Goal: Task Accomplishment & Management: Complete application form

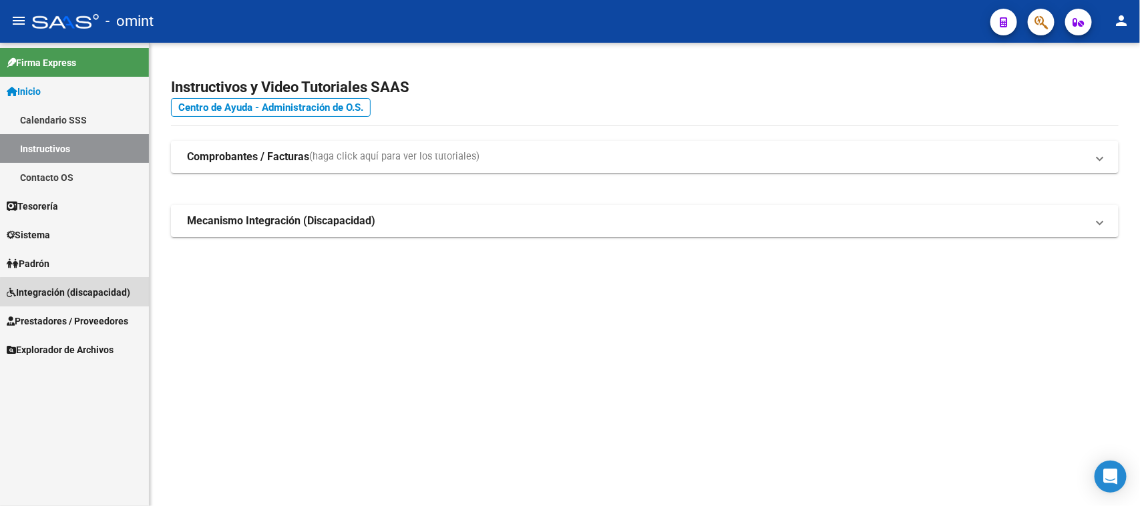
click at [75, 294] on span "Integración (discapacidad)" at bounding box center [69, 292] width 124 height 15
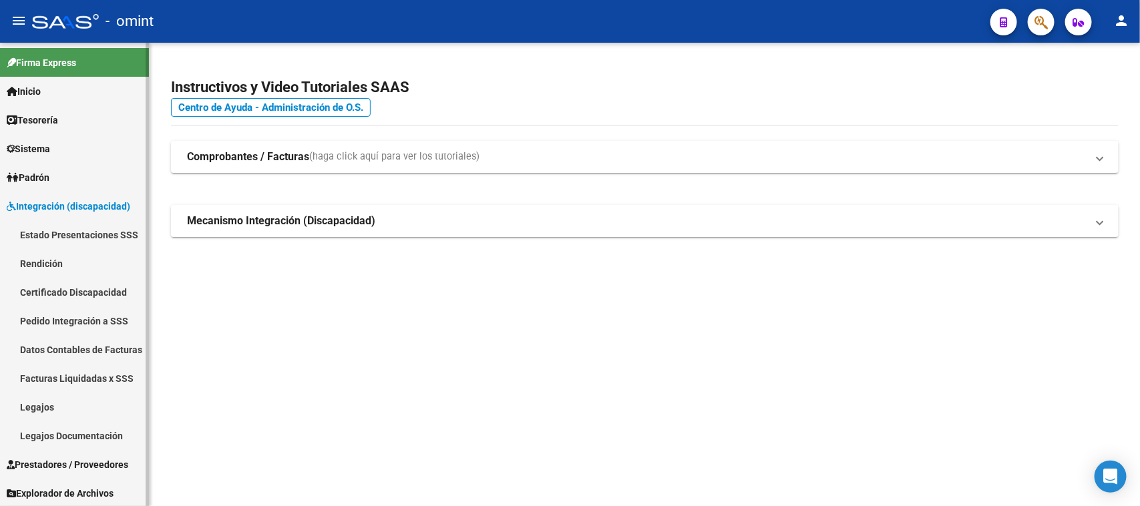
click at [54, 459] on span "Prestadores / Proveedores" at bounding box center [68, 465] width 122 height 15
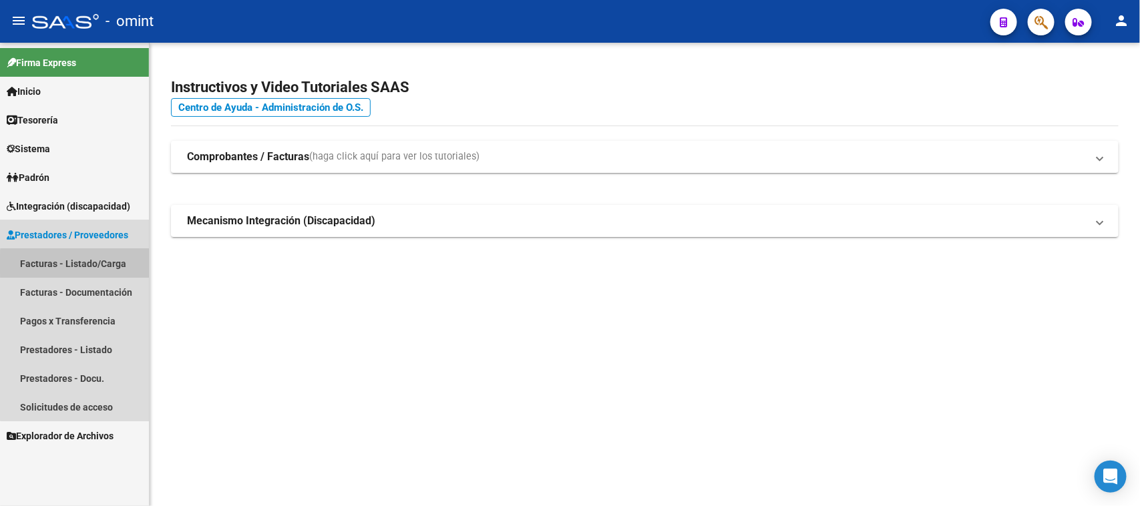
drag, startPoint x: 81, startPoint y: 265, endPoint x: 90, endPoint y: 265, distance: 9.4
click at [81, 264] on link "Facturas - Listado/Carga" at bounding box center [74, 263] width 149 height 29
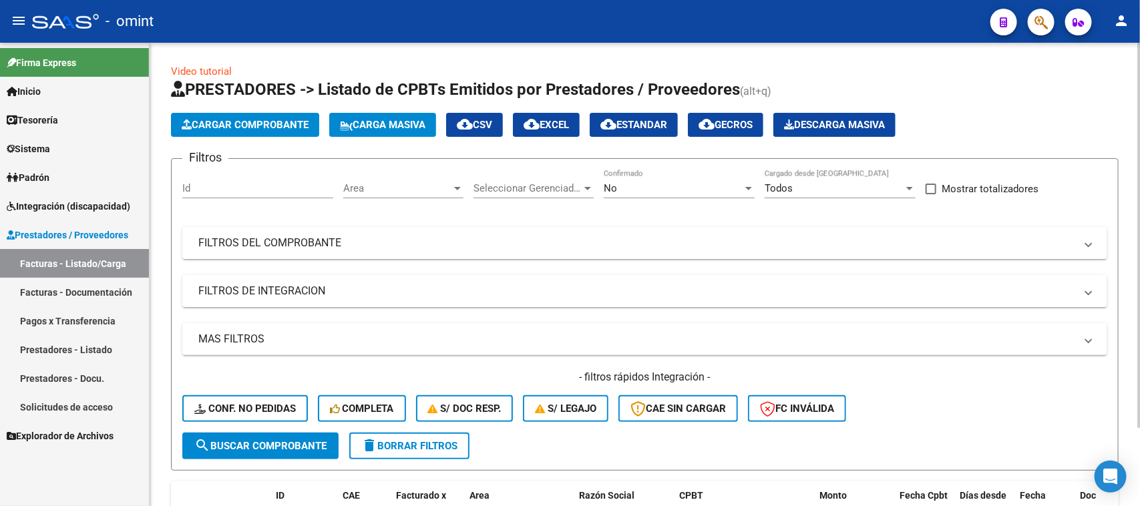
click at [257, 182] on input "Id" at bounding box center [257, 188] width 151 height 12
paste input "23553"
type input "23553"
click at [291, 450] on button "search Buscar Comprobante" at bounding box center [260, 446] width 156 height 27
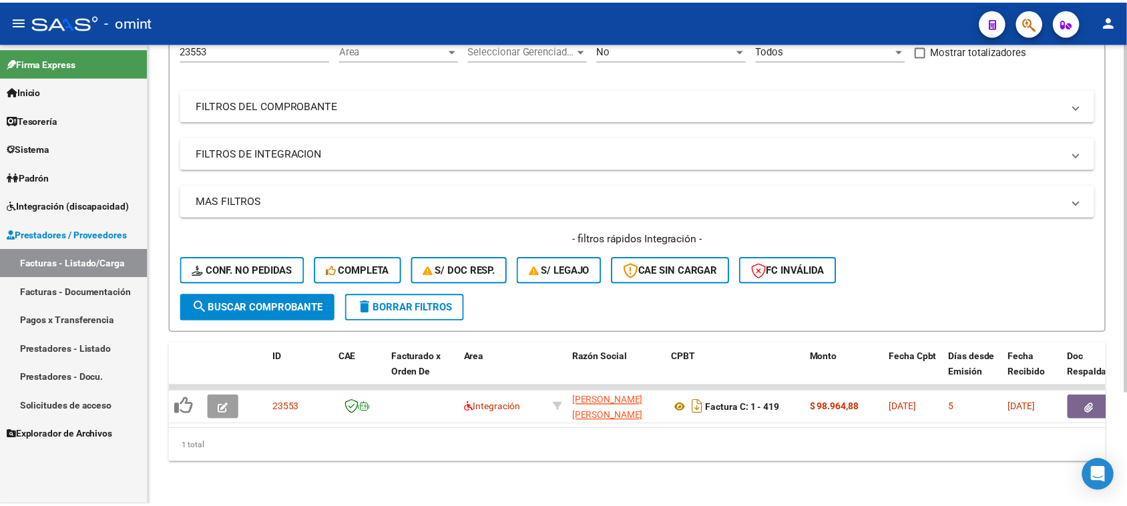
scroll to position [148, 0]
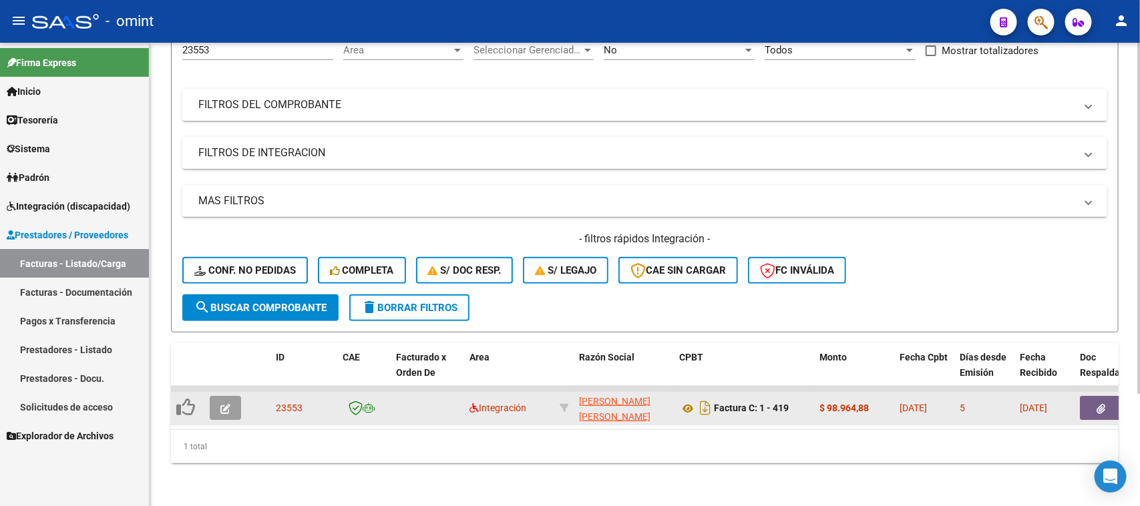
click at [232, 396] on button "button" at bounding box center [225, 408] width 31 height 24
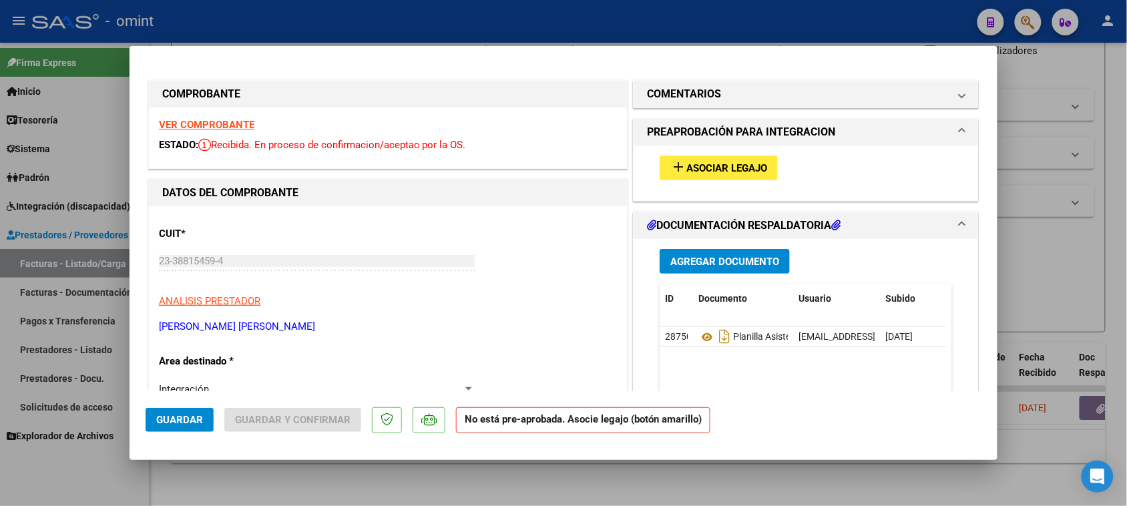
click at [242, 122] on strong "VER COMPROBANTE" at bounding box center [207, 125] width 96 height 12
drag, startPoint x: 749, startPoint y: 94, endPoint x: 733, endPoint y: 131, distance: 41.0
click at [749, 92] on mat-panel-title "COMENTARIOS" at bounding box center [798, 94] width 302 height 16
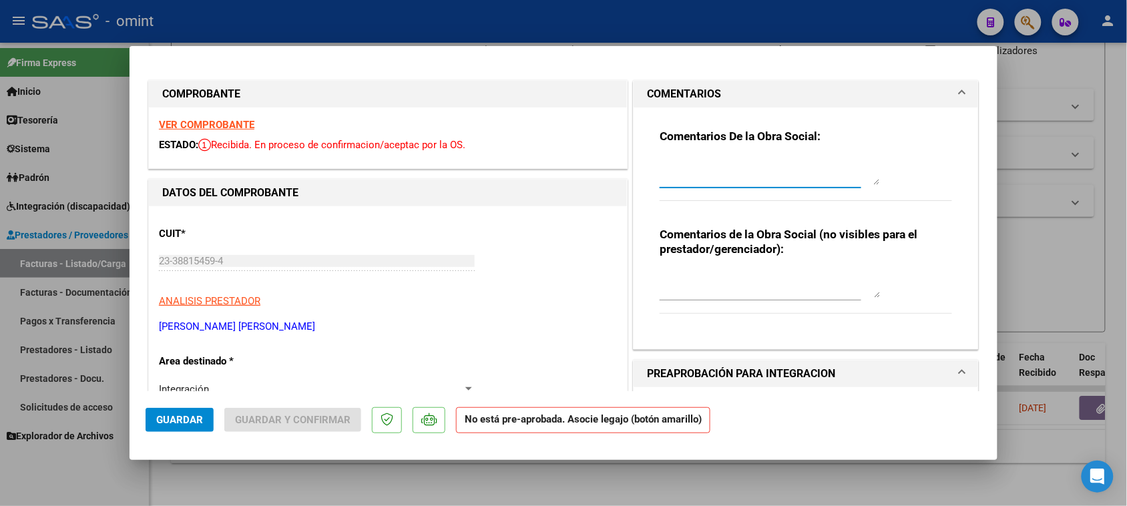
drag, startPoint x: 723, startPoint y: 161, endPoint x: 710, endPoint y: 168, distance: 14.7
click at [722, 158] on textarea at bounding box center [770, 171] width 220 height 27
paste textarea "Socio REGGIO [PERSON_NAME] condición DIRECTO. Debe facturar la prestación por r…"
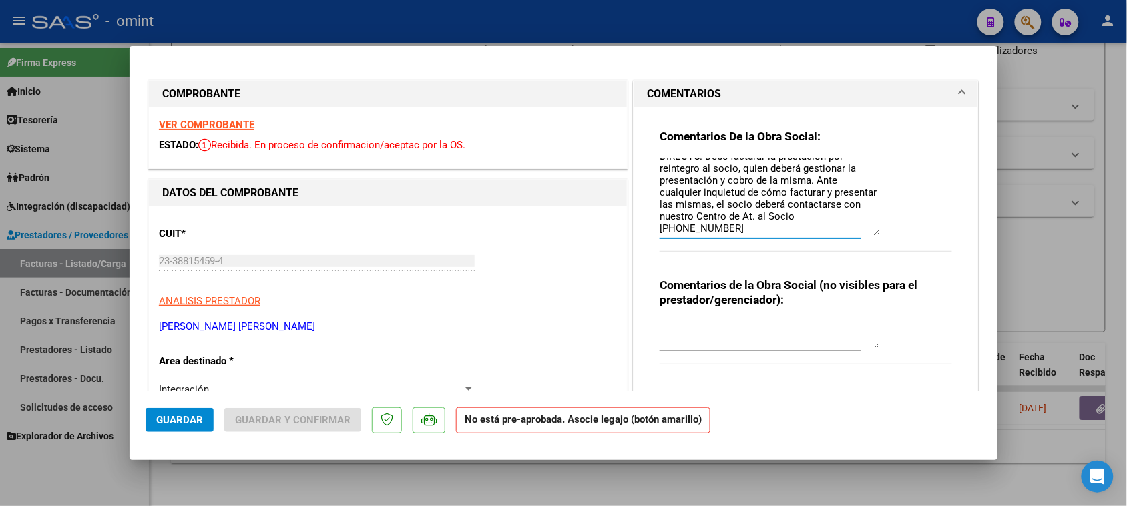
scroll to position [0, 0]
drag, startPoint x: 866, startPoint y: 179, endPoint x: 854, endPoint y: 251, distance: 73.2
click at [854, 236] on textarea "Socio REGGIO [PERSON_NAME] condición DIRECTO. Debe facturar la prestación por r…" at bounding box center [770, 196] width 220 height 77
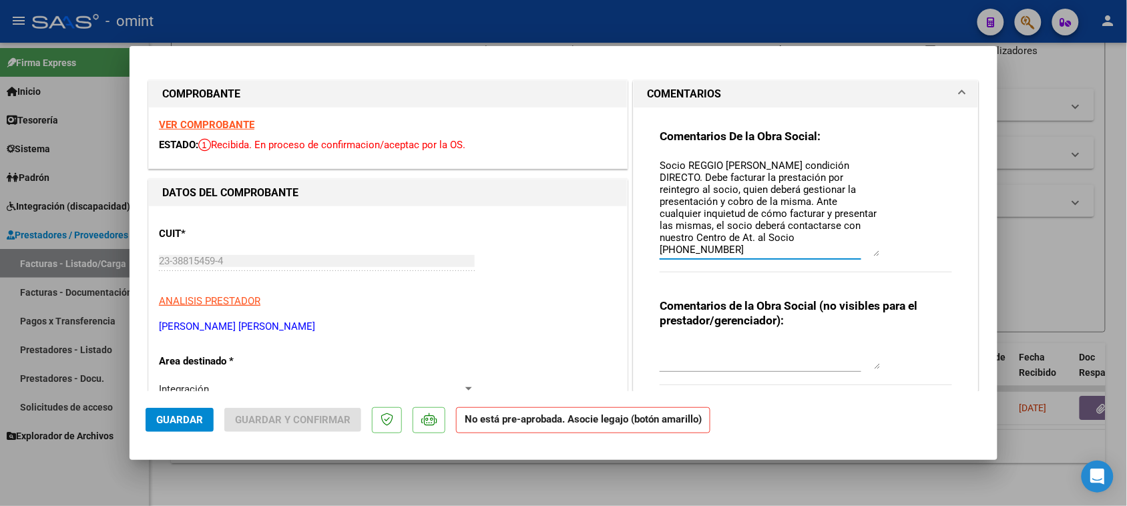
click at [695, 164] on textarea "Socio REGGIO [PERSON_NAME] condición DIRECTO. Debe facturar la prestación por r…" at bounding box center [770, 207] width 220 height 98
drag, startPoint x: 680, startPoint y: 164, endPoint x: 785, endPoint y: 166, distance: 104.9
click at [785, 166] on textarea "Socio REGGIO [PERSON_NAME] condición DIRECTO. Debe facturar la prestación por r…" at bounding box center [770, 207] width 220 height 98
paste textarea "[PERSON_NAME] [PERSON_NAME]"
click at [676, 164] on textarea "Socio [PERSON_NAME] [PERSON_NAME] condición DIRECTO. Debe facturar la prestació…" at bounding box center [770, 207] width 220 height 98
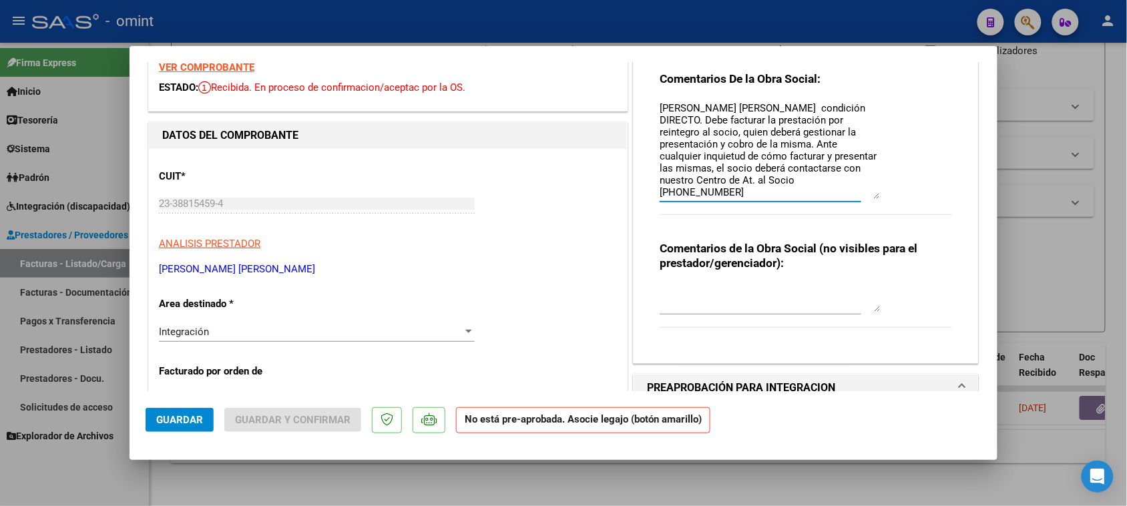
scroll to position [83, 0]
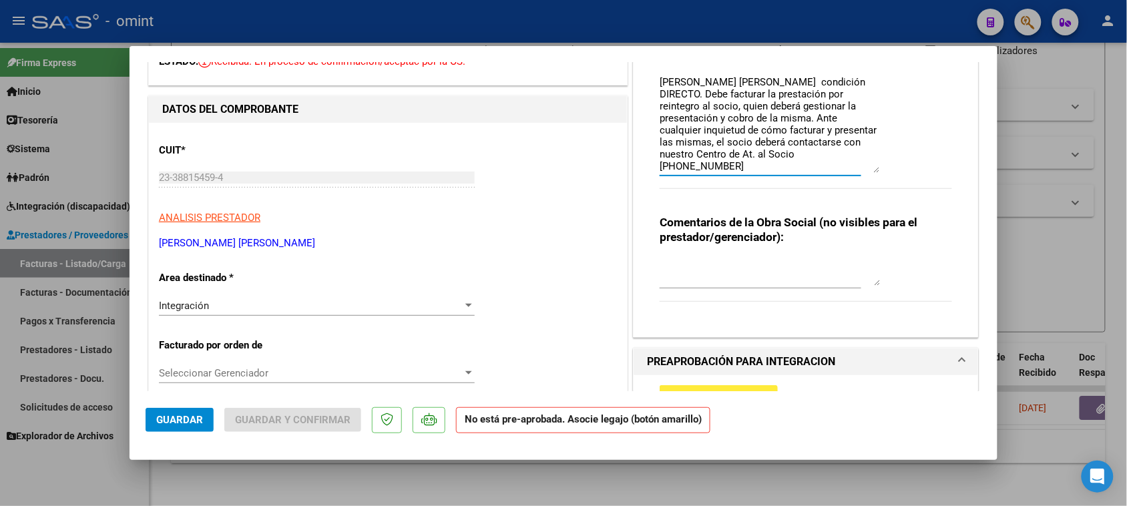
type textarea "[PERSON_NAME] [PERSON_NAME] condición DIRECTO. Debe facturar la prestación por …"
click at [371, 306] on div "Integración" at bounding box center [311, 306] width 304 height 12
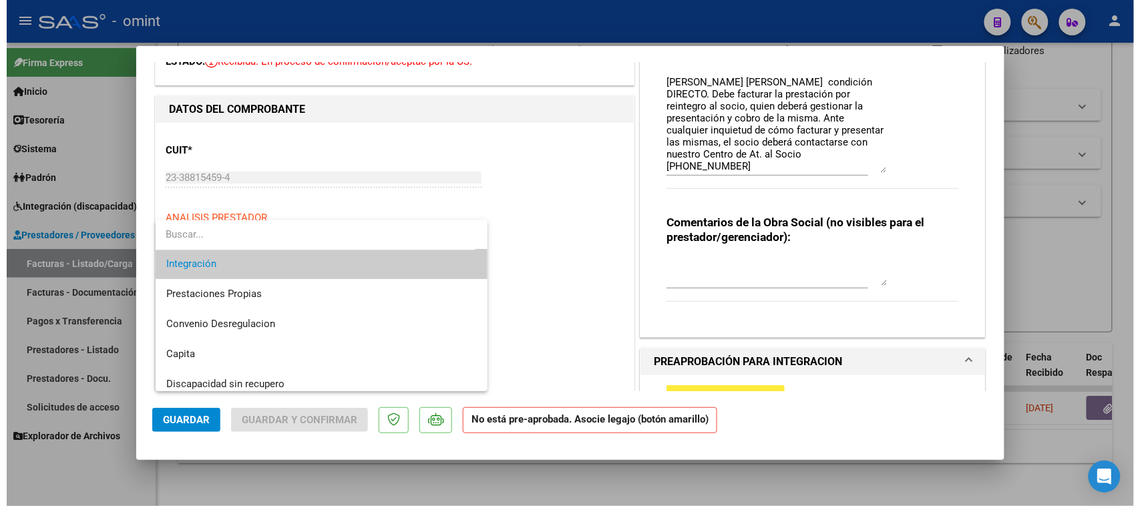
scroll to position [129, 0]
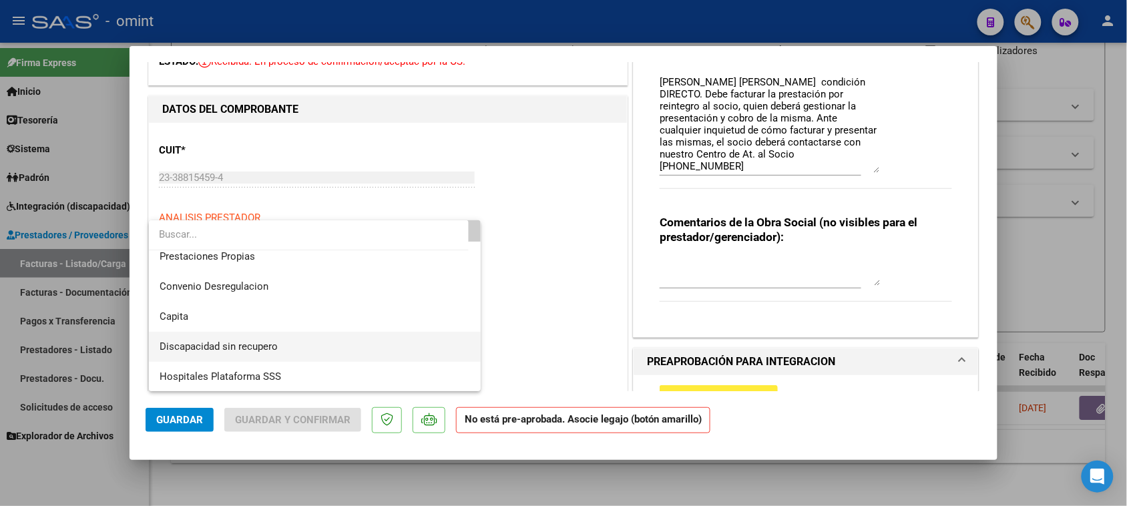
click at [355, 345] on span "Discapacidad sin recupero" at bounding box center [315, 347] width 311 height 30
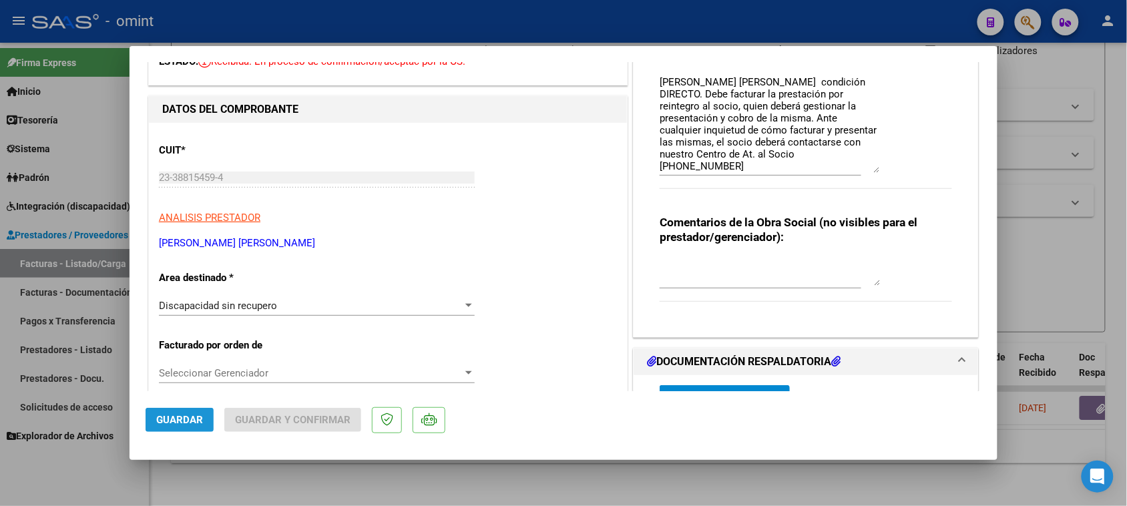
click at [187, 431] on button "Guardar" at bounding box center [180, 420] width 68 height 24
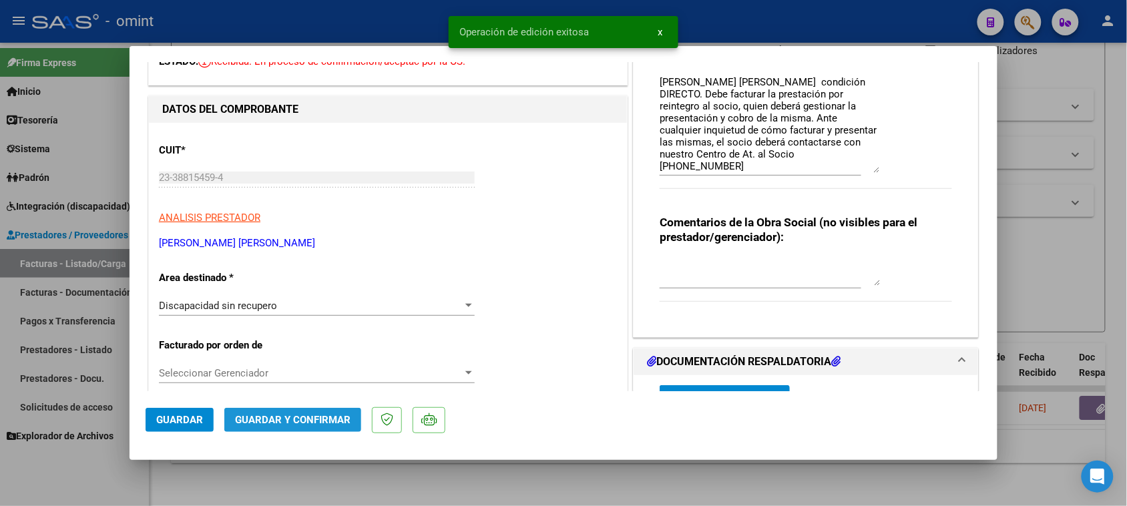
click at [332, 417] on span "Guardar y Confirmar" at bounding box center [293, 420] width 116 height 12
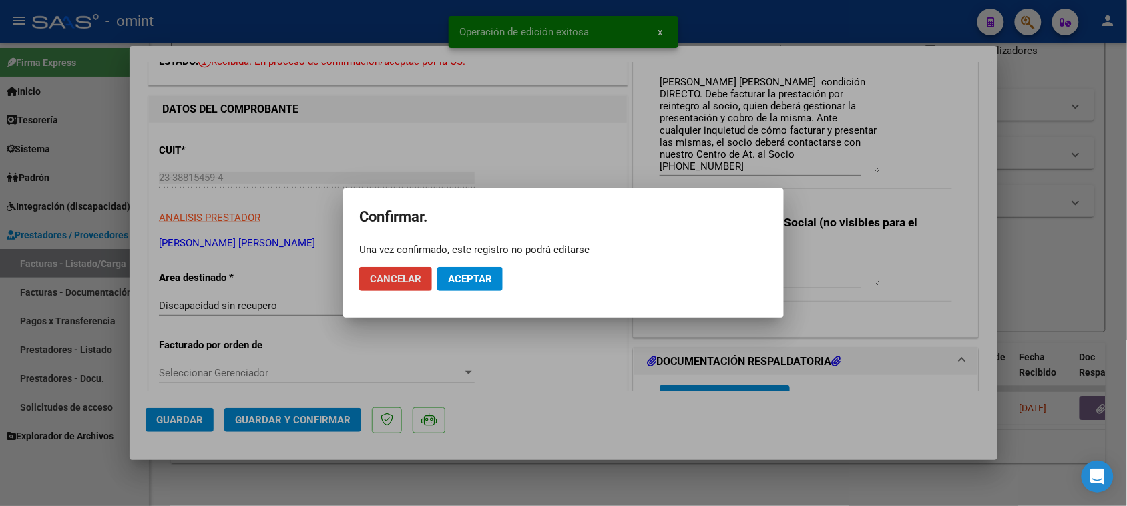
click at [484, 291] on button "Aceptar" at bounding box center [469, 279] width 65 height 24
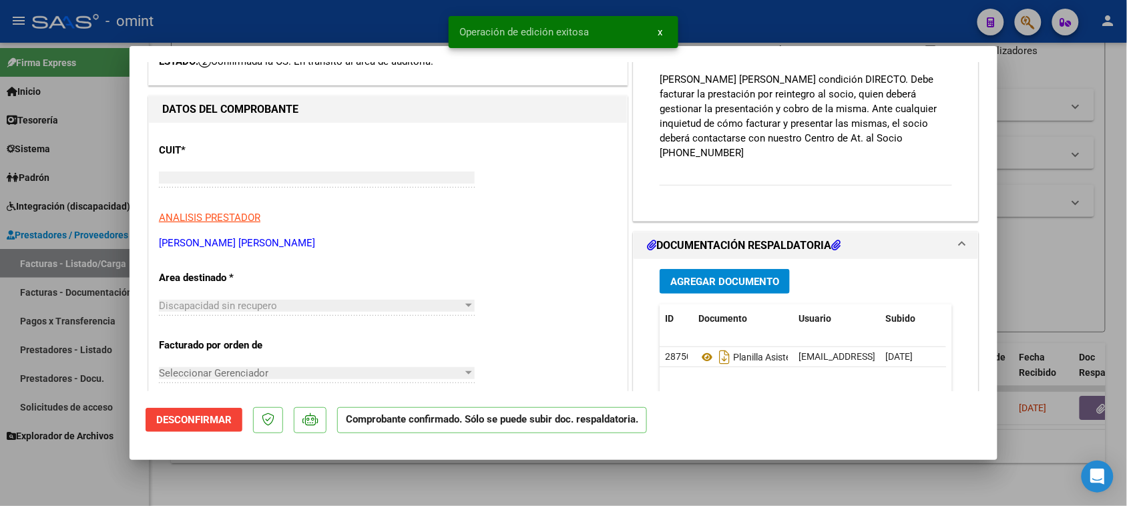
type input "$ 0,00"
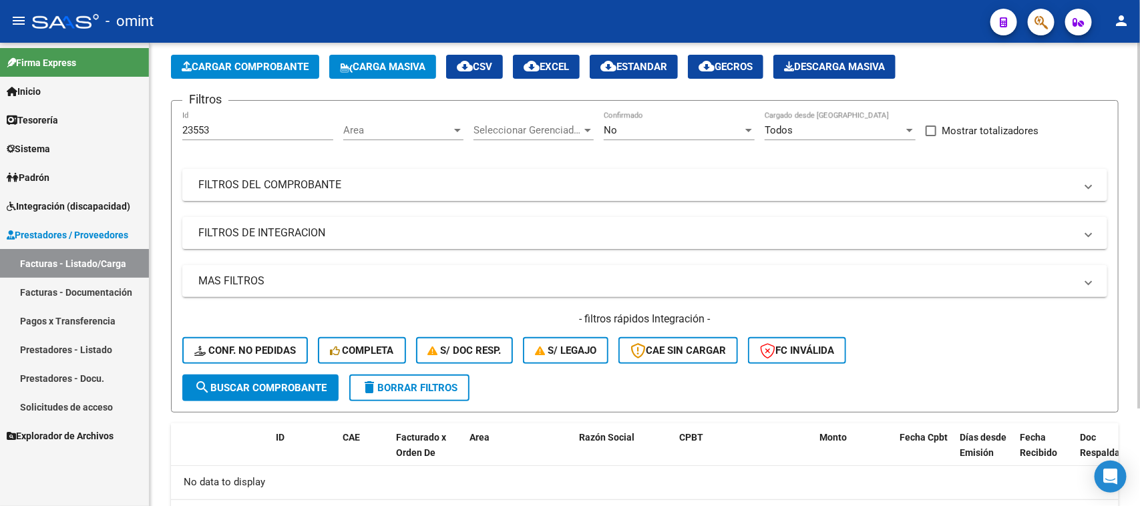
scroll to position [0, 0]
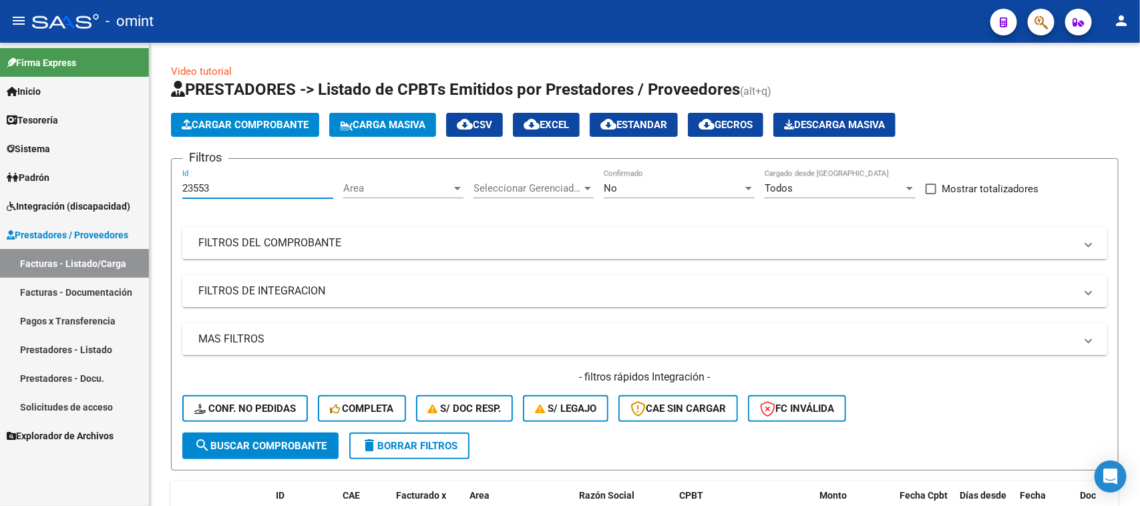
drag, startPoint x: 242, startPoint y: 187, endPoint x: 81, endPoint y: 184, distance: 161.7
click at [81, 182] on mat-sidenav-container "Firma Express Inicio Calendario SSS Instructivos Contacto OS Tesorería Extracto…" at bounding box center [570, 275] width 1140 height 464
paste input "1"
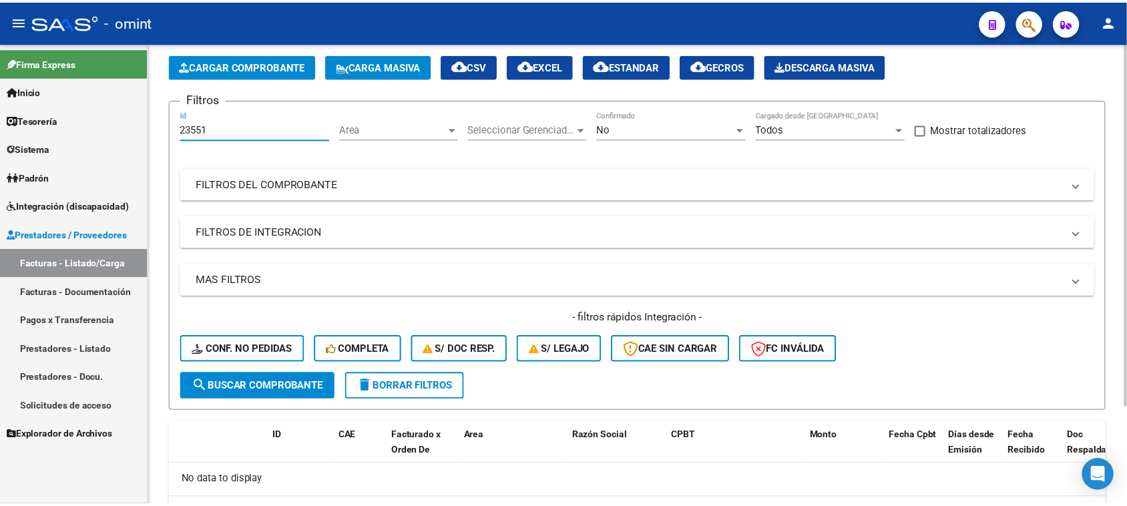
scroll to position [83, 0]
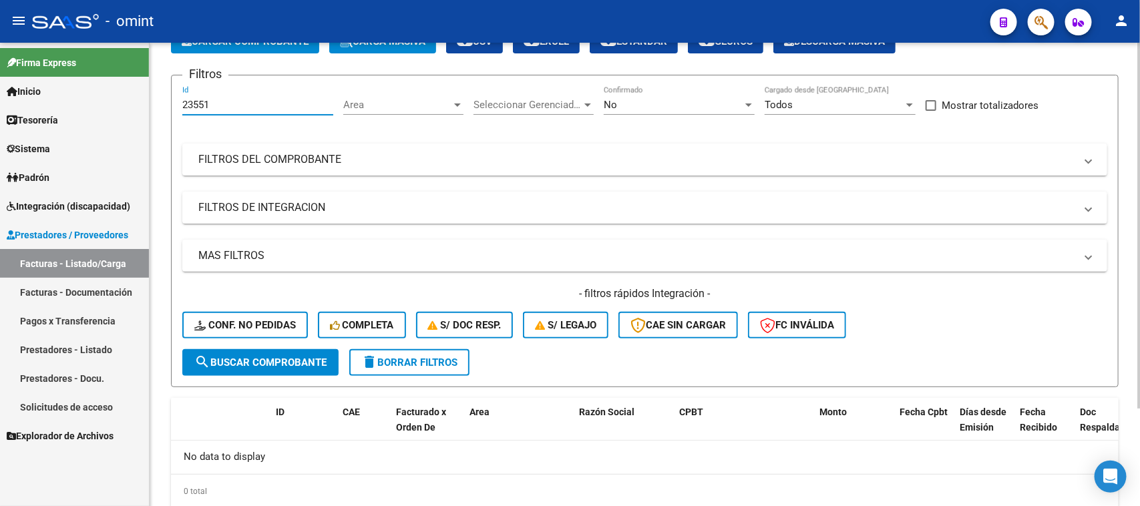
type input "23551"
click at [283, 366] on button "search Buscar Comprobante" at bounding box center [260, 362] width 156 height 27
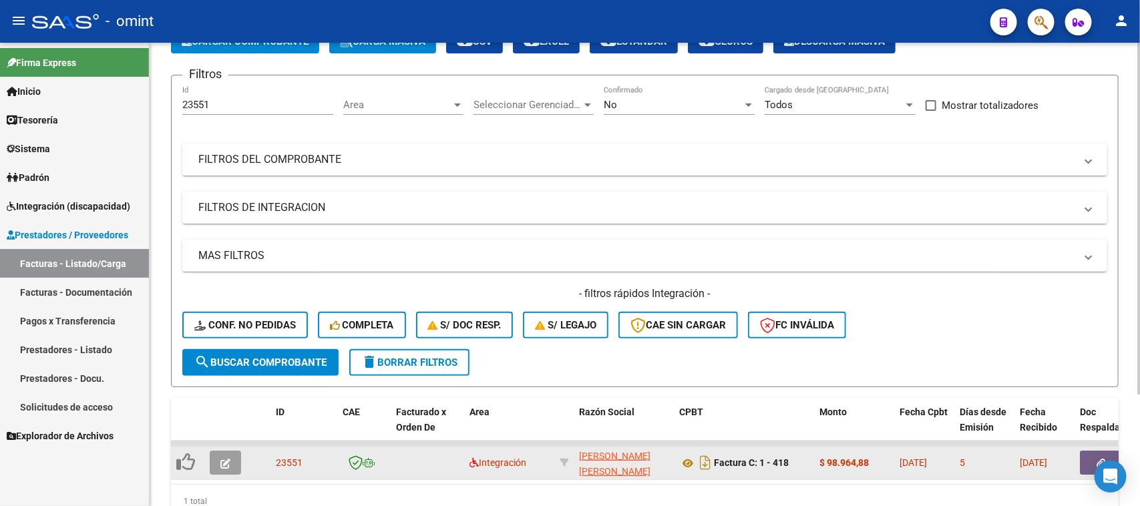
click at [236, 451] on button "button" at bounding box center [225, 463] width 31 height 24
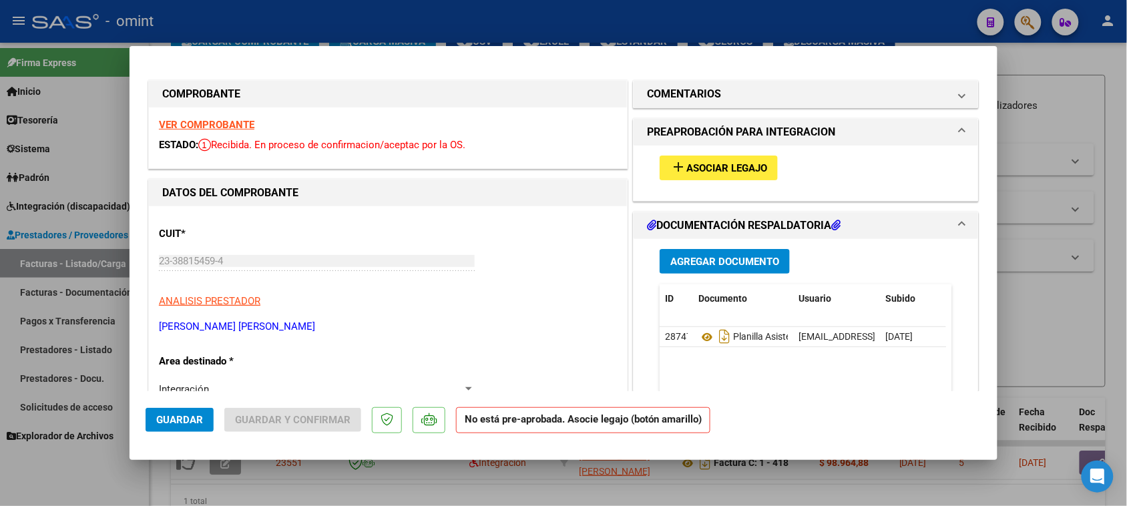
click at [212, 129] on strong "VER COMPROBANTE" at bounding box center [207, 125] width 96 height 12
click at [713, 92] on h1 "COMENTARIOS" at bounding box center [684, 94] width 74 height 16
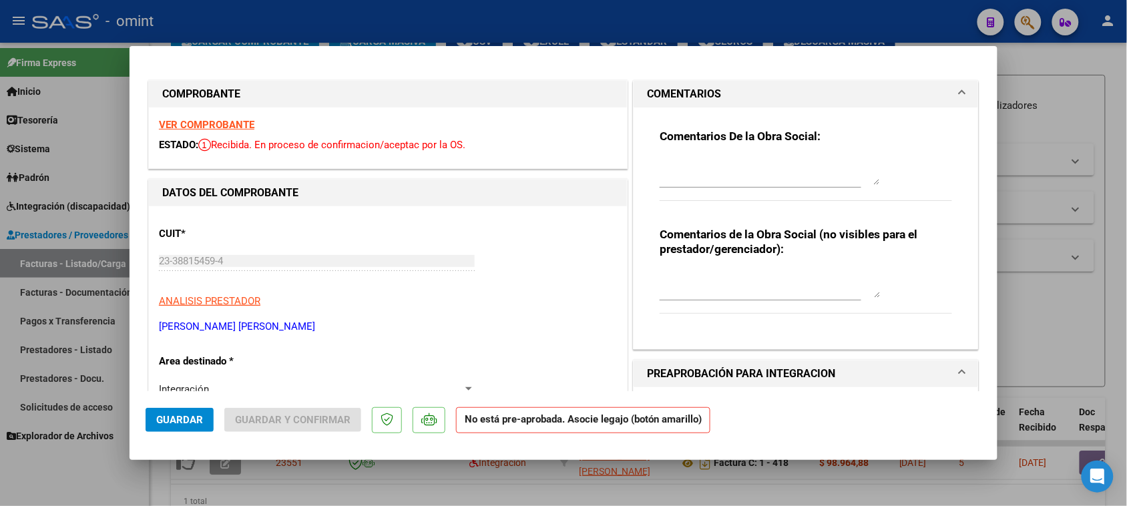
click at [669, 171] on textarea at bounding box center [770, 171] width 220 height 27
paste textarea "Socio REGGIO [PERSON_NAME] condición DIRECTO. Debe facturar la prestación por r…"
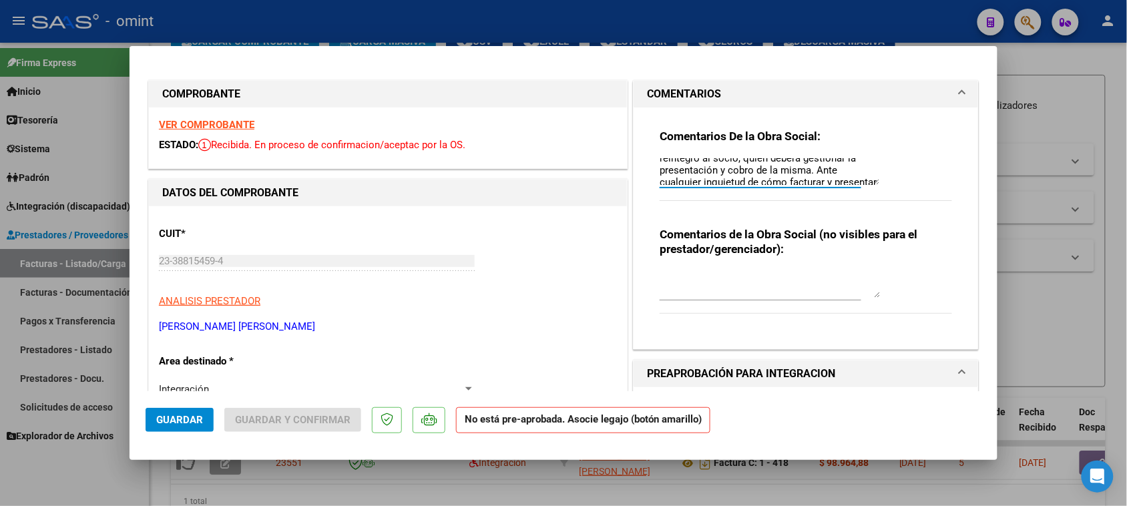
scroll to position [0, 0]
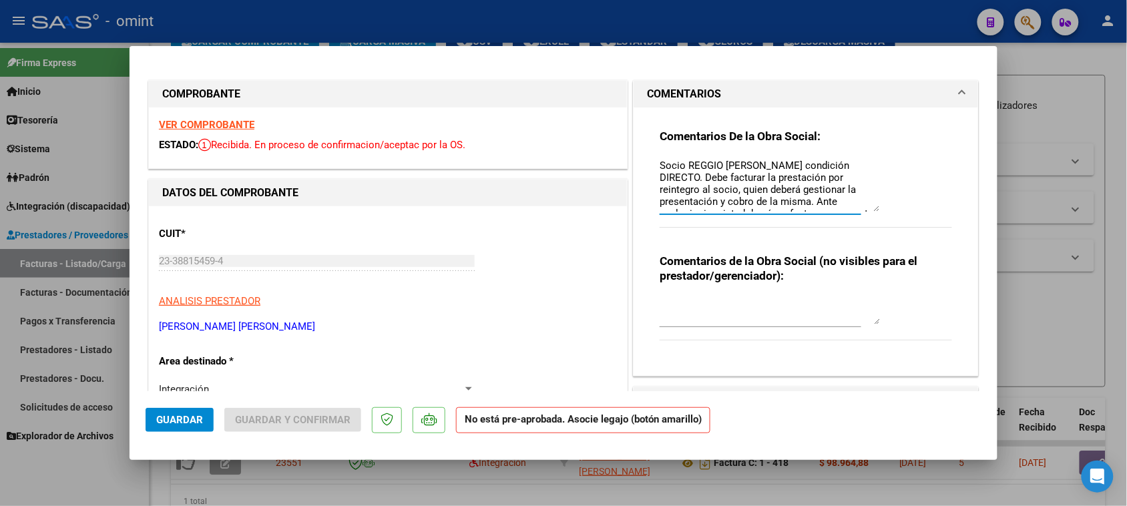
drag, startPoint x: 863, startPoint y: 197, endPoint x: 847, endPoint y: 251, distance: 56.4
click at [847, 212] on textarea "Socio REGGIO [PERSON_NAME] condición DIRECTO. Debe facturar la prestación por r…" at bounding box center [770, 184] width 220 height 53
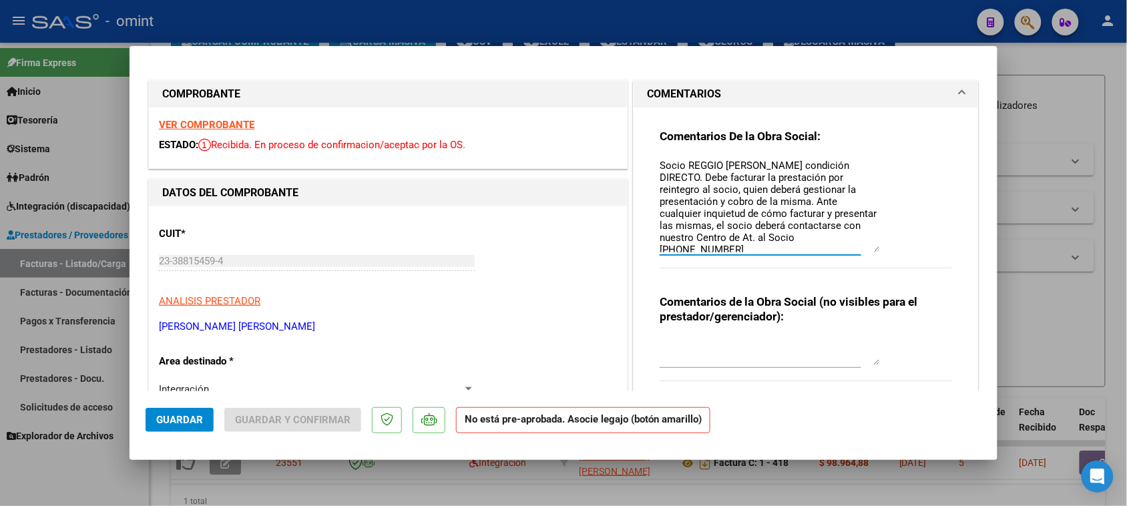
drag, startPoint x: 681, startPoint y: 162, endPoint x: 785, endPoint y: 168, distance: 104.3
click at [785, 168] on textarea "Socio REGGIO [PERSON_NAME] condición DIRECTO. Debe facturar la prestación por r…" at bounding box center [770, 205] width 220 height 94
drag, startPoint x: 682, startPoint y: 162, endPoint x: 785, endPoint y: 166, distance: 102.9
click at [785, 166] on textarea "Socio REGGIO [PERSON_NAME] condición DIRECTO. Debe facturar la prestación por r…" at bounding box center [770, 205] width 220 height 94
paste textarea "[PERSON_NAME] [PERSON_NAME]"
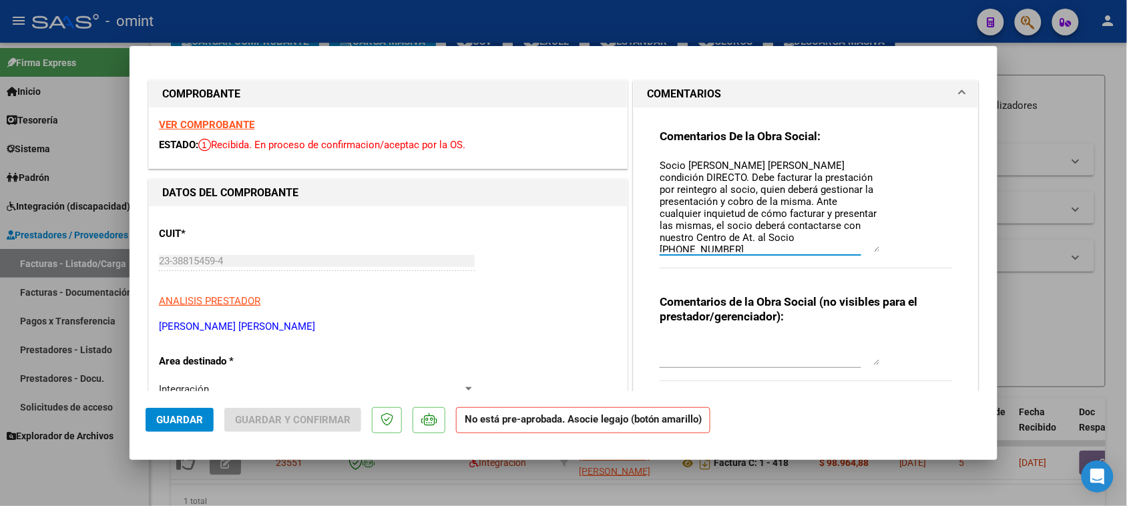
click at [675, 162] on textarea "Socio [PERSON_NAME] [PERSON_NAME] condición DIRECTO. Debe facturar la prestació…" at bounding box center [770, 205] width 220 height 94
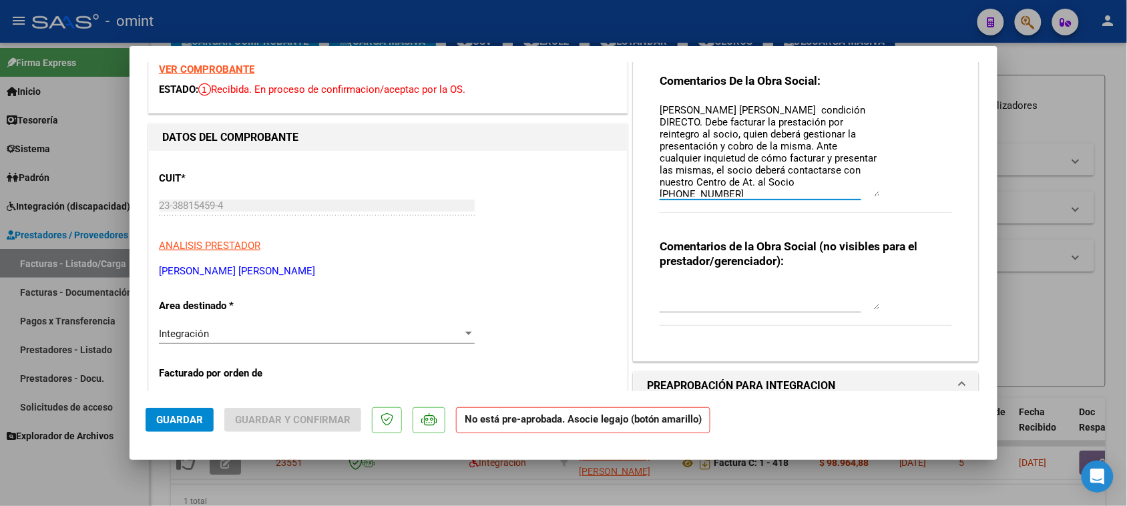
scroll to position [83, 0]
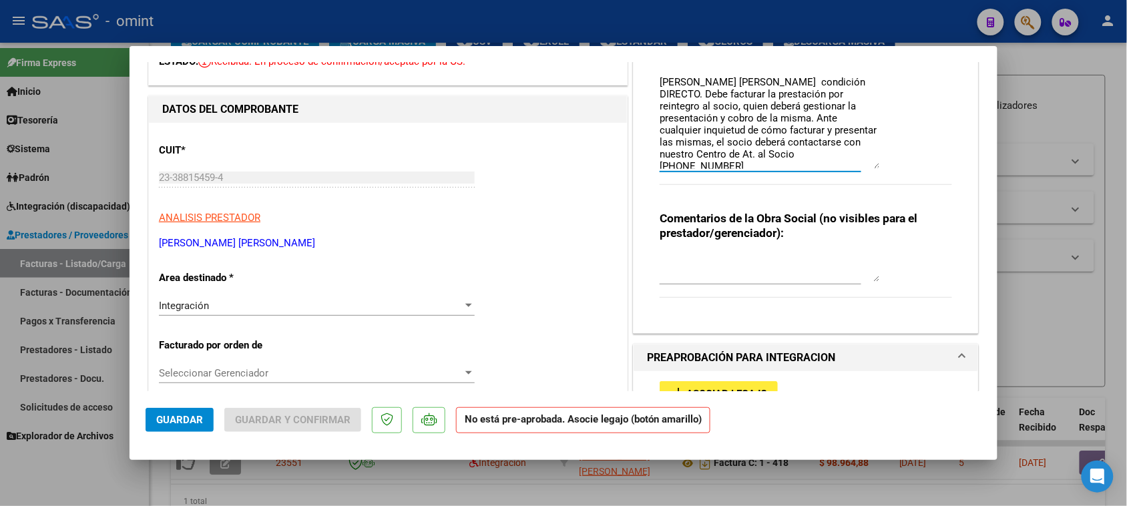
type textarea "[PERSON_NAME] [PERSON_NAME] condición DIRECTO. Debe facturar la prestación por …"
click at [343, 301] on div "Integración" at bounding box center [311, 306] width 304 height 12
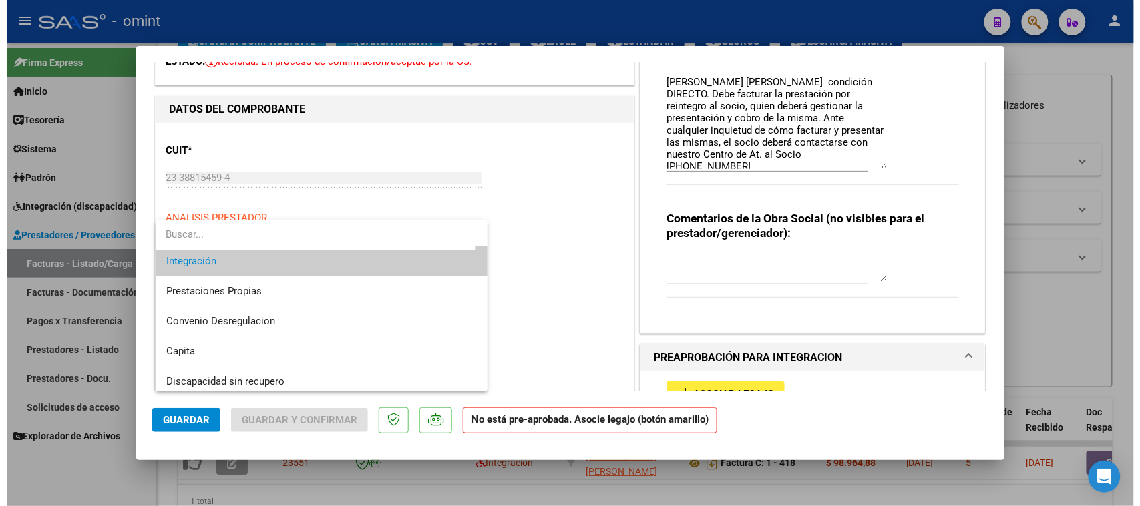
scroll to position [129, 0]
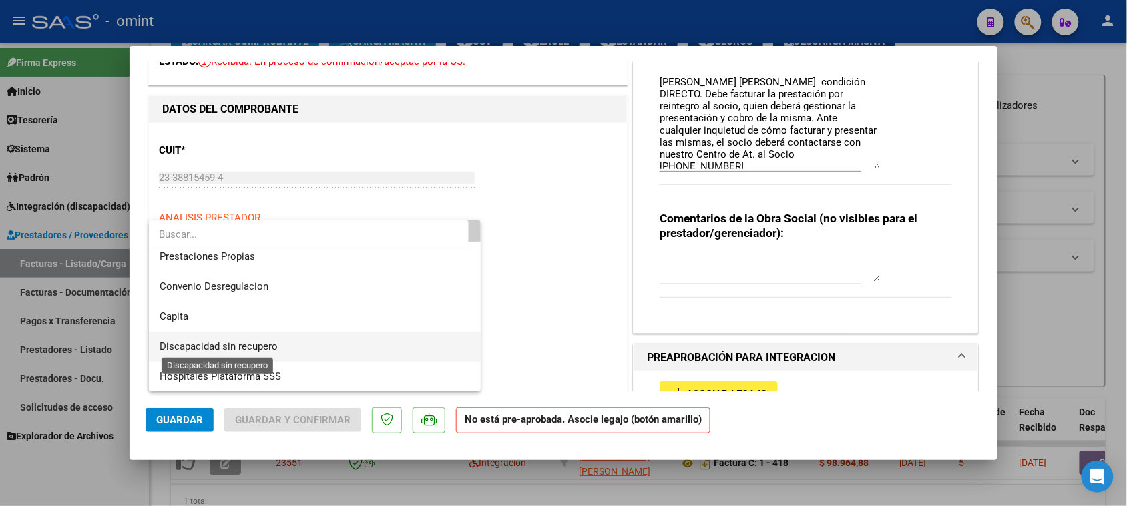
click at [227, 344] on span "Discapacidad sin recupero" at bounding box center [219, 347] width 118 height 12
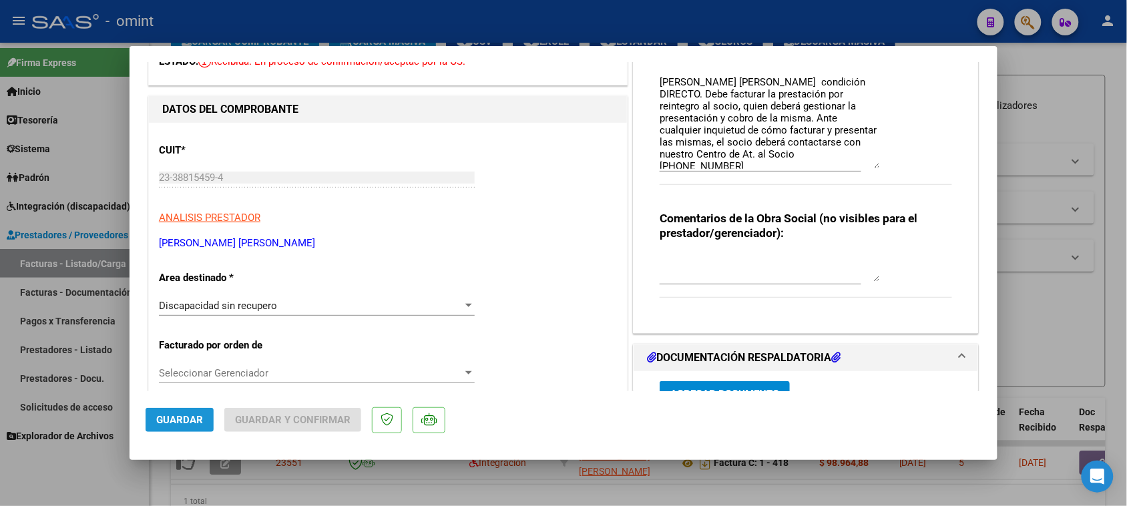
click at [178, 415] on span "Guardar" at bounding box center [179, 420] width 47 height 12
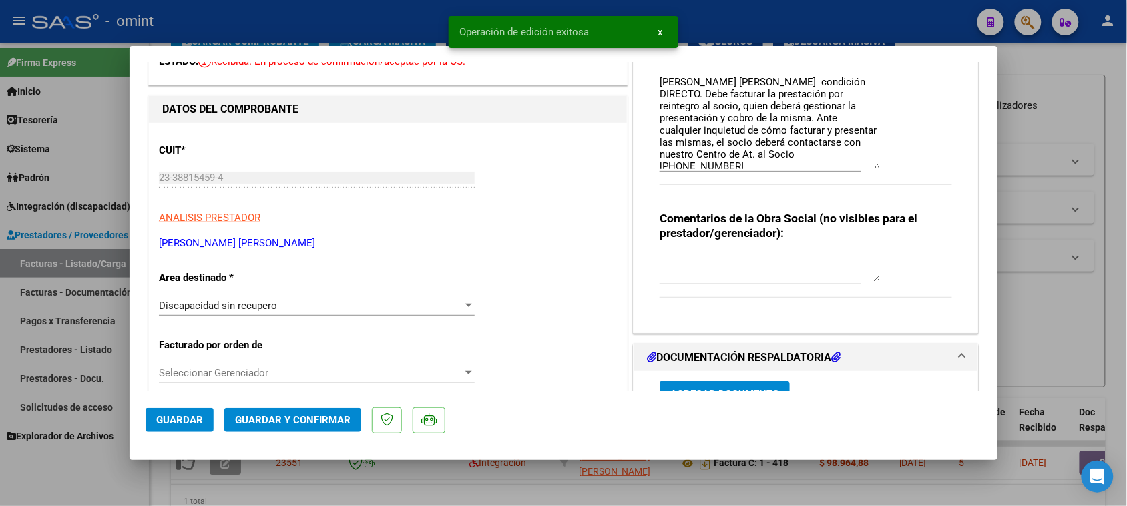
click at [299, 418] on span "Guardar y Confirmar" at bounding box center [293, 420] width 116 height 12
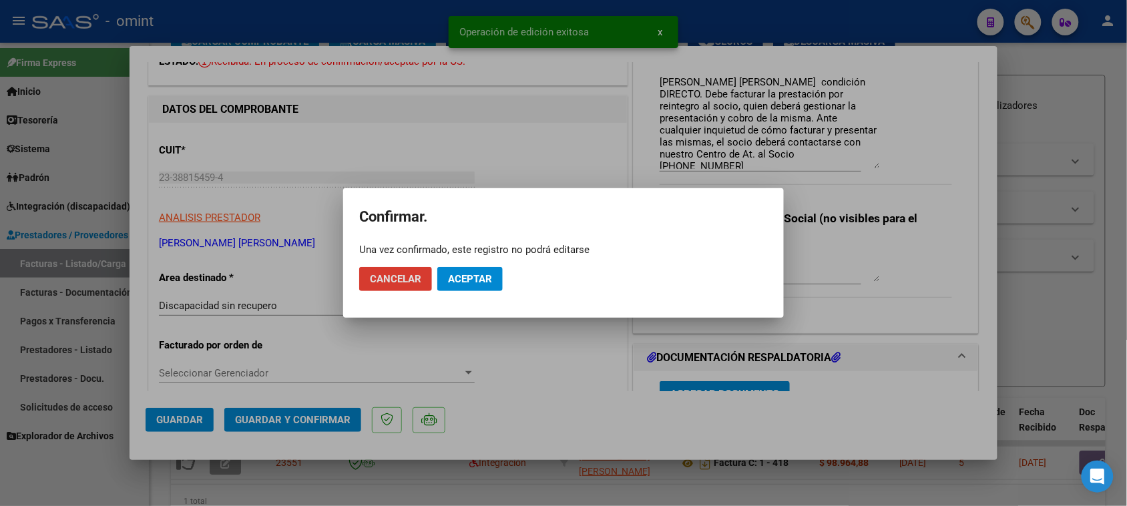
click at [466, 279] on span "Aceptar" at bounding box center [470, 279] width 44 height 12
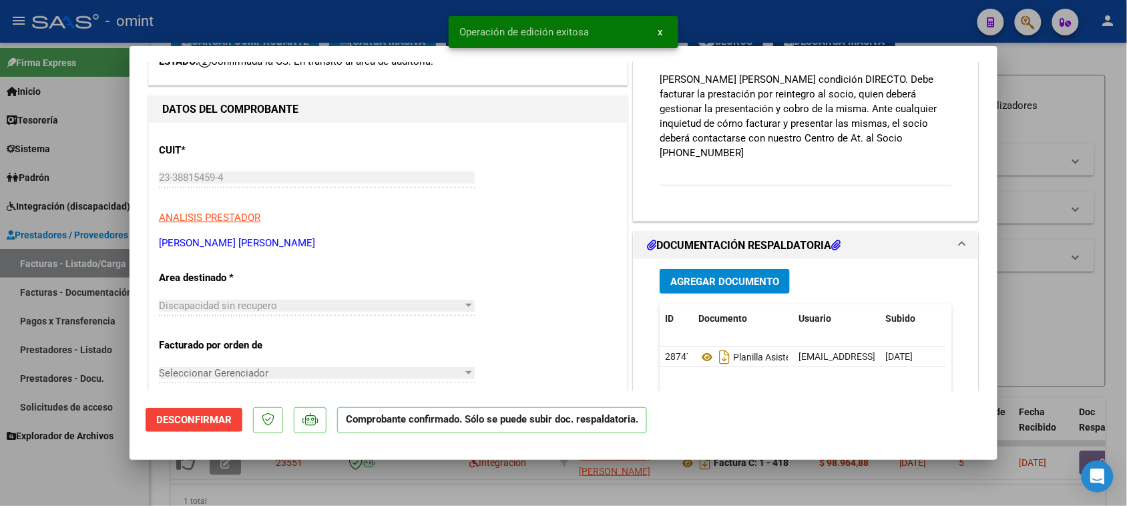
type input "$ 0,00"
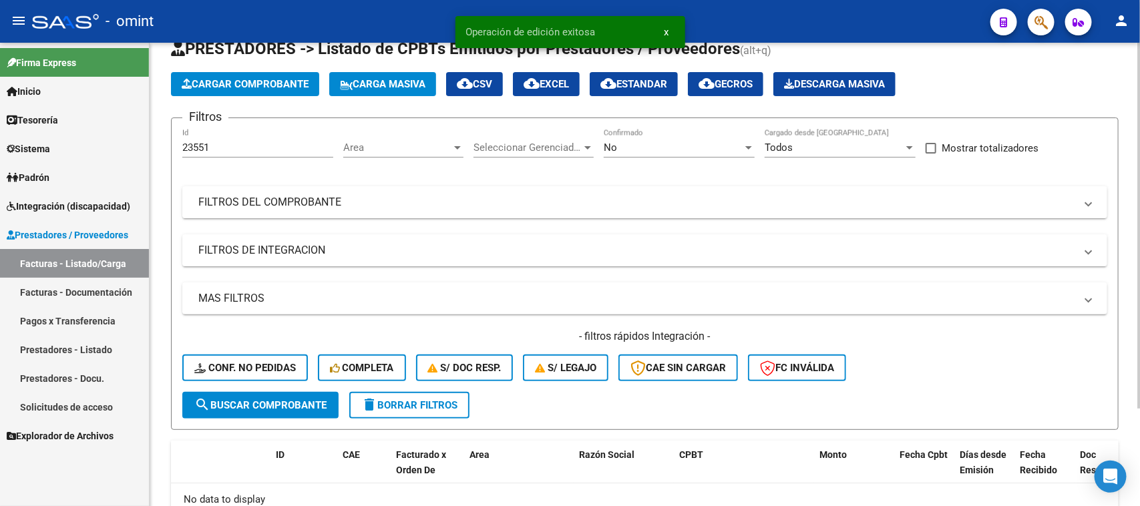
scroll to position [0, 0]
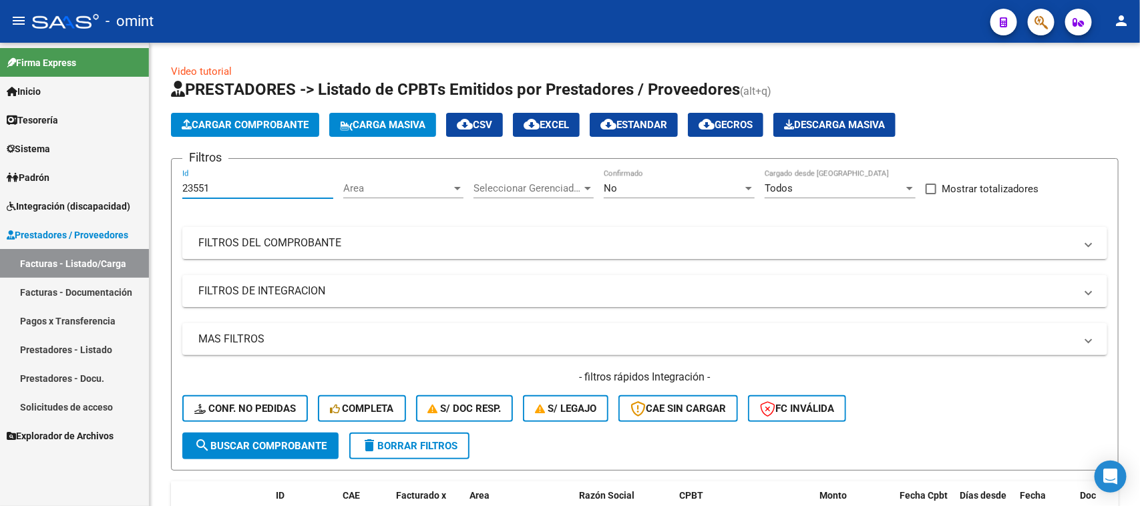
drag, startPoint x: 225, startPoint y: 188, endPoint x: 102, endPoint y: 194, distance: 123.7
click at [94, 192] on mat-sidenav-container "Firma Express Inicio Calendario SSS Instructivos Contacto OS Tesorería Extracto…" at bounding box center [570, 275] width 1140 height 464
paste input "49"
type input "23549"
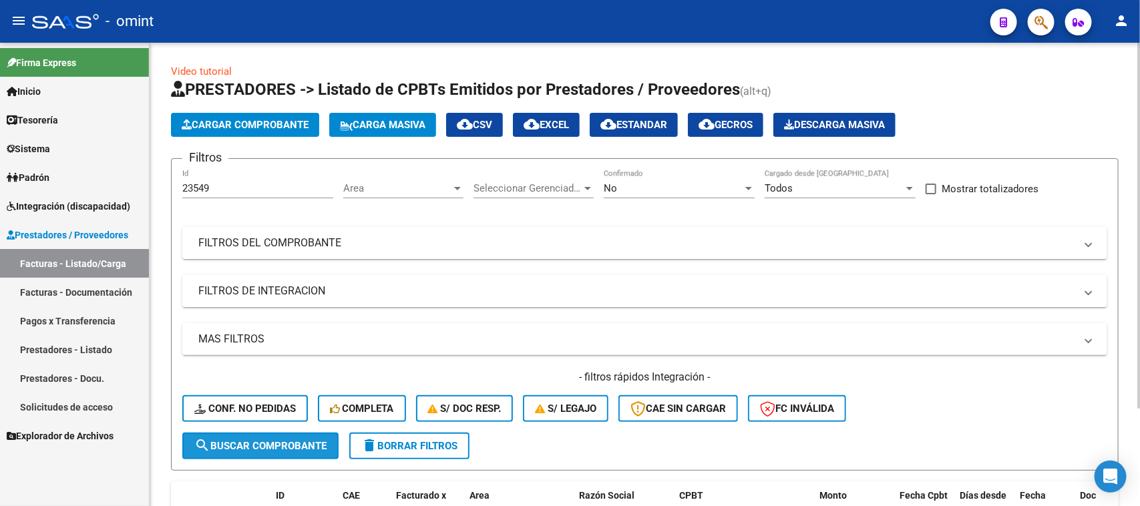
click at [265, 444] on span "search Buscar Comprobante" at bounding box center [260, 446] width 132 height 12
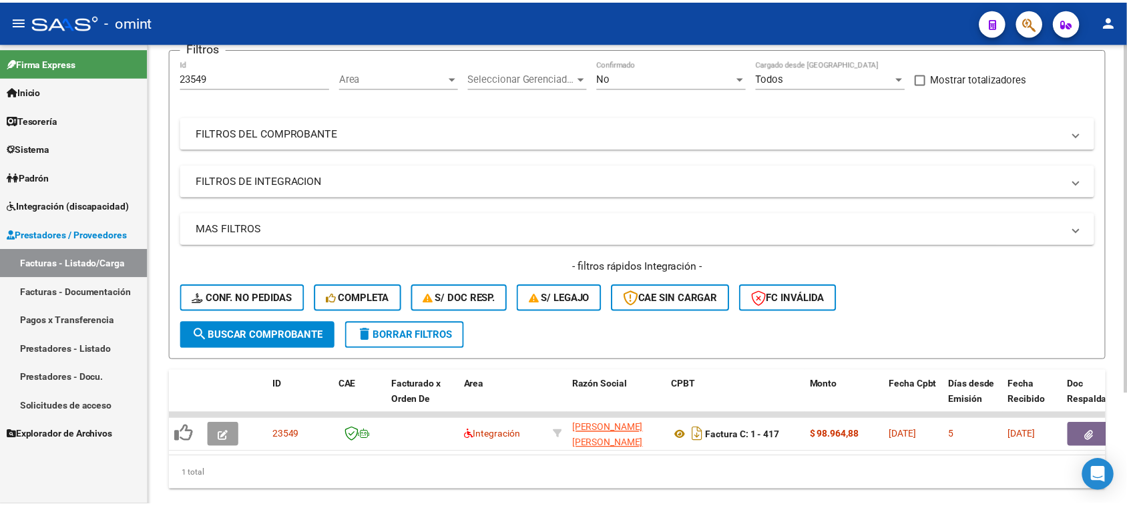
scroll to position [148, 0]
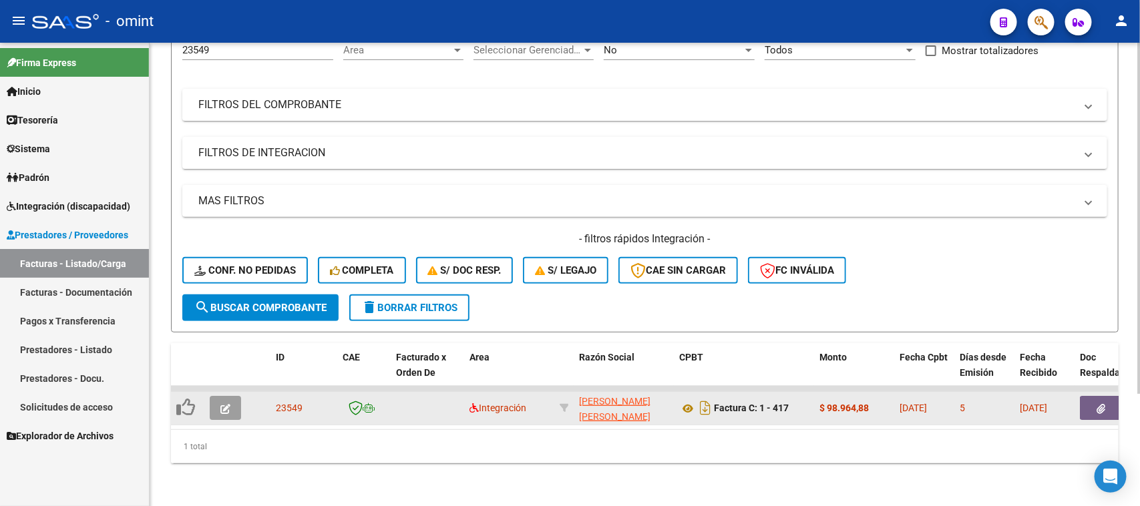
click at [228, 404] on icon "button" at bounding box center [225, 409] width 10 height 10
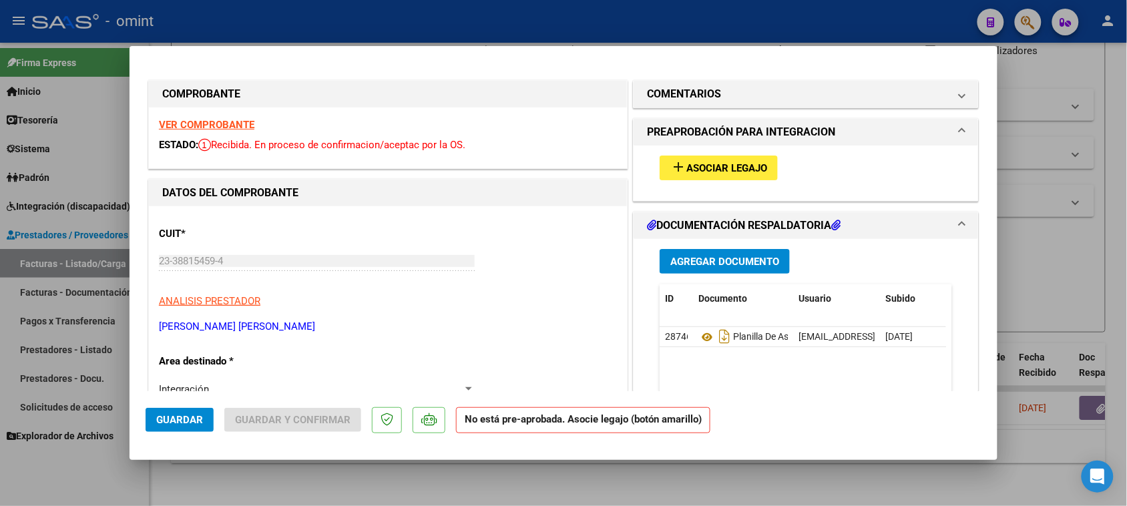
click at [239, 124] on strong "VER COMPROBANTE" at bounding box center [207, 125] width 96 height 12
click at [702, 82] on mat-expansion-panel-header "COMENTARIOS" at bounding box center [806, 94] width 345 height 27
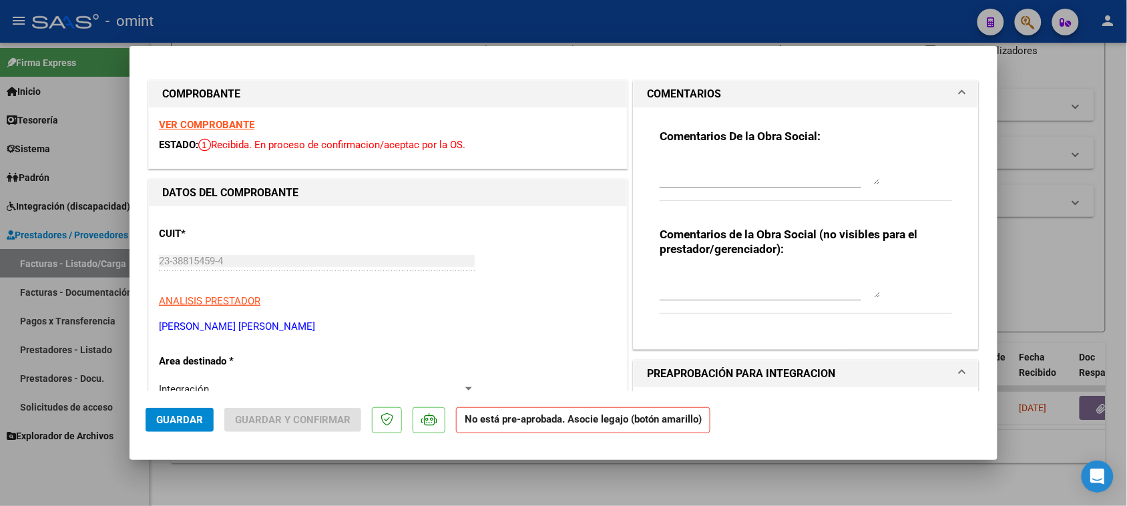
click at [712, 168] on textarea at bounding box center [770, 171] width 220 height 27
paste textarea "Socio REGGIO [PERSON_NAME] condición DIRECTO. Debe facturar la prestación por r…"
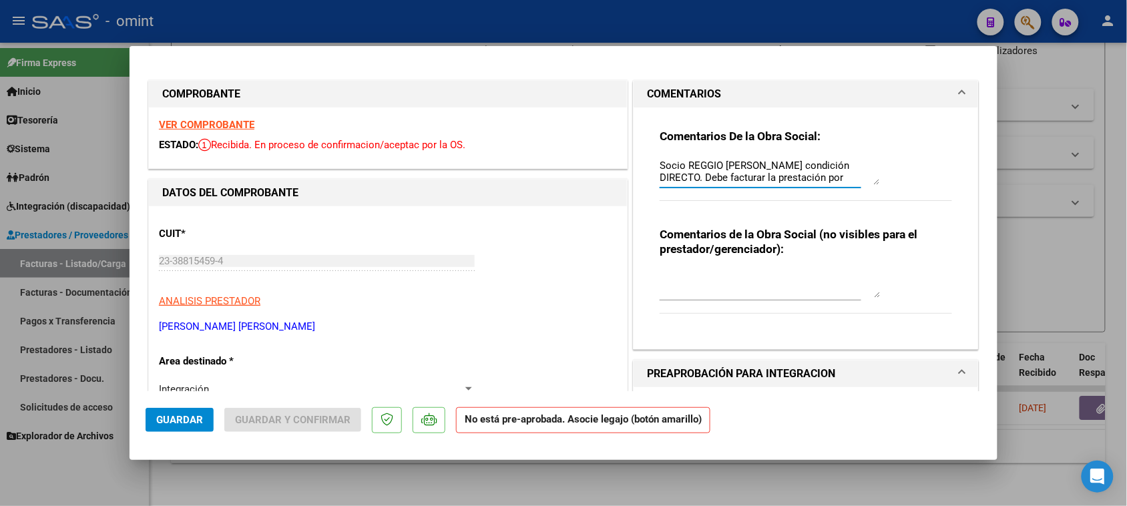
scroll to position [71, 0]
click at [862, 187] on div "Socio REGGIO [PERSON_NAME] condición DIRECTO. Debe facturar la prestación por r…" at bounding box center [770, 172] width 220 height 32
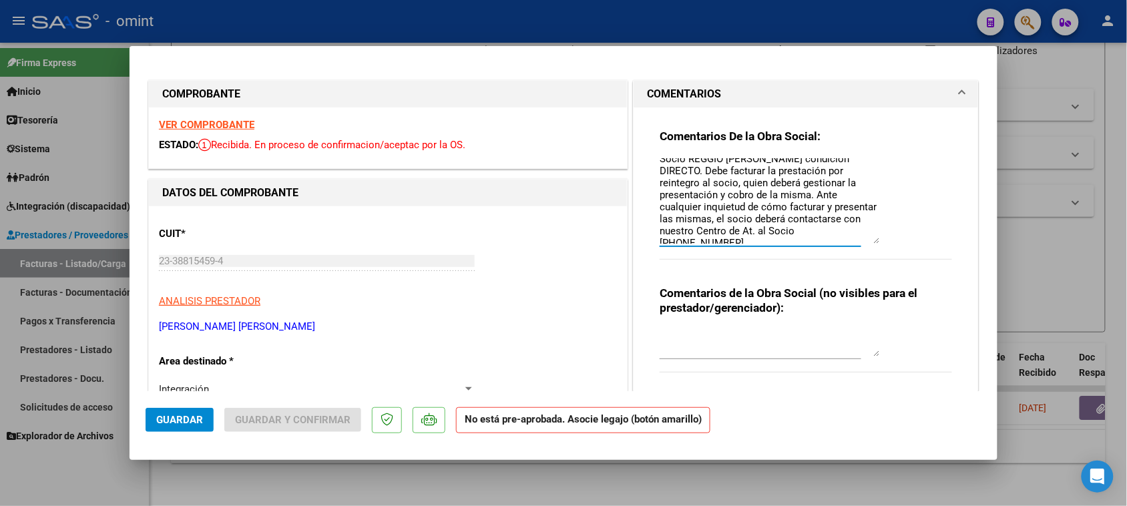
scroll to position [0, 0]
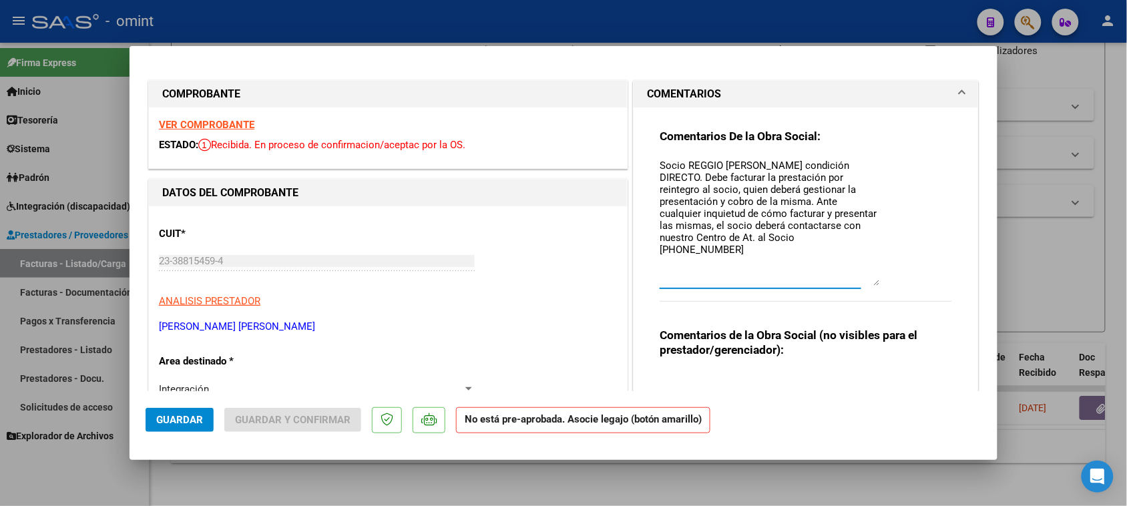
drag, startPoint x: 872, startPoint y: 182, endPoint x: 855, endPoint y: 281, distance: 100.9
click at [856, 284] on textarea "Socio REGGIO [PERSON_NAME] condición DIRECTO. Debe facturar la prestación por r…" at bounding box center [770, 222] width 220 height 128
click at [679, 162] on textarea "Socio REGGIO [PERSON_NAME] condición DIRECTO. Debe facturar la prestación por r…" at bounding box center [770, 222] width 220 height 128
click at [675, 164] on textarea "Socio REGGIO [PERSON_NAME] condición DIRECTO. Debe facturar la prestación por r…" at bounding box center [770, 222] width 220 height 128
click at [677, 159] on textarea "Socio REGGIO [PERSON_NAME] condición DIRECTO. Debe facturar la prestación por r…" at bounding box center [770, 222] width 220 height 128
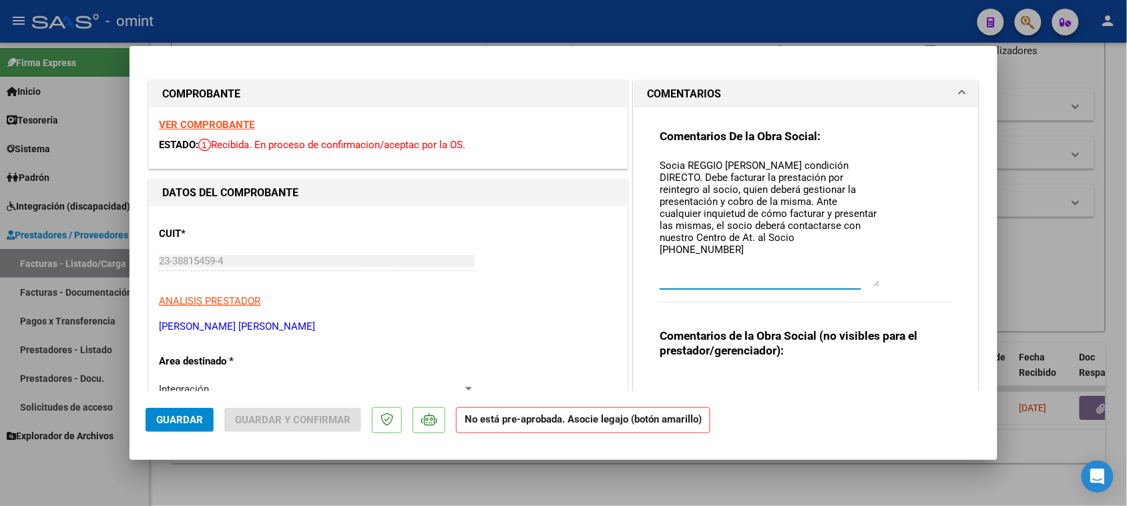
drag, startPoint x: 689, startPoint y: 161, endPoint x: 785, endPoint y: 161, distance: 96.2
click at [785, 161] on textarea "Socia REGGIO [PERSON_NAME] condición DIRECTO. Debe facturar la prestación por r…" at bounding box center [770, 222] width 220 height 128
paste textarea "[PERSON_NAME] [PERSON_NAME]"
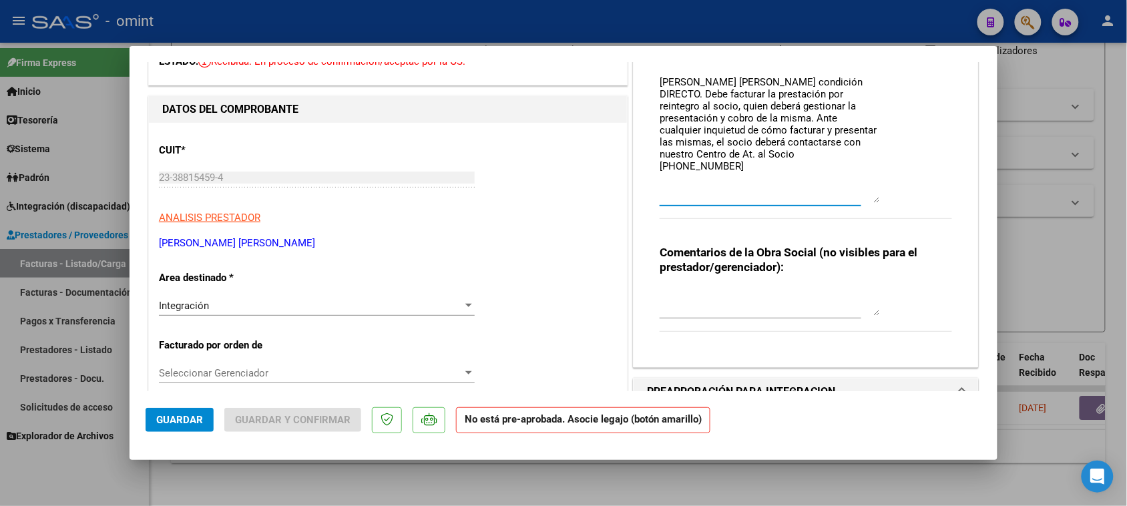
type textarea "[PERSON_NAME] [PERSON_NAME] condición DIRECTO. Debe facturar la prestación por …"
click at [319, 307] on div "Integración" at bounding box center [311, 306] width 304 height 12
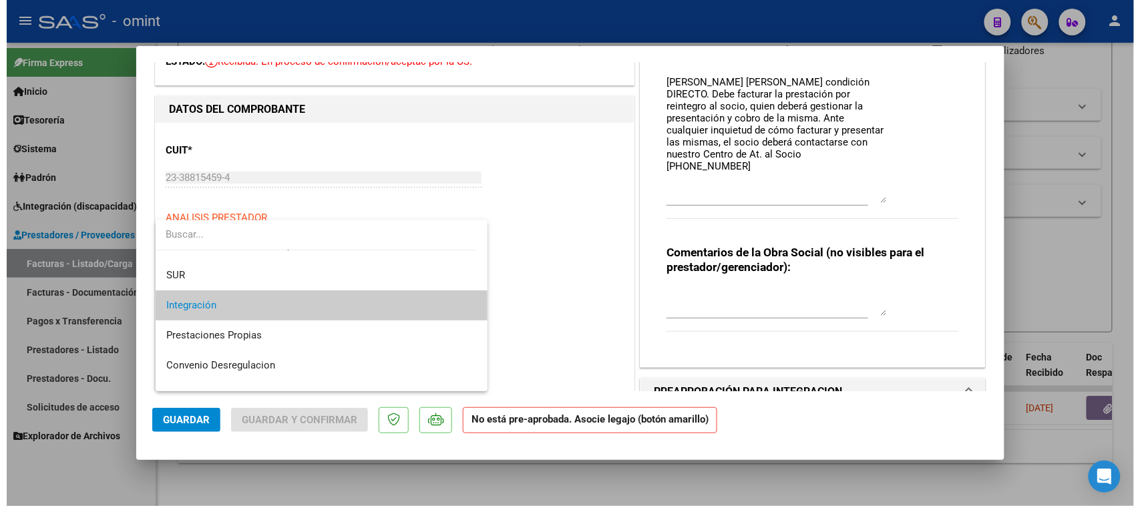
scroll to position [129, 0]
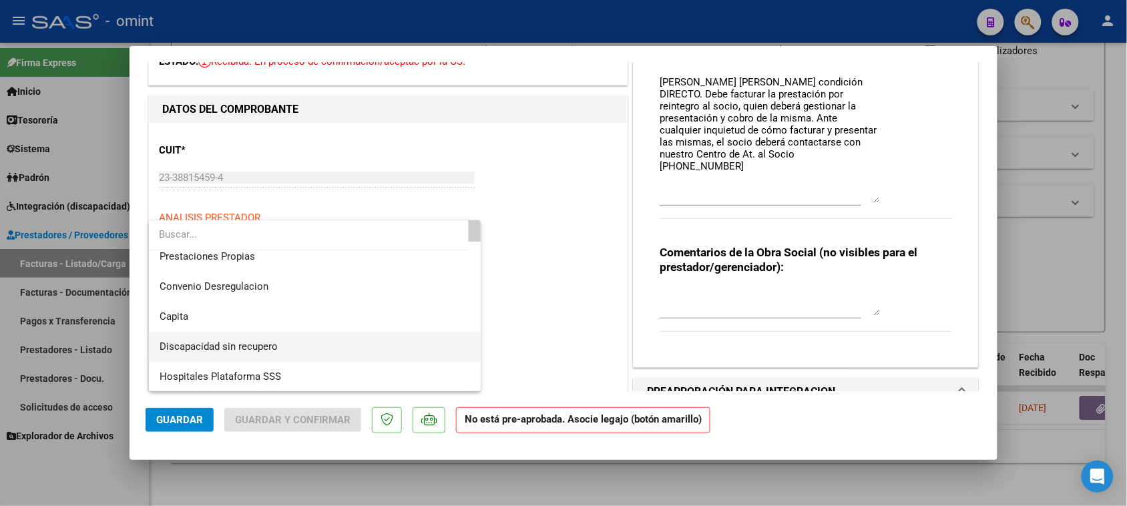
click at [314, 338] on span "Discapacidad sin recupero" at bounding box center [315, 347] width 311 height 30
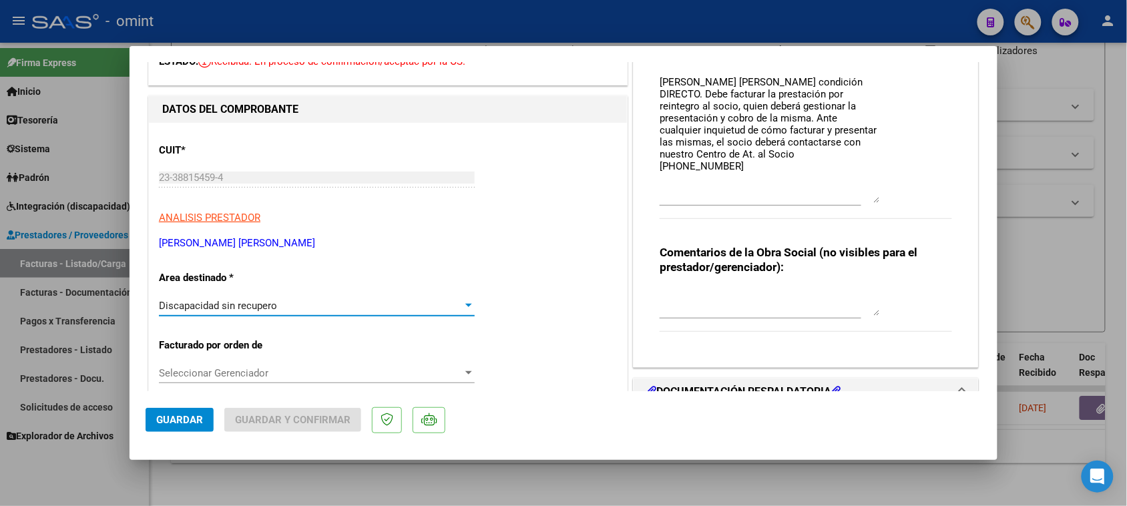
click at [177, 406] on mat-dialog-actions "Guardar Guardar y Confirmar" at bounding box center [564, 417] width 836 height 53
click at [198, 416] on span "Guardar" at bounding box center [179, 420] width 47 height 12
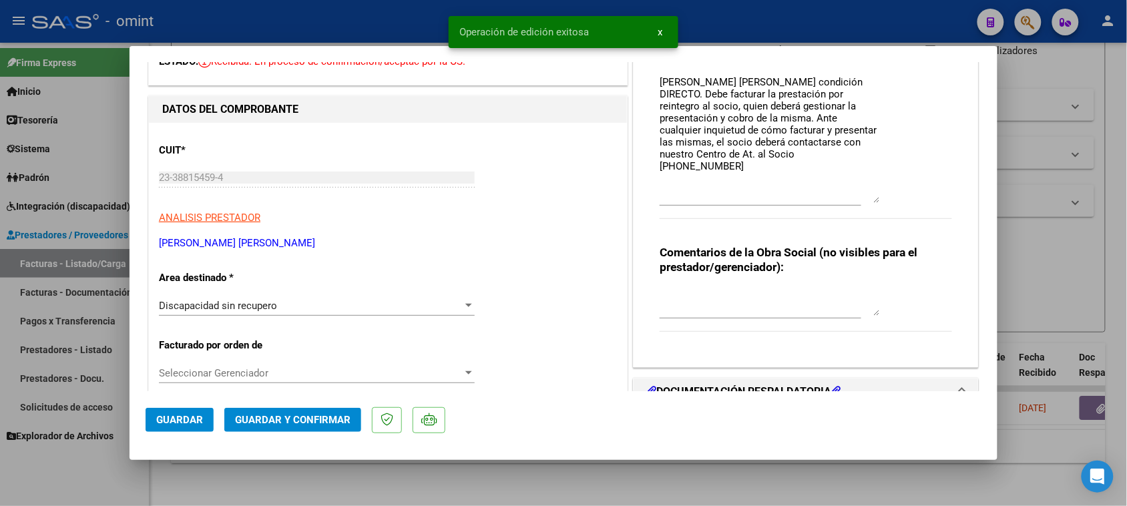
click at [289, 425] on span "Guardar y Confirmar" at bounding box center [293, 420] width 116 height 12
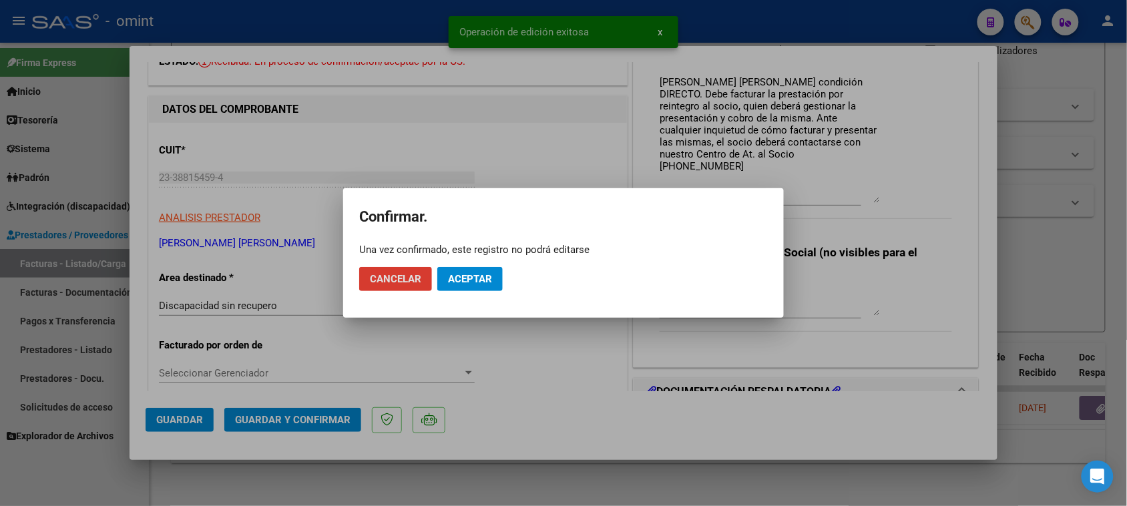
click at [466, 275] on span "Aceptar" at bounding box center [470, 279] width 44 height 12
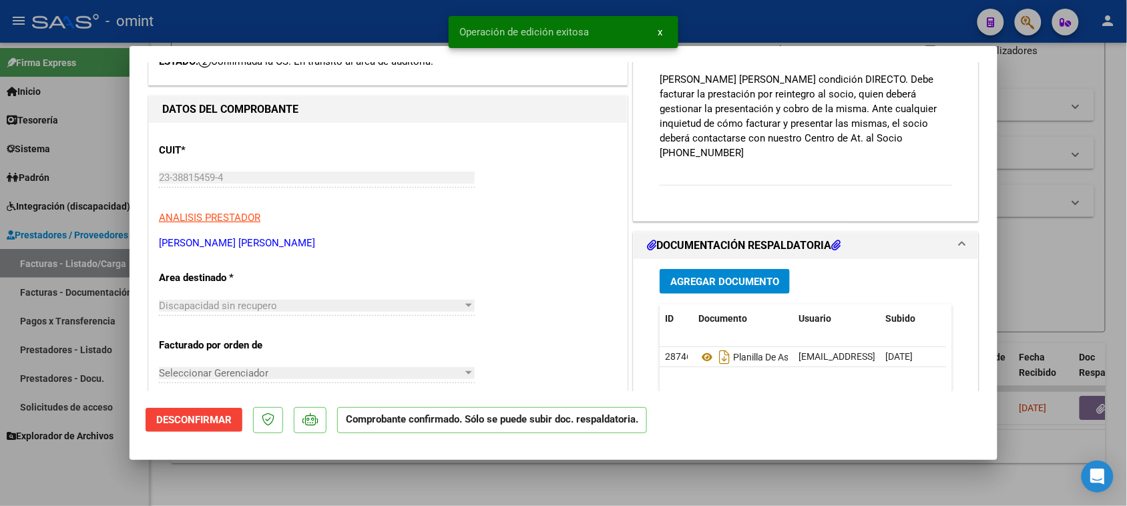
type input "$ 0,00"
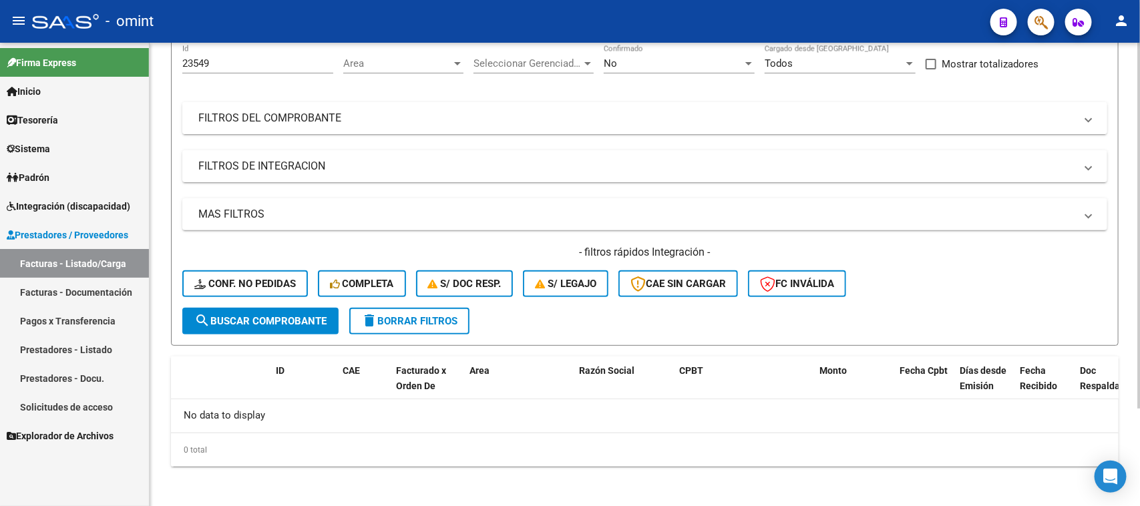
scroll to position [0, 0]
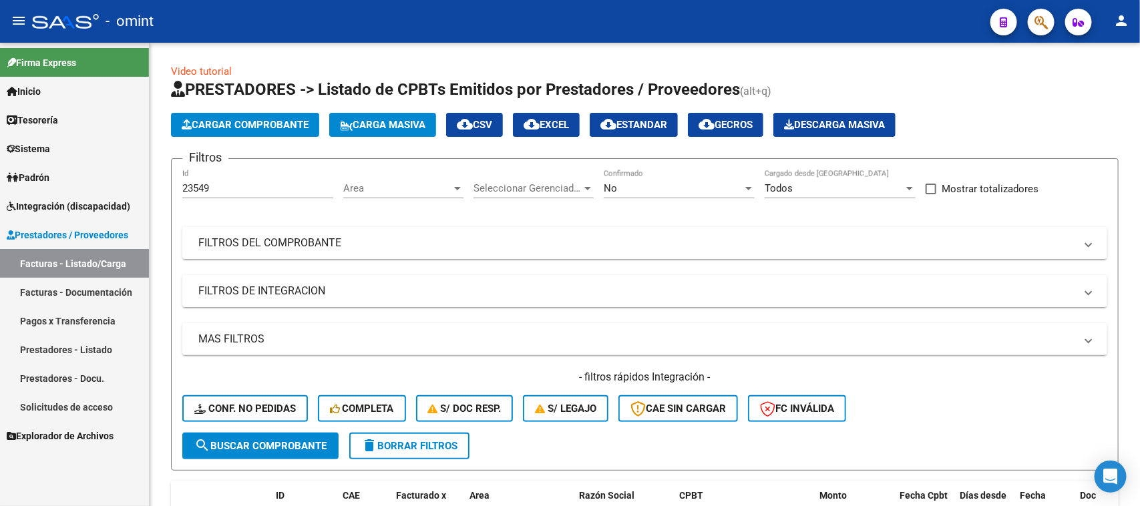
drag, startPoint x: 224, startPoint y: 194, endPoint x: 130, endPoint y: 176, distance: 95.9
click at [130, 176] on mat-sidenav-container "Firma Express Inicio Calendario SSS Instructivos Contacto OS Tesorería Extracto…" at bounding box center [570, 275] width 1140 height 464
click at [215, 178] on div "23549 Id" at bounding box center [257, 184] width 151 height 29
drag, startPoint x: 219, startPoint y: 188, endPoint x: 132, endPoint y: 197, distance: 88.0
click at [132, 197] on mat-sidenav-container "Firma Express Inicio Calendario SSS Instructivos Contacto OS Tesorería Extracto…" at bounding box center [570, 275] width 1140 height 464
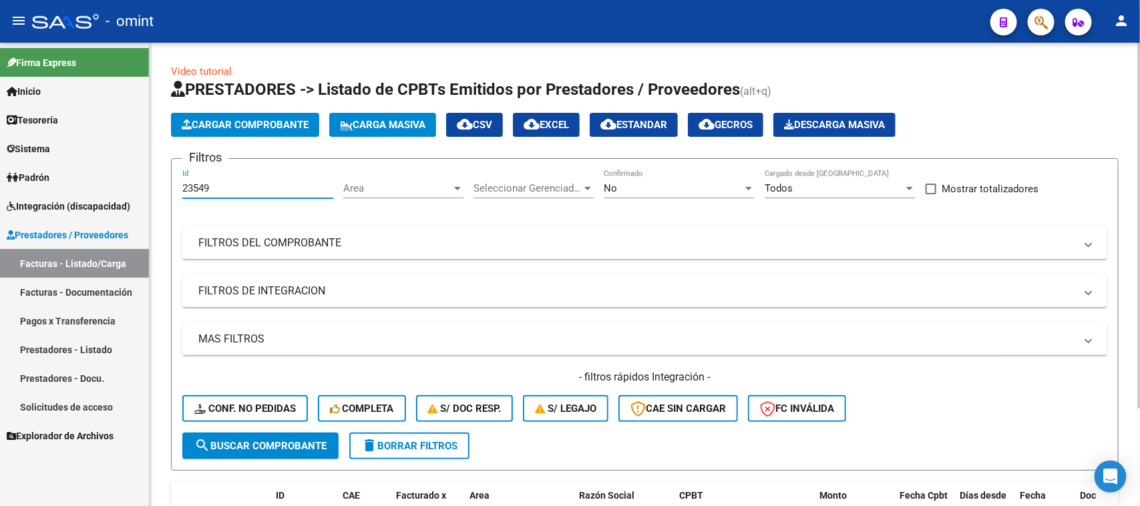
paste input "2986"
type input "22986"
click at [284, 433] on button "search Buscar Comprobante" at bounding box center [260, 446] width 156 height 27
click at [693, 184] on div "No" at bounding box center [673, 188] width 139 height 12
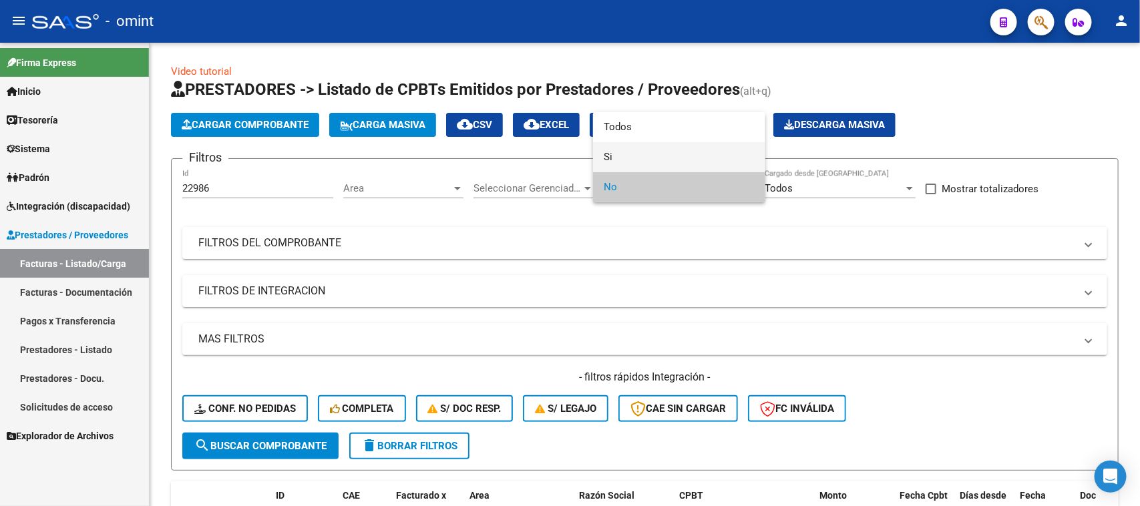
click at [692, 146] on span "Si" at bounding box center [679, 157] width 151 height 30
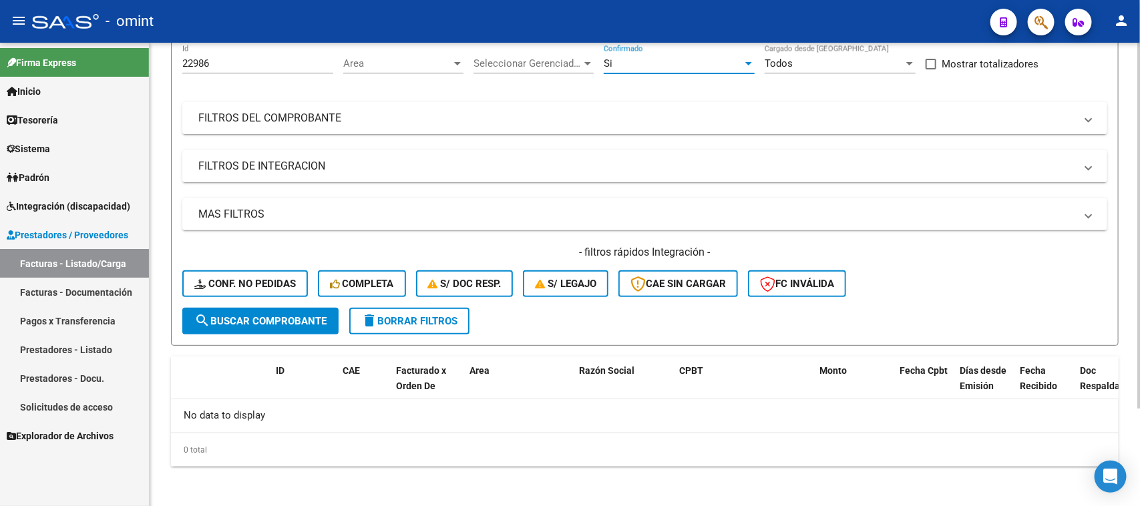
click at [262, 321] on span "search Buscar Comprobante" at bounding box center [260, 321] width 132 height 12
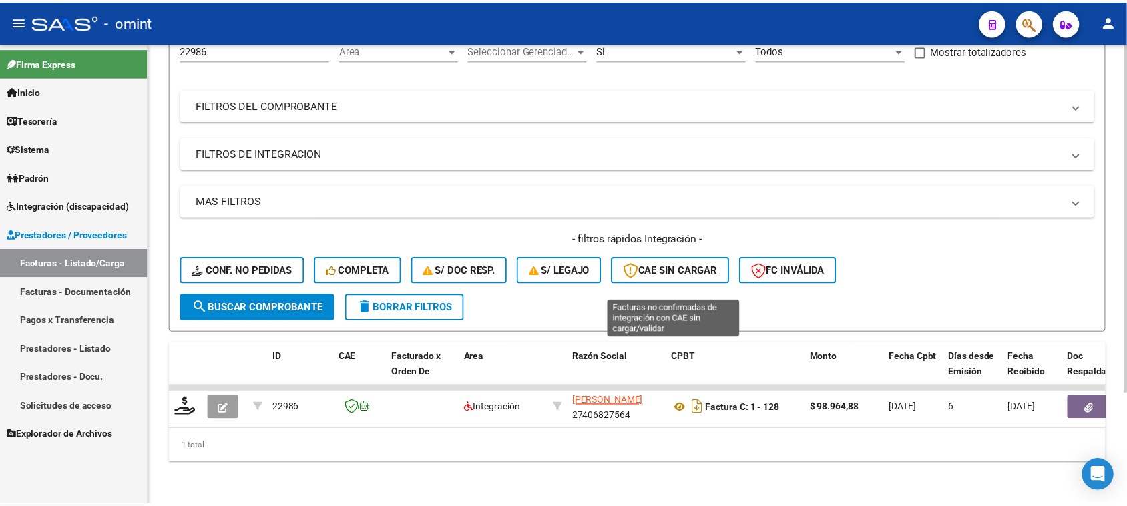
scroll to position [148, 0]
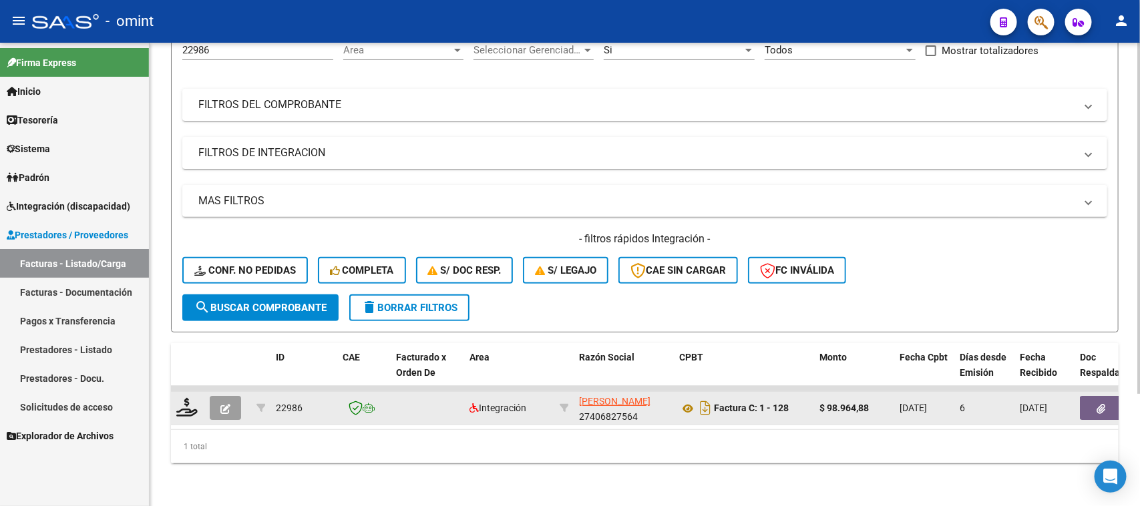
click at [230, 401] on button "button" at bounding box center [225, 408] width 31 height 24
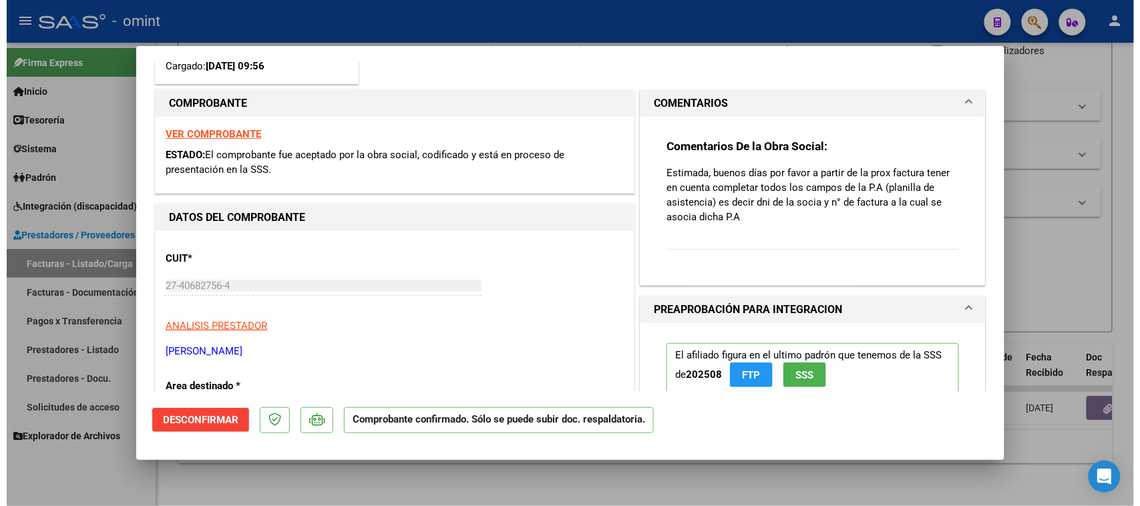
scroll to position [83, 0]
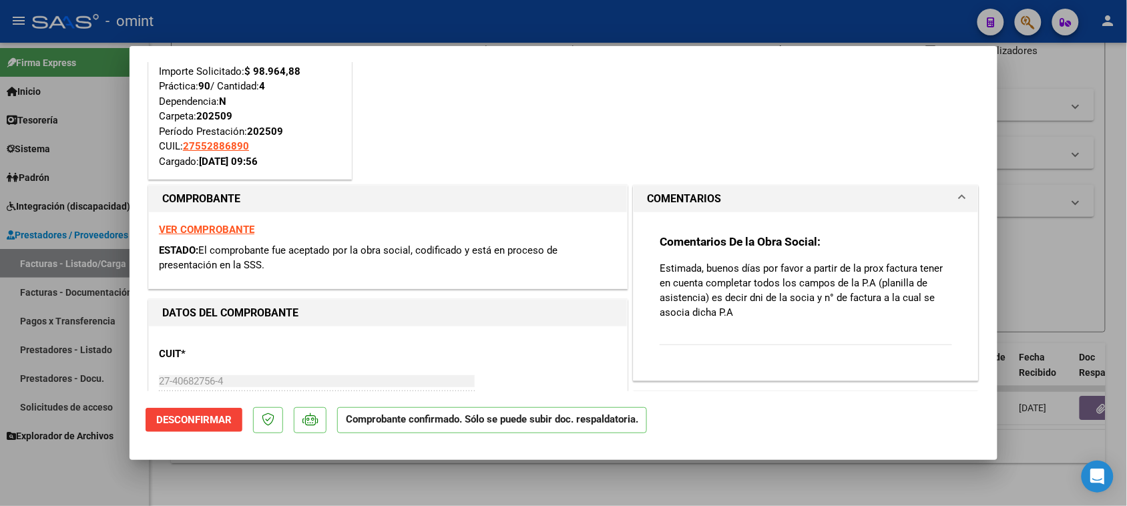
click at [232, 227] on strong "VER COMPROBANTE" at bounding box center [207, 230] width 96 height 12
type input "$ 0,00"
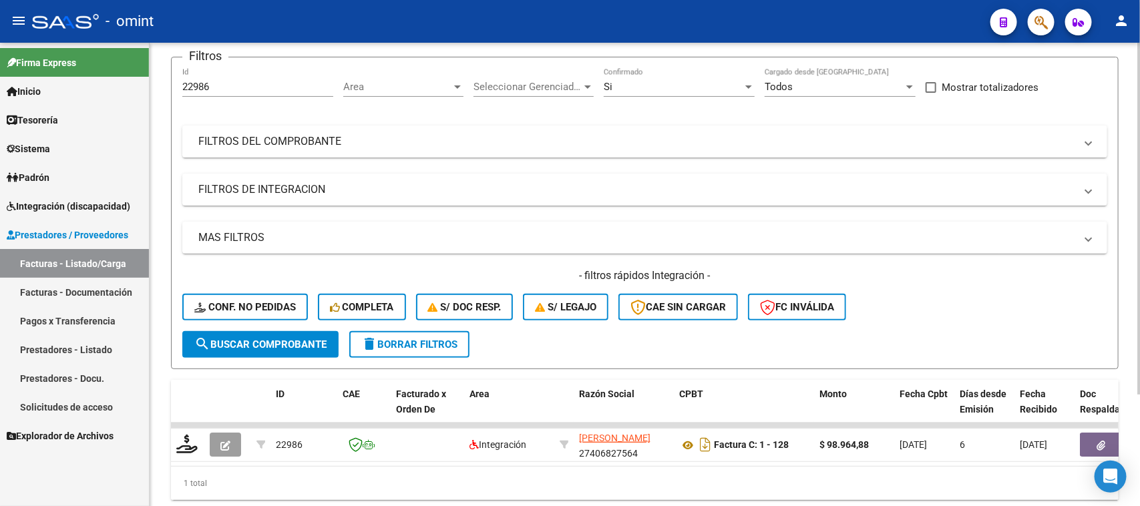
scroll to position [65, 0]
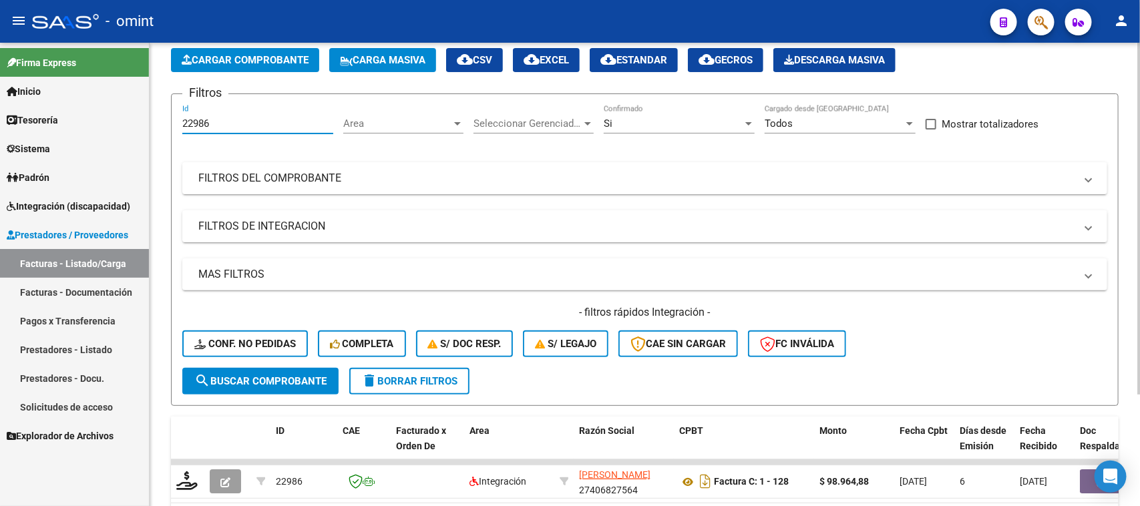
drag, startPoint x: 242, startPoint y: 119, endPoint x: 180, endPoint y: 136, distance: 63.7
click at [107, 118] on mat-sidenav-container "Firma Express Inicio Calendario SSS Instructivos Contacto OS Tesorería Extracto…" at bounding box center [570, 275] width 1140 height 464
paste input "3098"
type input "23098"
click at [641, 128] on div "Si Confirmado" at bounding box center [679, 119] width 151 height 29
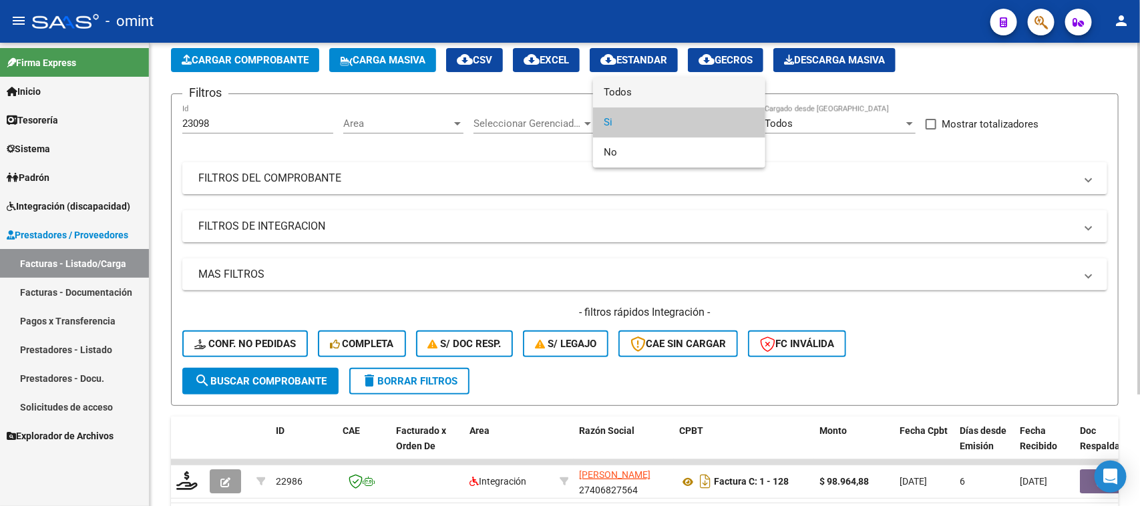
click at [645, 98] on span "Todos" at bounding box center [679, 92] width 151 height 30
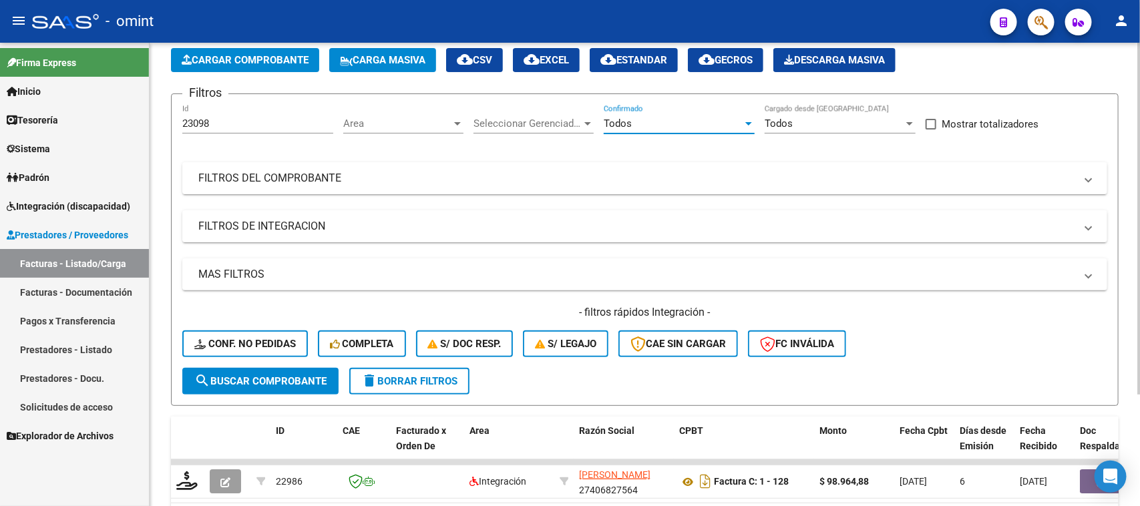
click at [279, 363] on div "- filtros rápidos Integración - Conf. no pedidas Completa S/ Doc Resp. S/ legaj…" at bounding box center [644, 336] width 925 height 63
drag, startPoint x: 279, startPoint y: 365, endPoint x: 285, endPoint y: 375, distance: 11.1
click at [281, 368] on button "search Buscar Comprobante" at bounding box center [260, 381] width 156 height 27
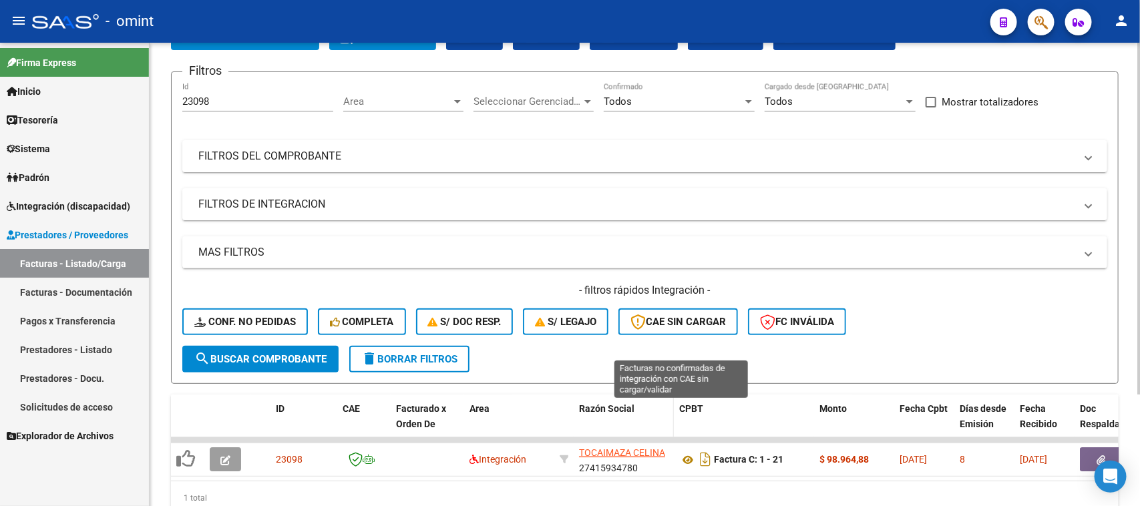
scroll to position [148, 0]
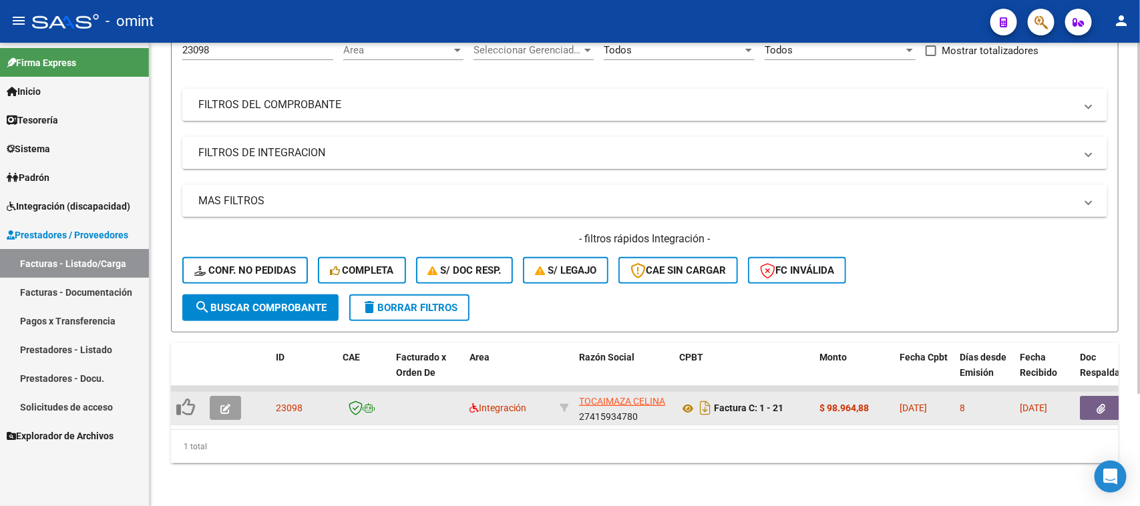
click at [228, 404] on icon "button" at bounding box center [225, 409] width 10 height 10
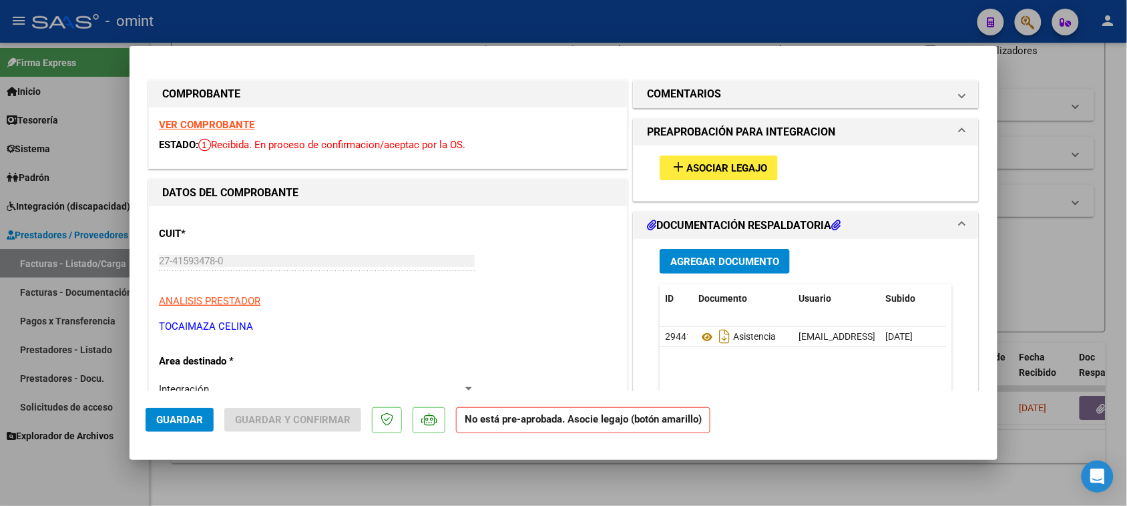
click at [239, 124] on strong "VER COMPROBANTE" at bounding box center [207, 125] width 96 height 12
type input "$ 0,00"
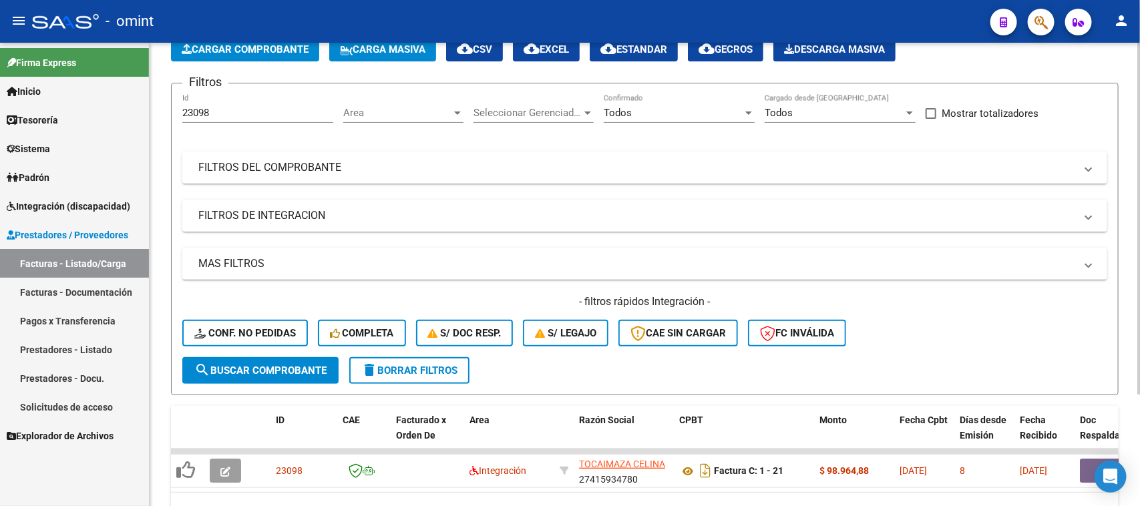
scroll to position [0, 0]
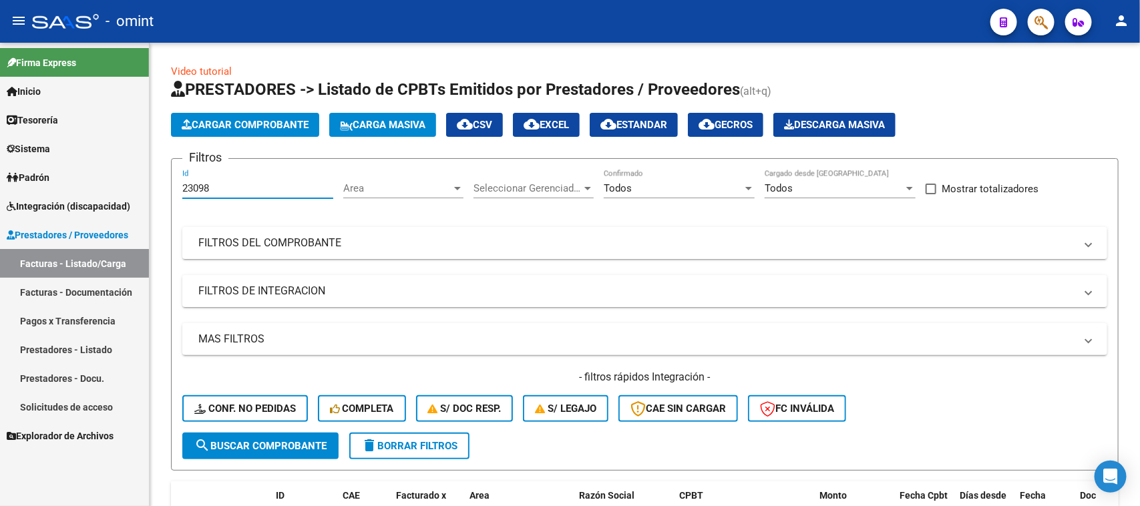
drag, startPoint x: 254, startPoint y: 187, endPoint x: 96, endPoint y: 214, distance: 160.5
click at [70, 202] on mat-sidenav-container "Firma Express Inicio Calendario SSS Instructivos Contacto OS Tesorería Extracto…" at bounding box center [570, 275] width 1140 height 464
paste input "5"
type input "23095"
click at [242, 459] on form "Filtros 23095 Id Area Area Seleccionar Gerenciador Seleccionar Gerenciador Todo…" at bounding box center [645, 314] width 948 height 313
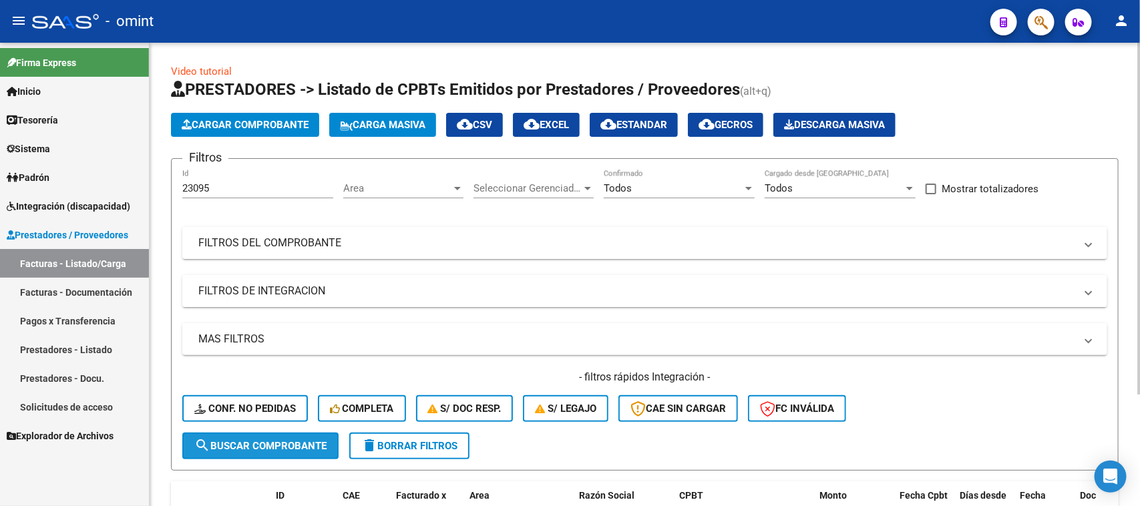
click at [242, 450] on button "search Buscar Comprobante" at bounding box center [260, 446] width 156 height 27
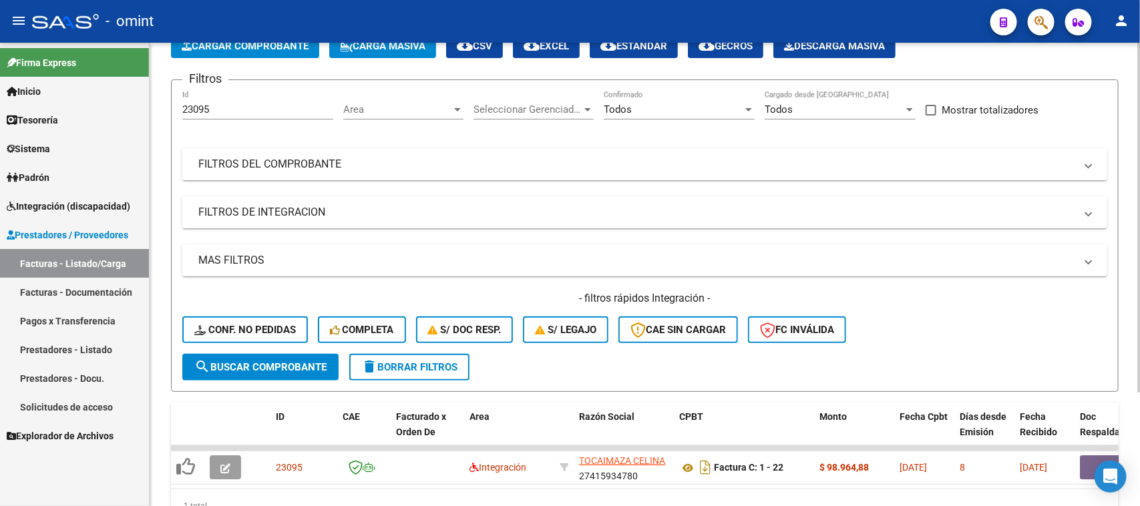
scroll to position [148, 0]
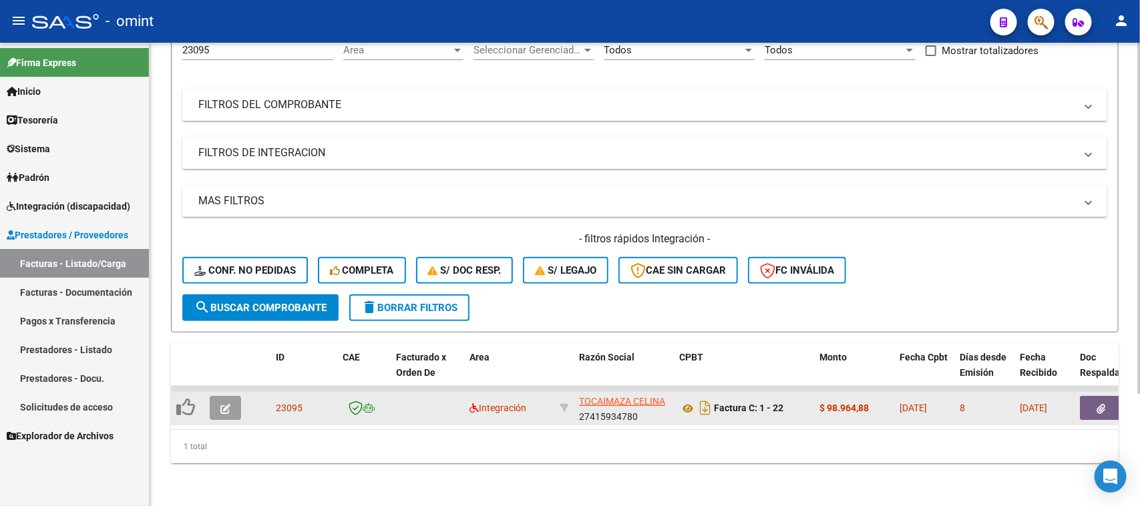
click at [234, 396] on button "button" at bounding box center [225, 408] width 31 height 24
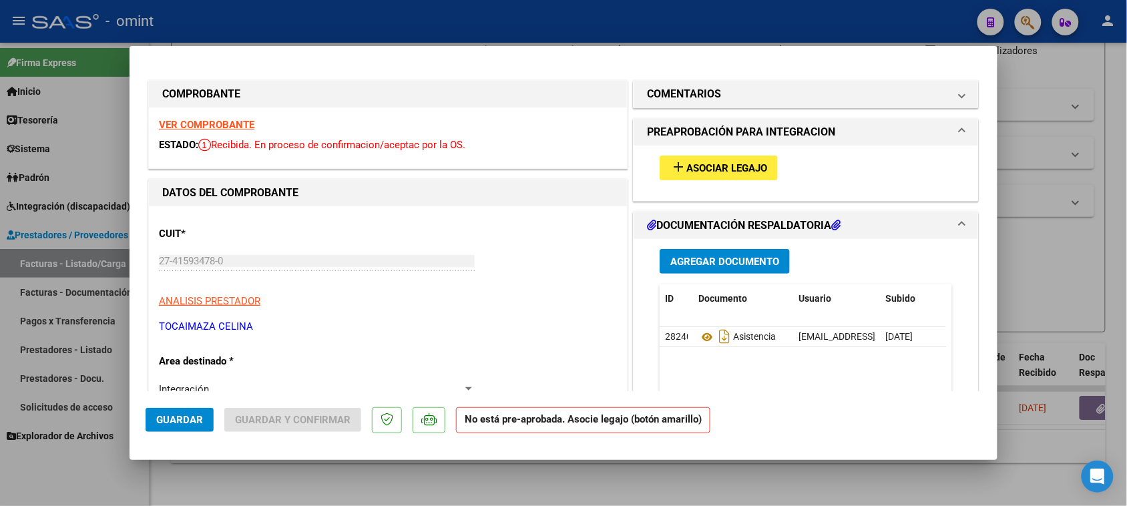
click at [236, 119] on strong "VER COMPROBANTE" at bounding box center [207, 125] width 96 height 12
type input "$ 0,00"
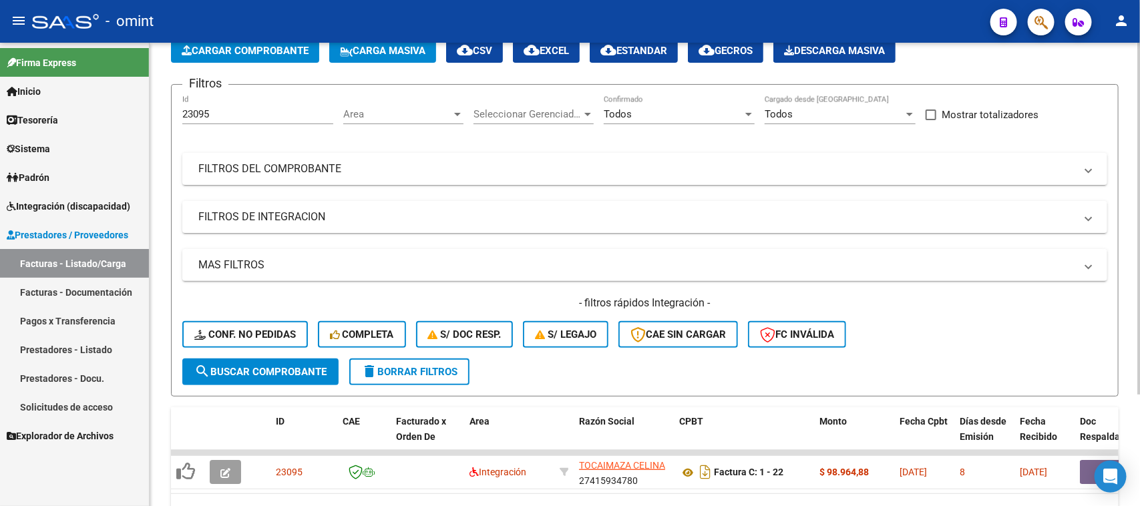
scroll to position [0, 0]
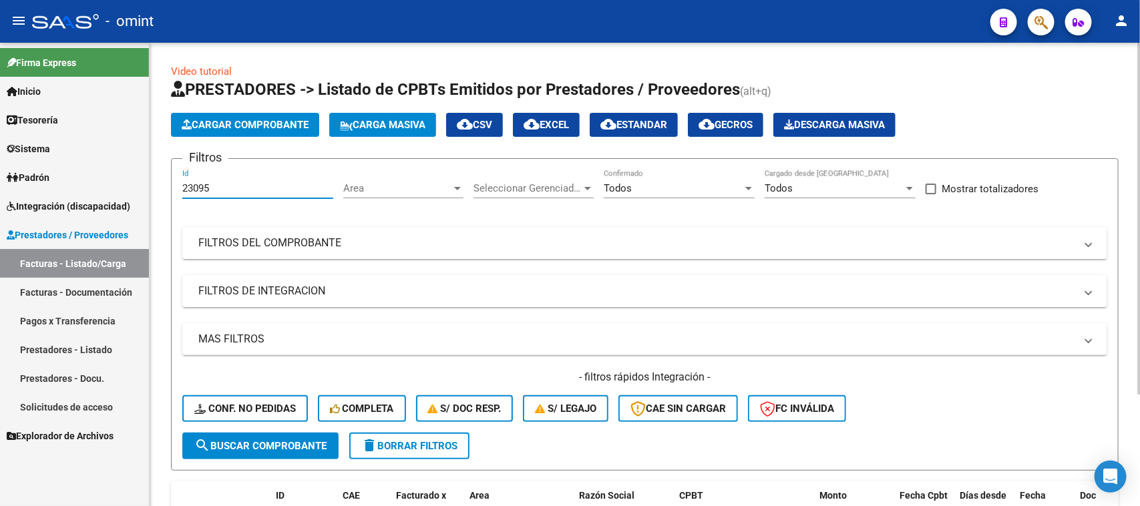
drag, startPoint x: 224, startPoint y: 188, endPoint x: 185, endPoint y: 212, distance: 45.6
click at [98, 208] on mat-sidenav-container "Firma Express Inicio Calendario SSS Instructivos Contacto OS Tesorería Extracto…" at bounding box center [570, 275] width 1140 height 464
paste input "597"
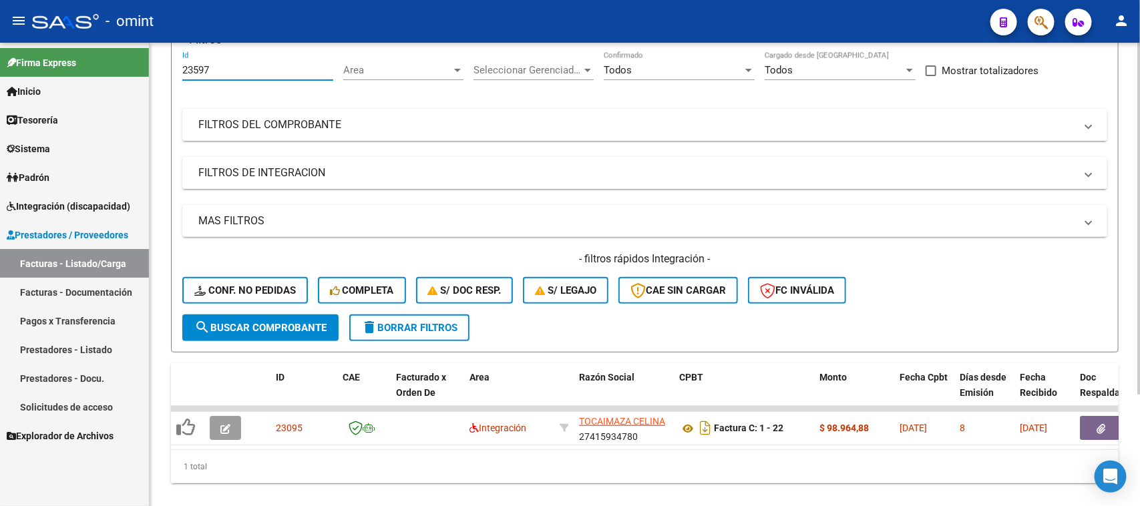
scroll to position [148, 0]
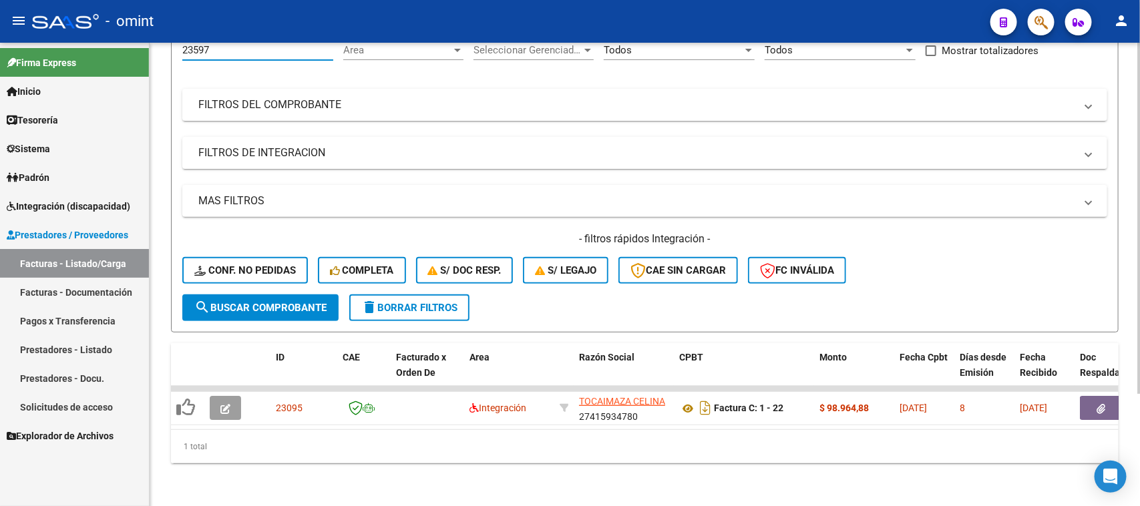
type input "23597"
click at [319, 303] on button "search Buscar Comprobante" at bounding box center [260, 308] width 156 height 27
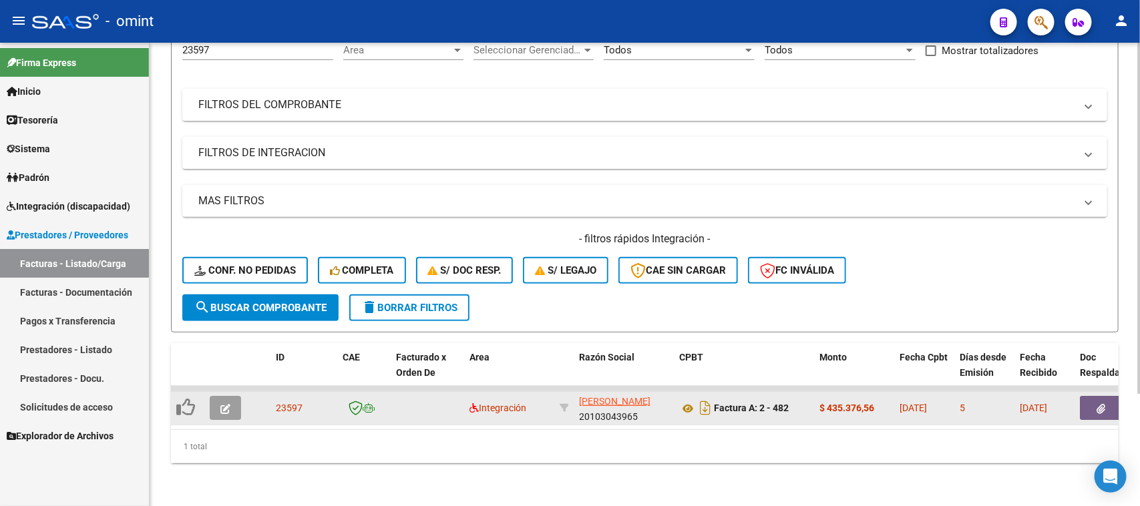
click at [222, 404] on icon "button" at bounding box center [225, 409] width 10 height 10
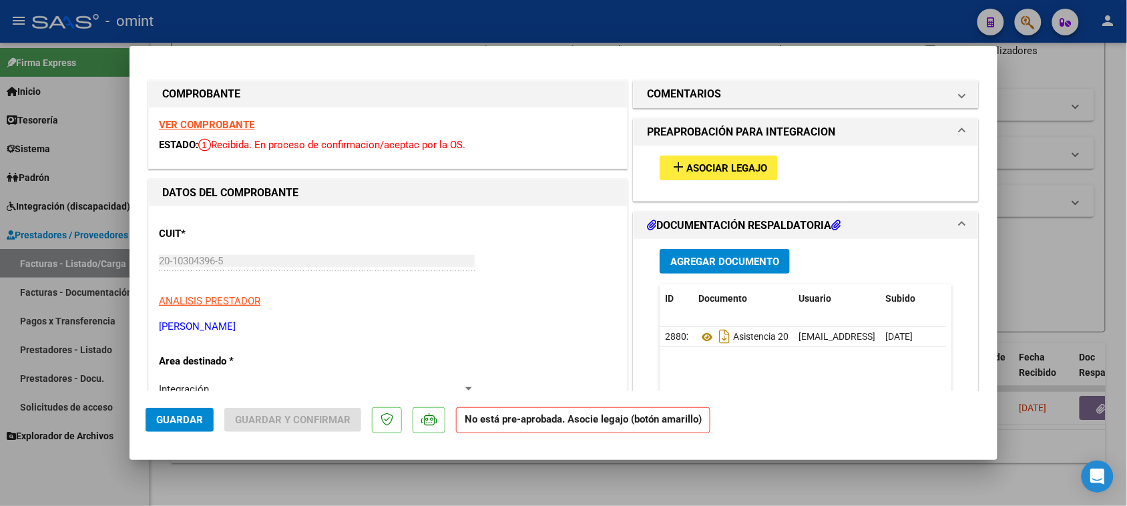
click at [236, 121] on strong "VER COMPROBANTE" at bounding box center [207, 125] width 96 height 12
type input "$ 0,00"
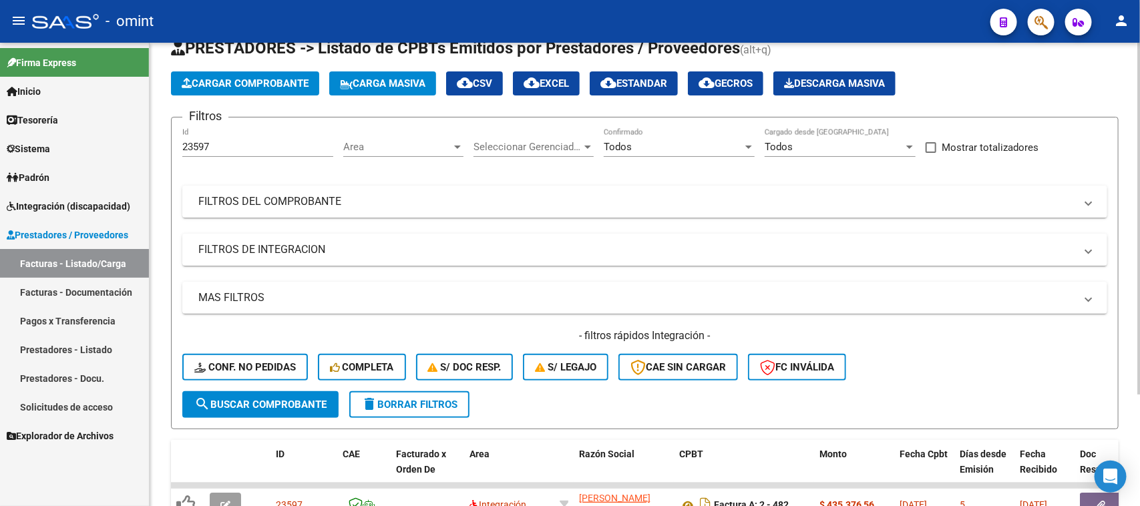
scroll to position [0, 0]
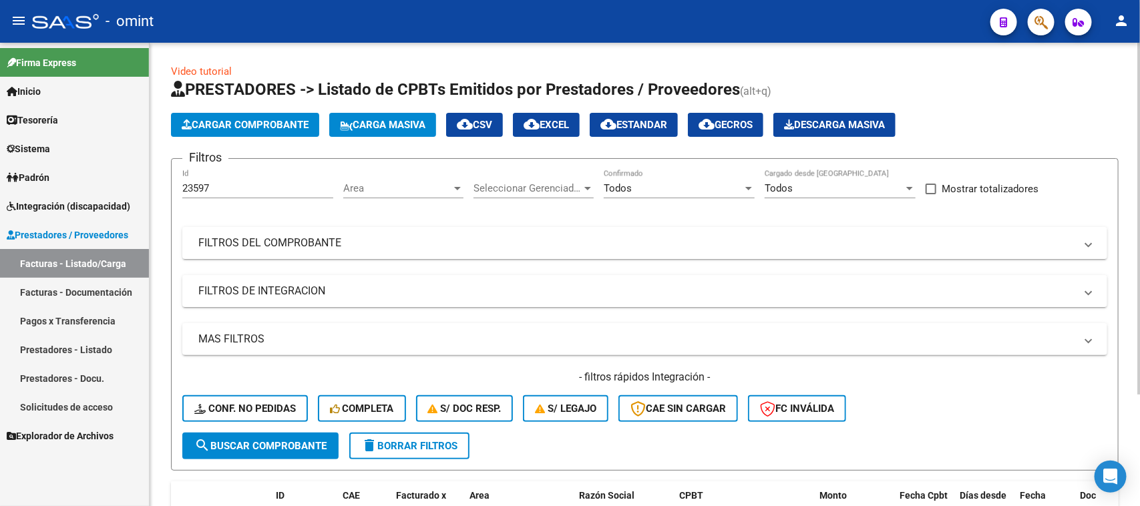
click at [225, 196] on div "23597 Id" at bounding box center [257, 184] width 151 height 29
drag, startPoint x: 225, startPoint y: 192, endPoint x: 122, endPoint y: 208, distance: 104.0
click at [122, 208] on mat-sidenav-container "Firma Express Inicio Calendario SSS Instructivos Contacto OS Tesorería Extracto…" at bounding box center [570, 275] width 1140 height 464
paste input "2311"
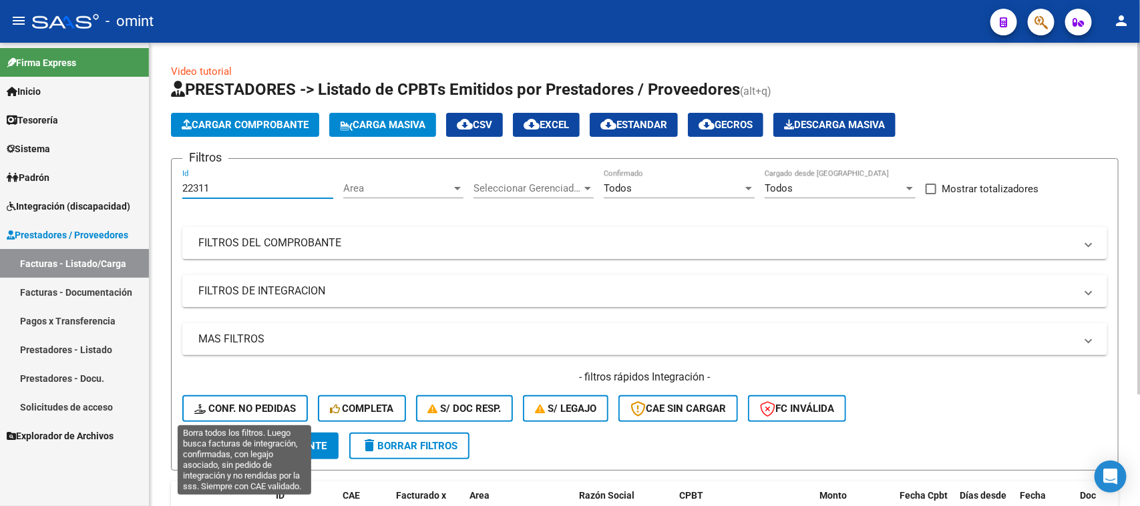
type input "22311"
click at [242, 419] on button "Conf. no pedidas" at bounding box center [245, 408] width 126 height 27
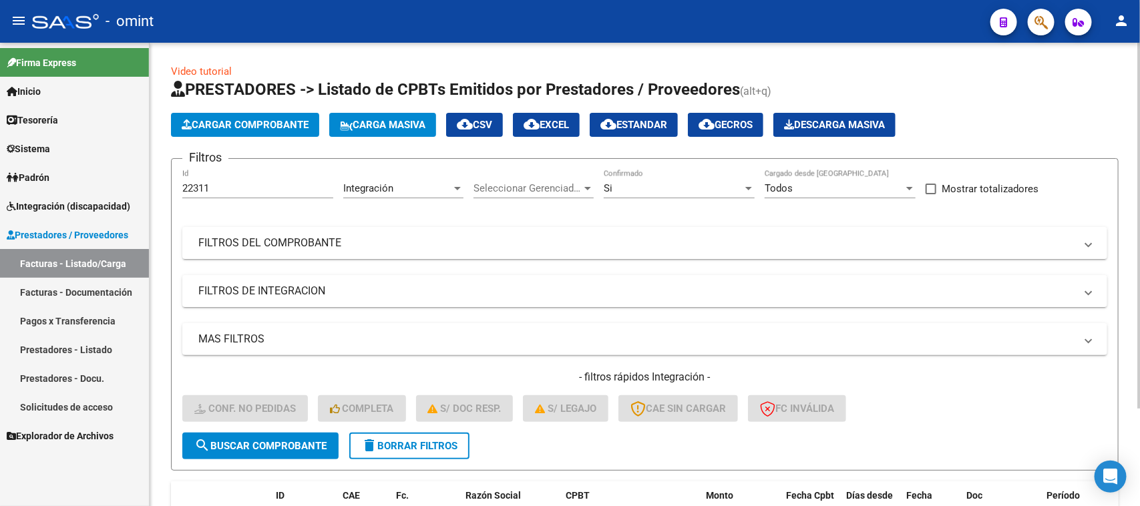
click at [388, 440] on span "delete Borrar Filtros" at bounding box center [409, 446] width 96 height 12
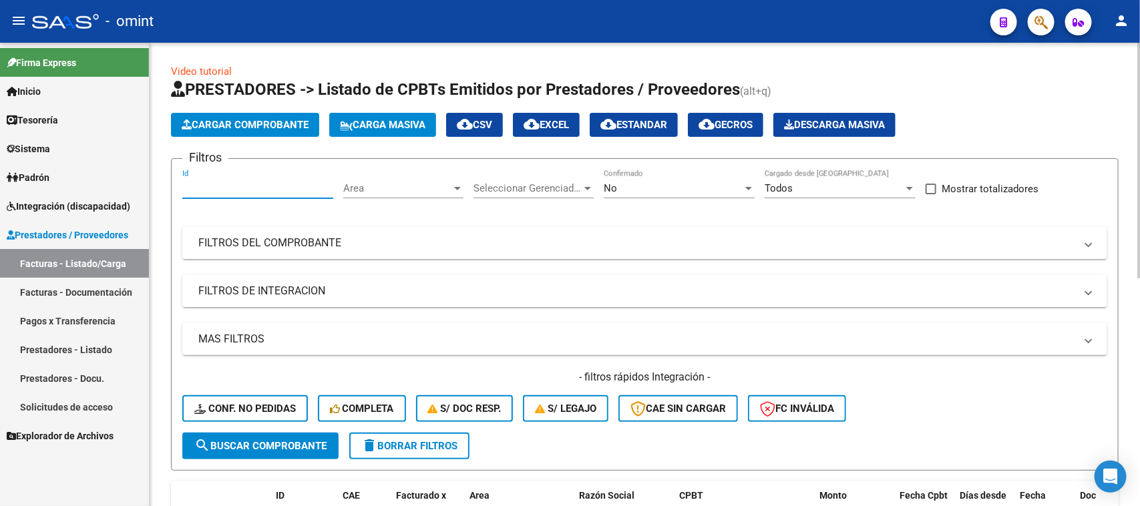
click at [251, 189] on input "Id" at bounding box center [257, 188] width 151 height 12
paste input "22311"
type input "22311"
click at [670, 180] on div "No Confirmado" at bounding box center [679, 184] width 151 height 29
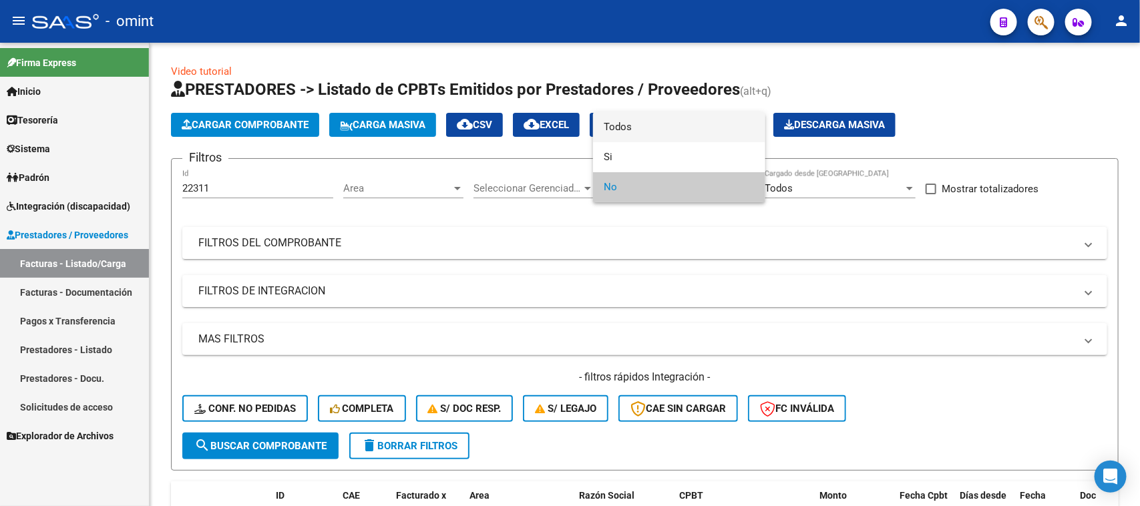
click at [669, 132] on span "Todos" at bounding box center [679, 127] width 151 height 30
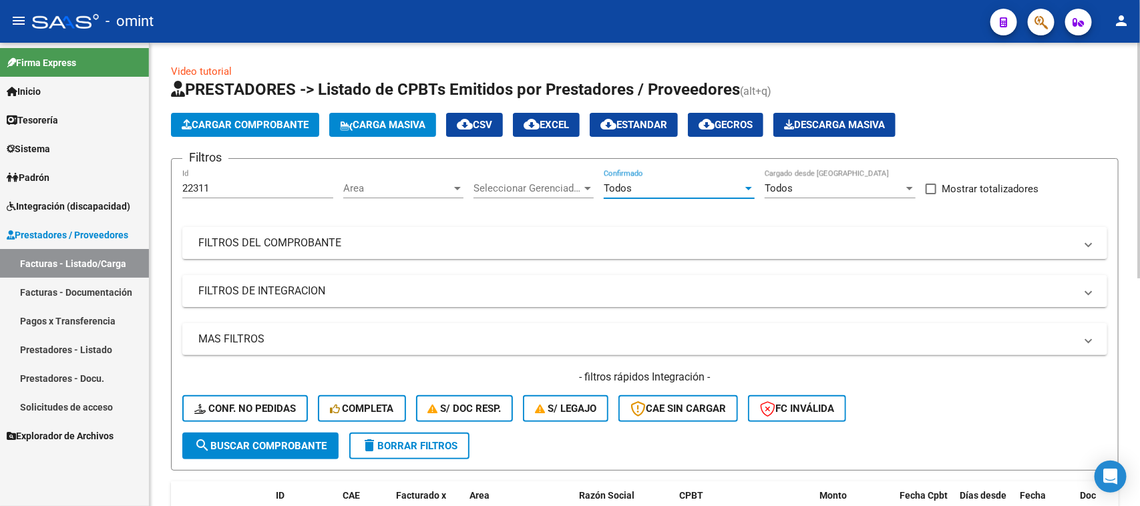
click at [307, 440] on span "search Buscar Comprobante" at bounding box center [260, 446] width 132 height 12
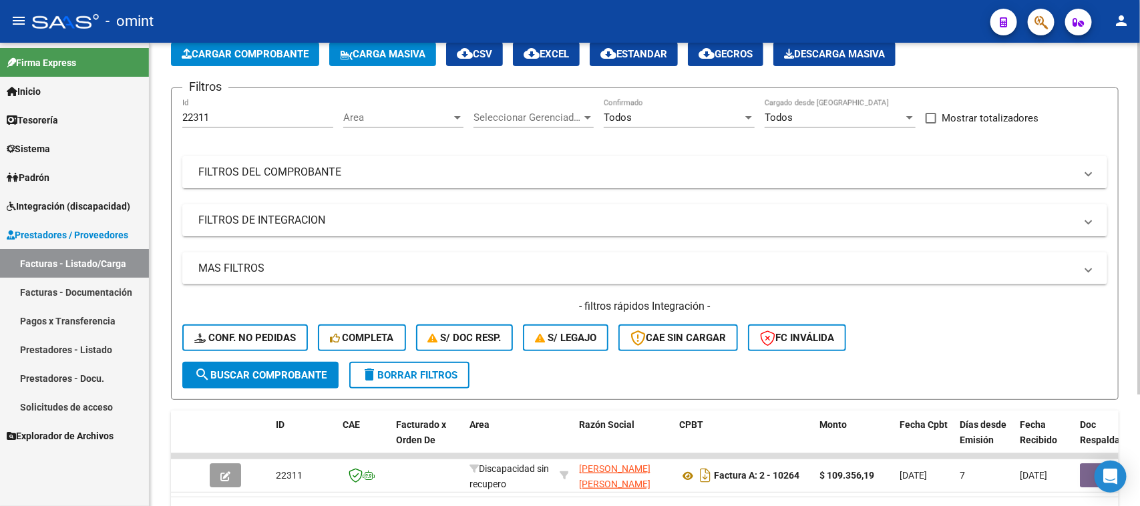
scroll to position [148, 0]
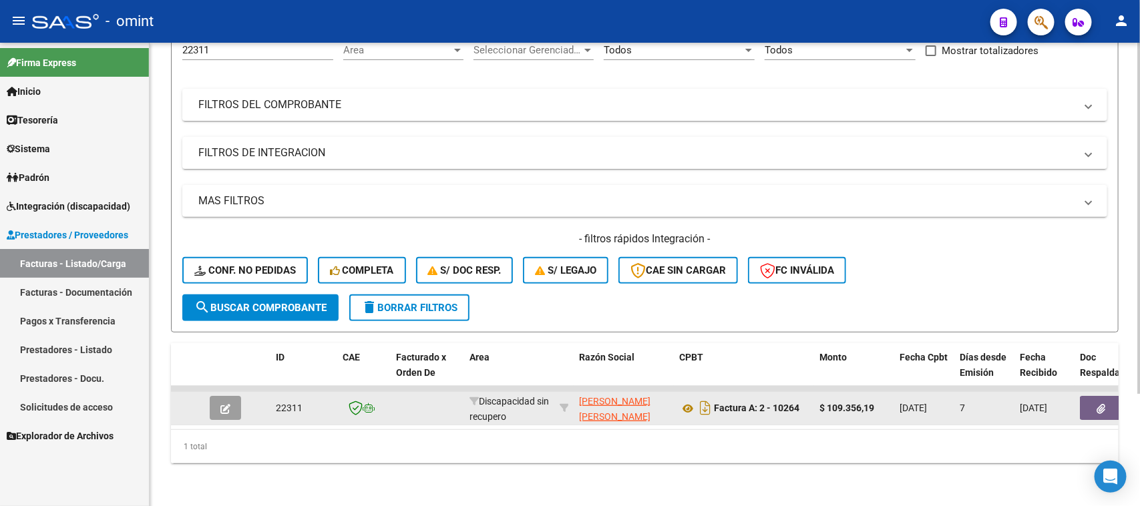
click at [218, 396] on button "button" at bounding box center [225, 408] width 31 height 24
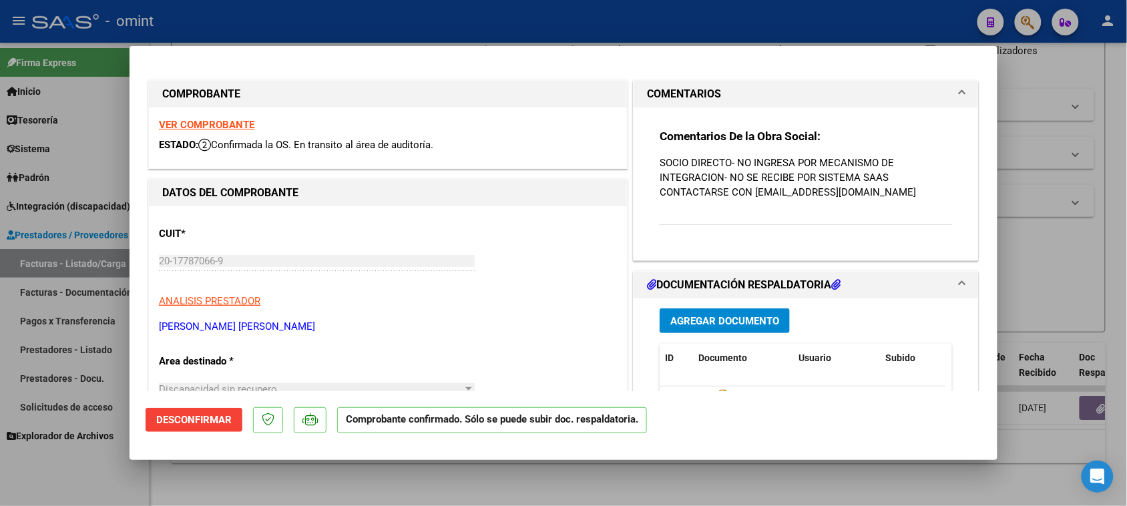
type input "$ 0,00"
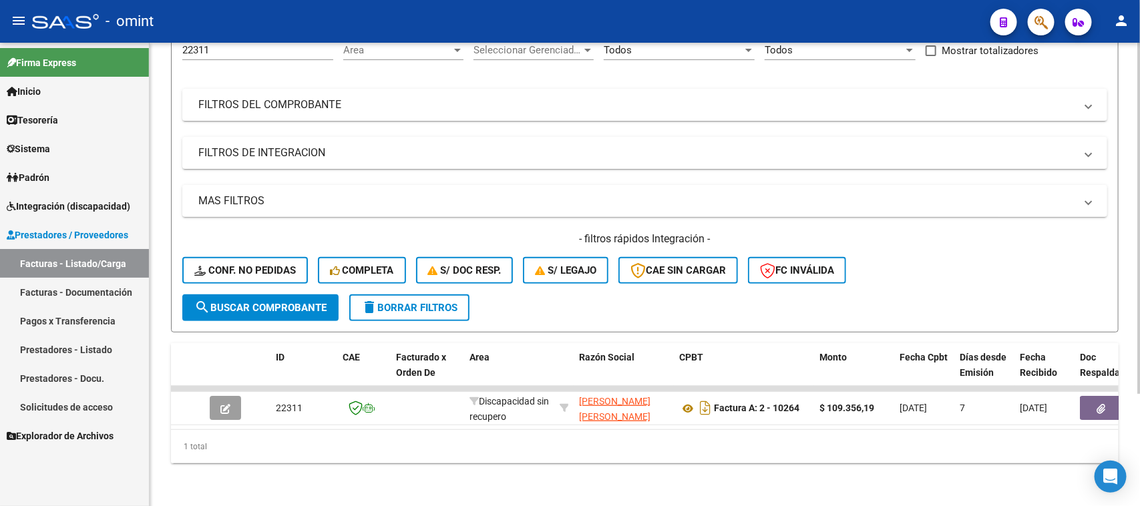
scroll to position [0, 0]
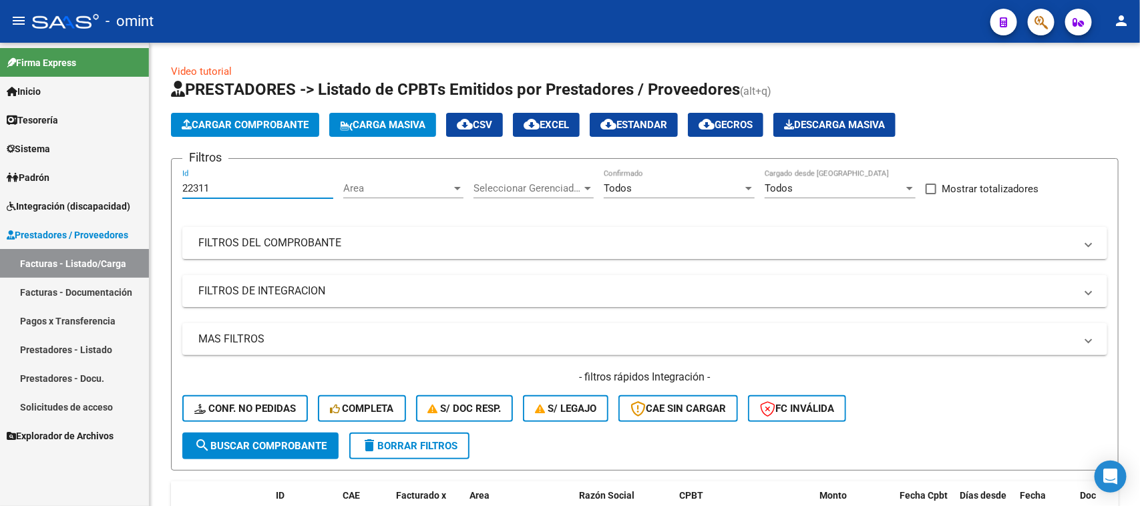
drag, startPoint x: 252, startPoint y: 181, endPoint x: 138, endPoint y: 200, distance: 115.8
click at [108, 197] on mat-sidenav-container "Firma Express Inicio Calendario SSS Instructivos Contacto OS Tesorería Extracto…" at bounding box center [570, 275] width 1140 height 464
paste input "18474"
type input "18474"
drag, startPoint x: 281, startPoint y: 443, endPoint x: 395, endPoint y: 395, distance: 123.9
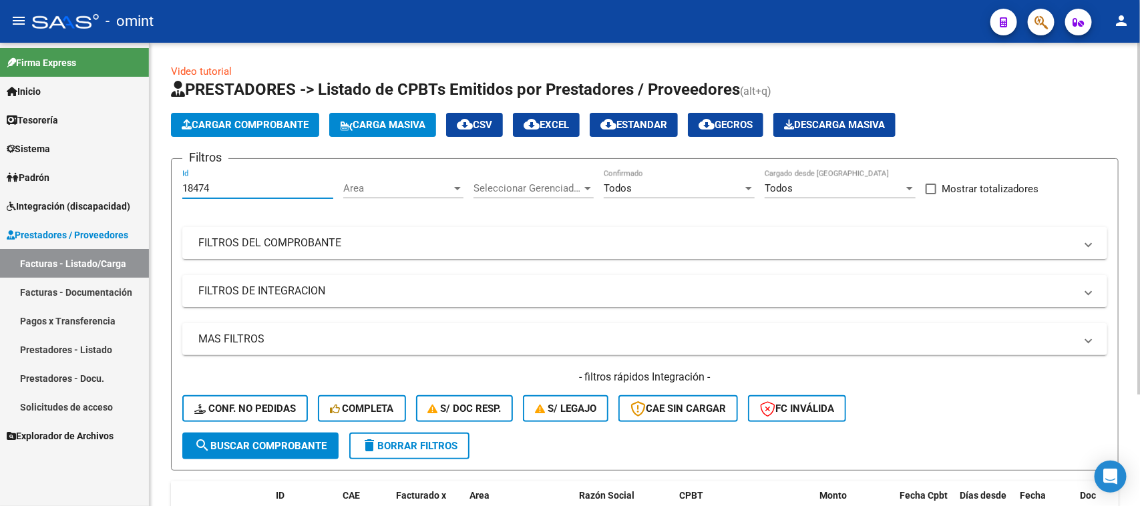
click at [279, 444] on span "search Buscar Comprobante" at bounding box center [260, 446] width 132 height 12
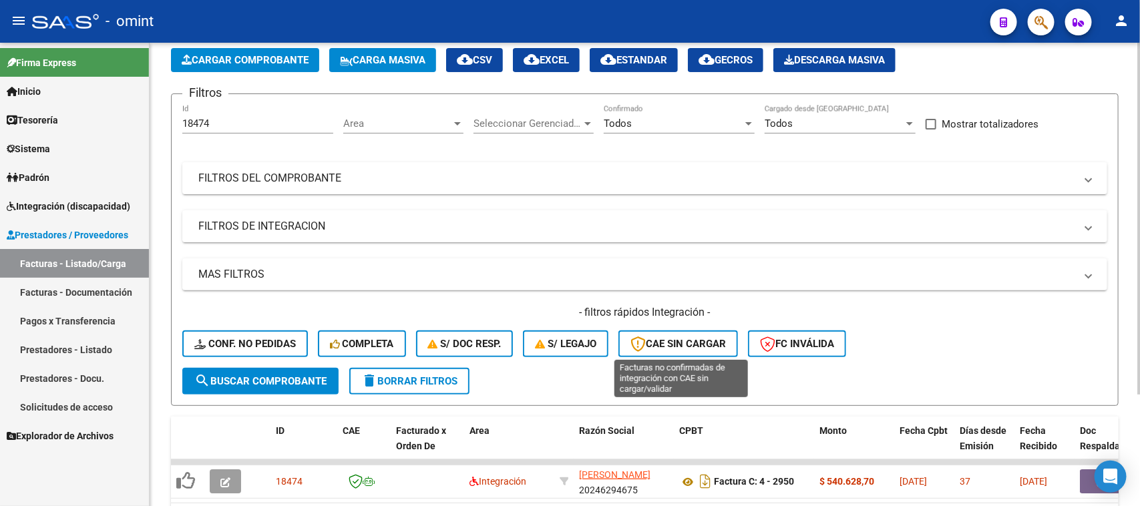
scroll to position [148, 0]
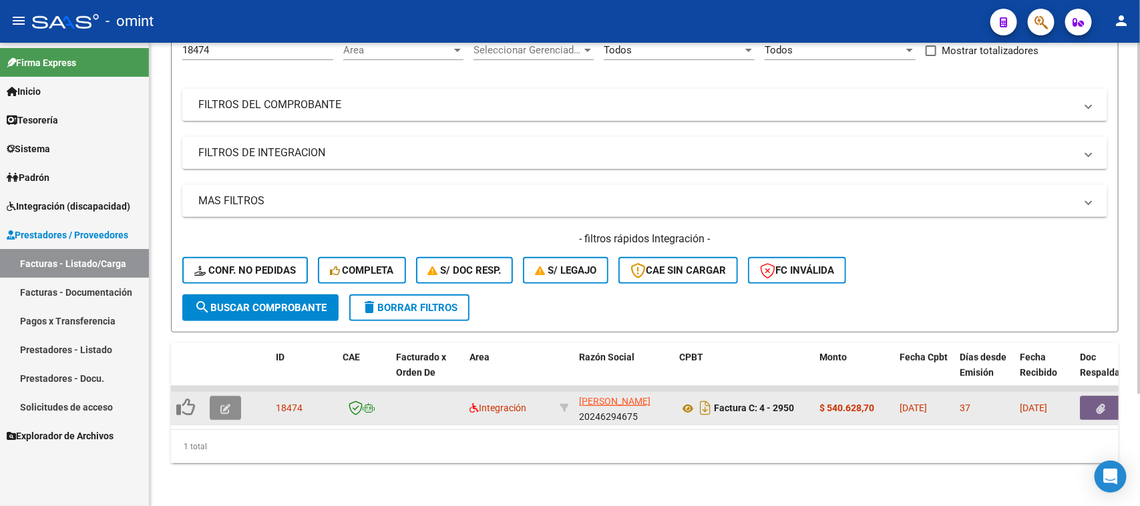
click at [237, 396] on button "button" at bounding box center [225, 408] width 31 height 24
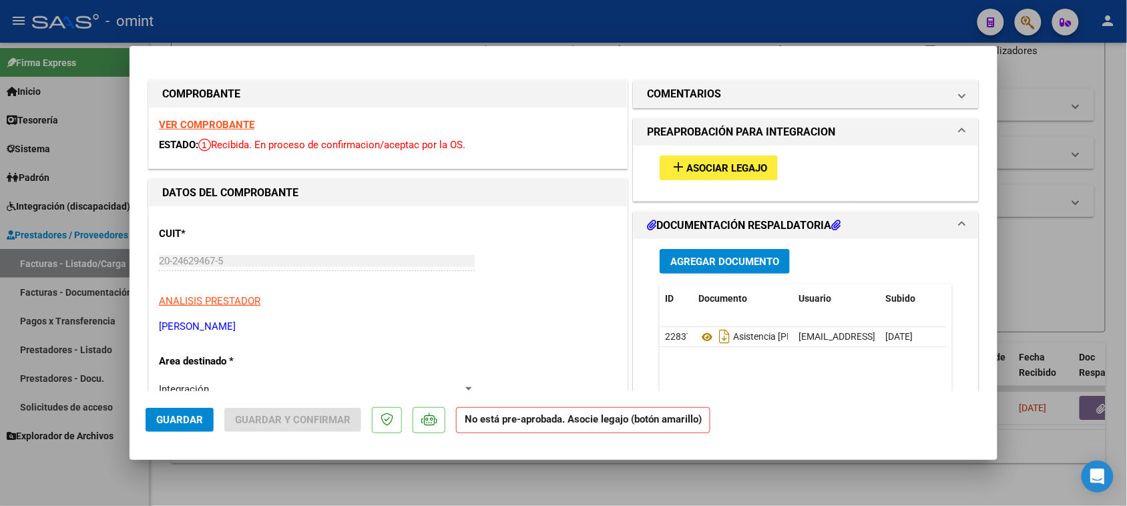
click at [248, 126] on strong "VER COMPROBANTE" at bounding box center [207, 125] width 96 height 12
click at [748, 170] on span "Asociar Legajo" at bounding box center [727, 168] width 81 height 12
type input "$ 0,00"
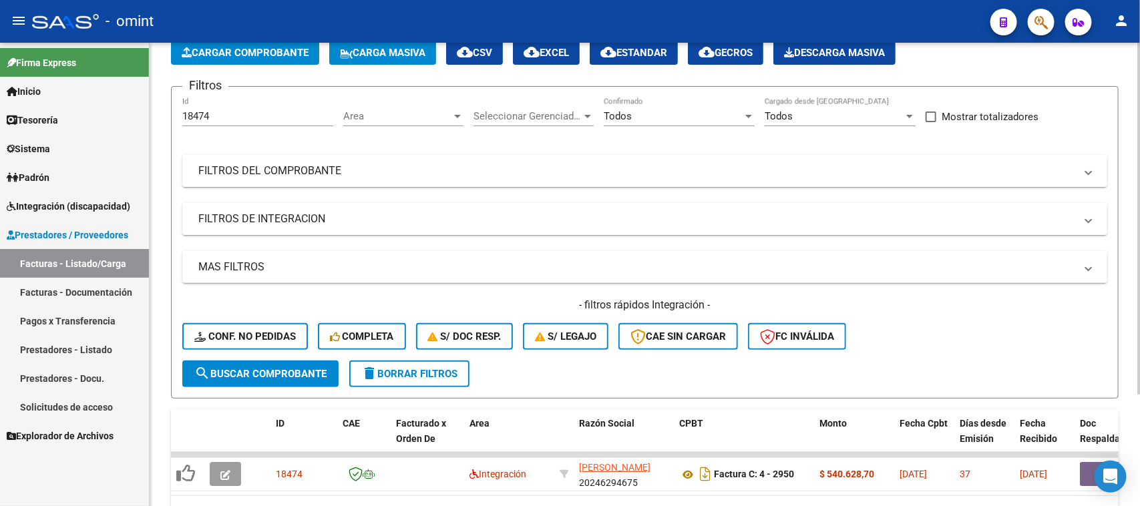
scroll to position [0, 0]
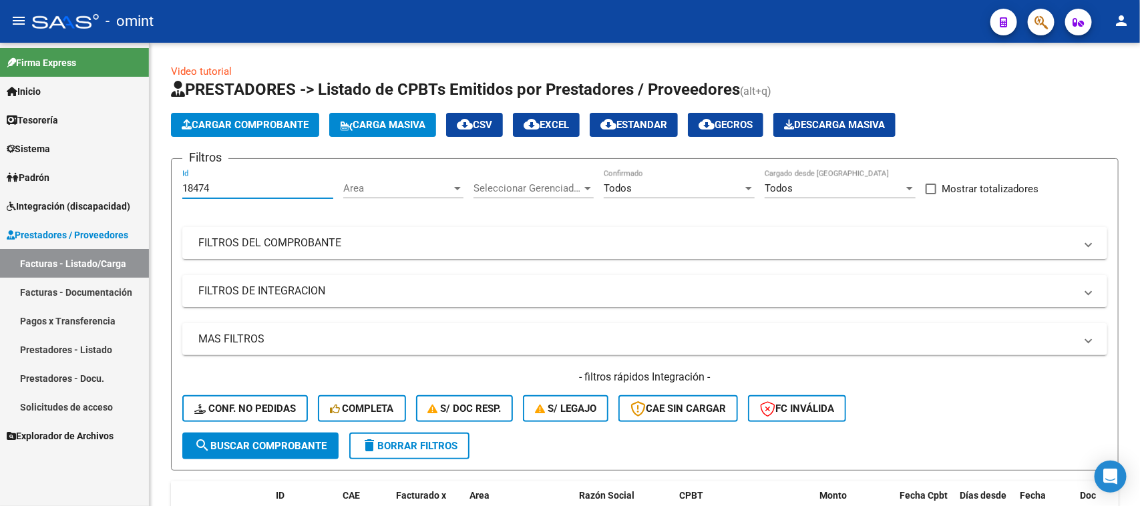
drag, startPoint x: 256, startPoint y: 186, endPoint x: 62, endPoint y: 202, distance: 194.4
click at [32, 198] on mat-sidenav-container "Firma Express Inicio Calendario SSS Instructivos Contacto OS Tesorería Extracto…" at bounding box center [570, 275] width 1140 height 464
paste input "24300"
type input "24300"
click at [245, 440] on span "search Buscar Comprobante" at bounding box center [260, 446] width 132 height 12
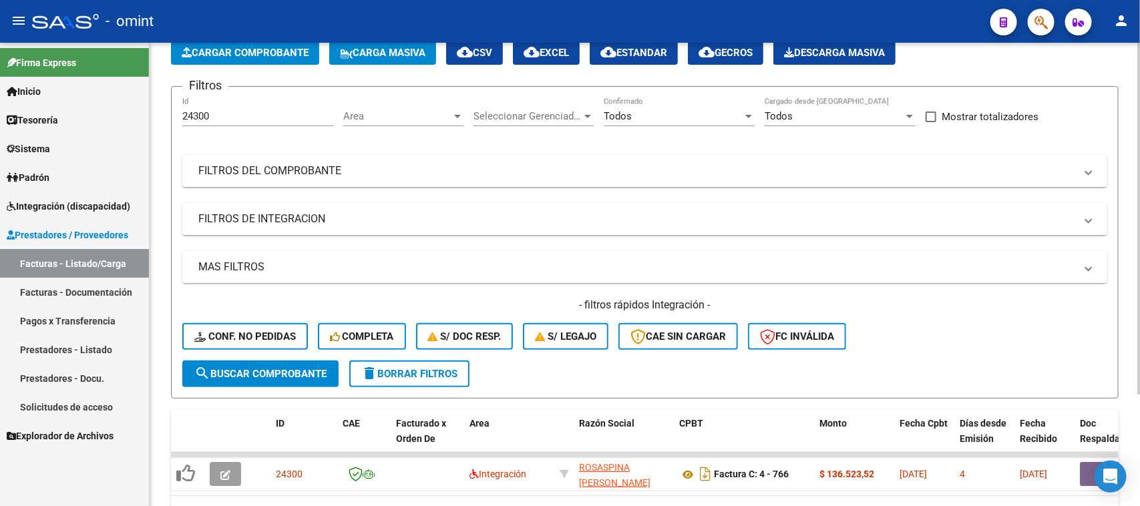
scroll to position [83, 0]
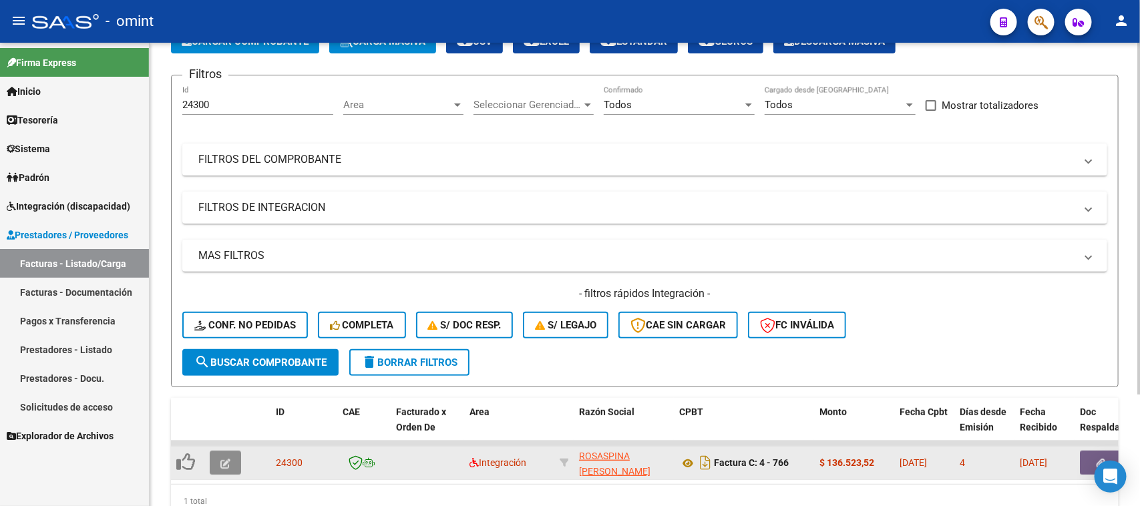
click at [227, 453] on button "button" at bounding box center [225, 463] width 31 height 24
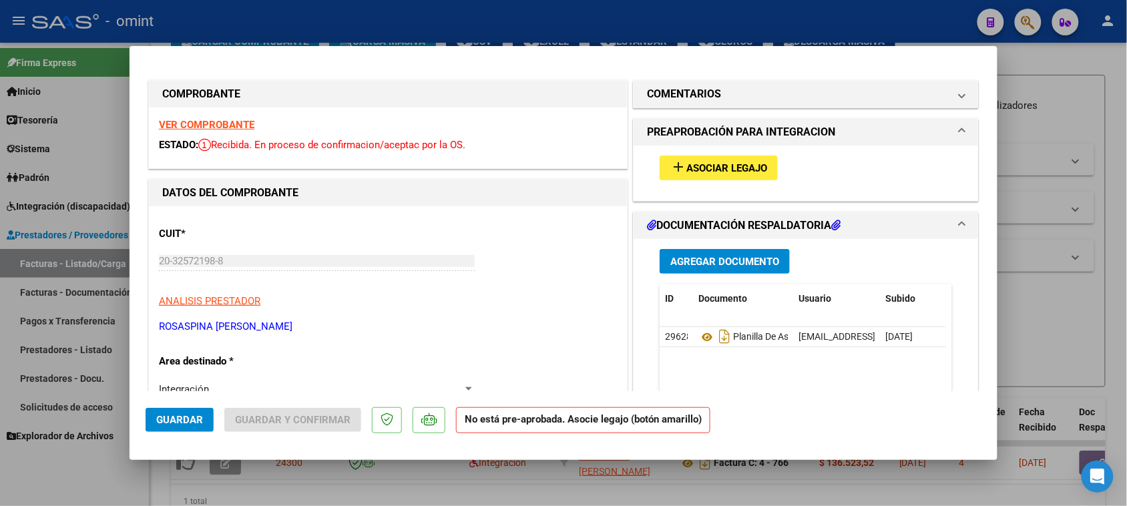
click at [230, 127] on strong "VER COMPROBANTE" at bounding box center [207, 125] width 96 height 12
type input "$ 0,00"
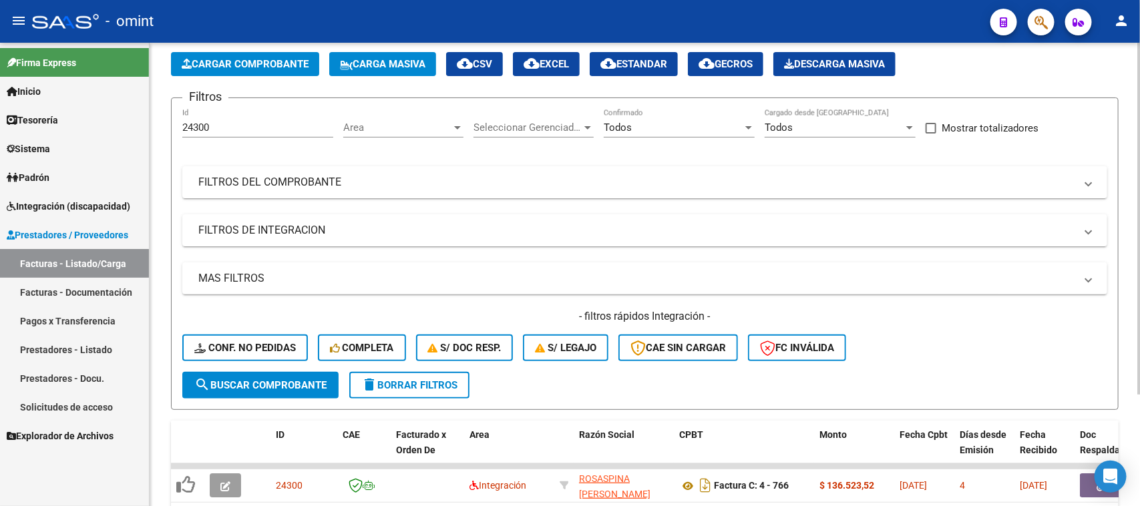
scroll to position [0, 0]
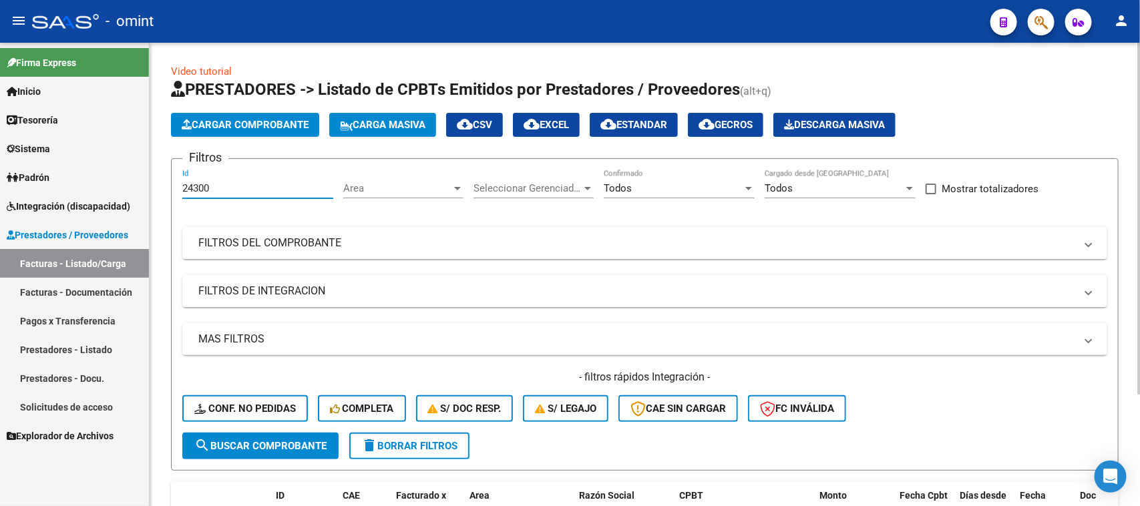
drag, startPoint x: 256, startPoint y: 184, endPoint x: 303, endPoint y: 218, distance: 58.2
click at [51, 192] on mat-sidenav-container "Firma Express Inicio Calendario SSS Instructivos Contacto OS Tesorería Extracto…" at bounding box center [570, 275] width 1140 height 464
paste input "0843"
type input "20843"
click at [294, 441] on span "search Buscar Comprobante" at bounding box center [260, 446] width 132 height 12
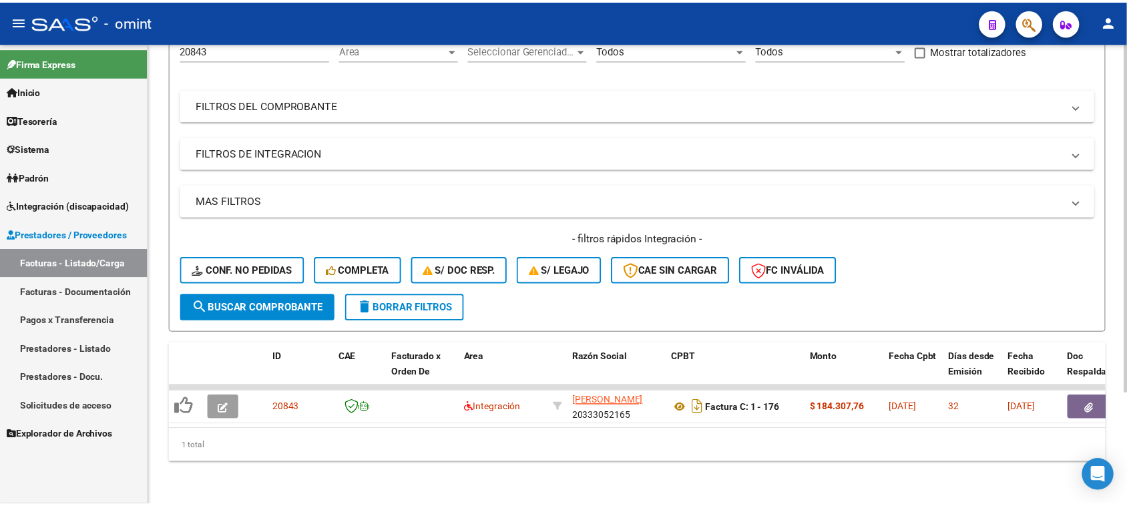
scroll to position [148, 0]
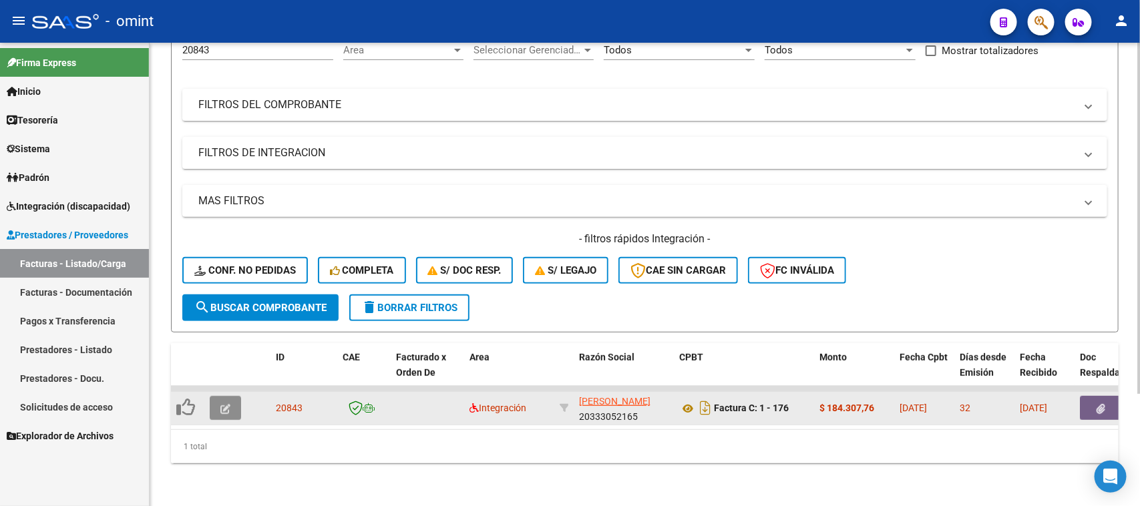
click at [235, 398] on button "button" at bounding box center [225, 408] width 31 height 24
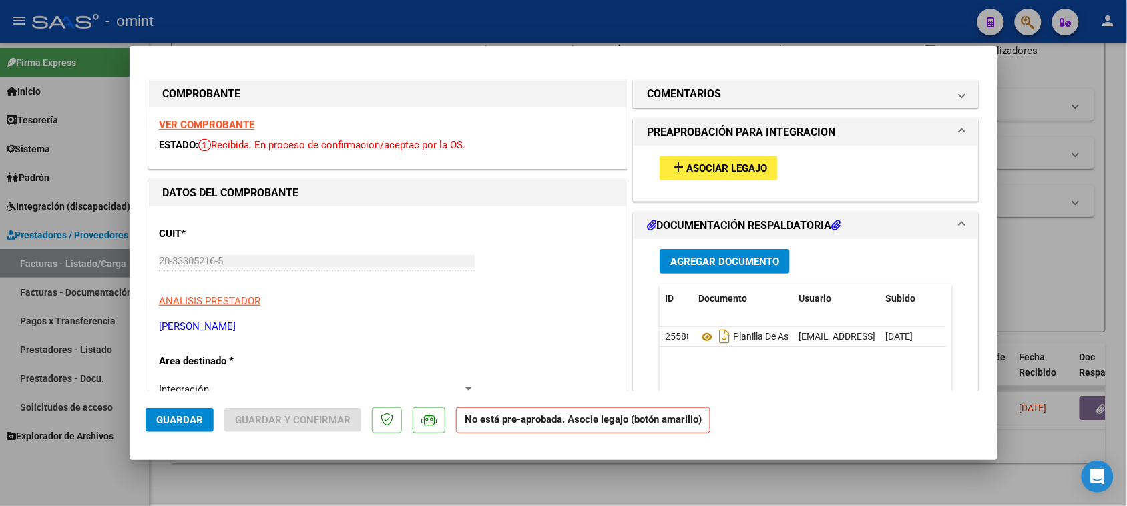
click at [716, 178] on button "add Asociar Legajo" at bounding box center [719, 168] width 118 height 25
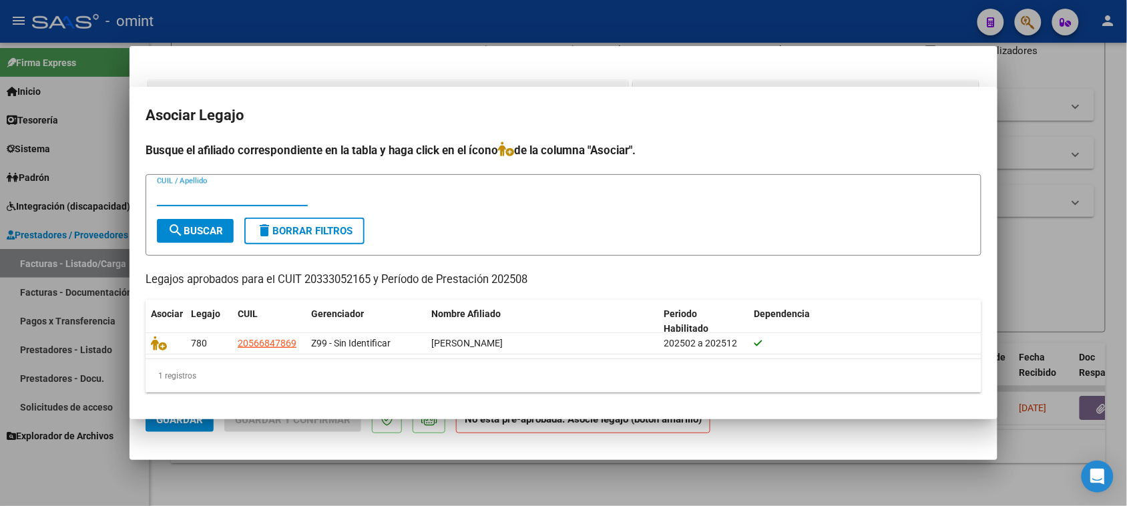
type input "$ 0,00"
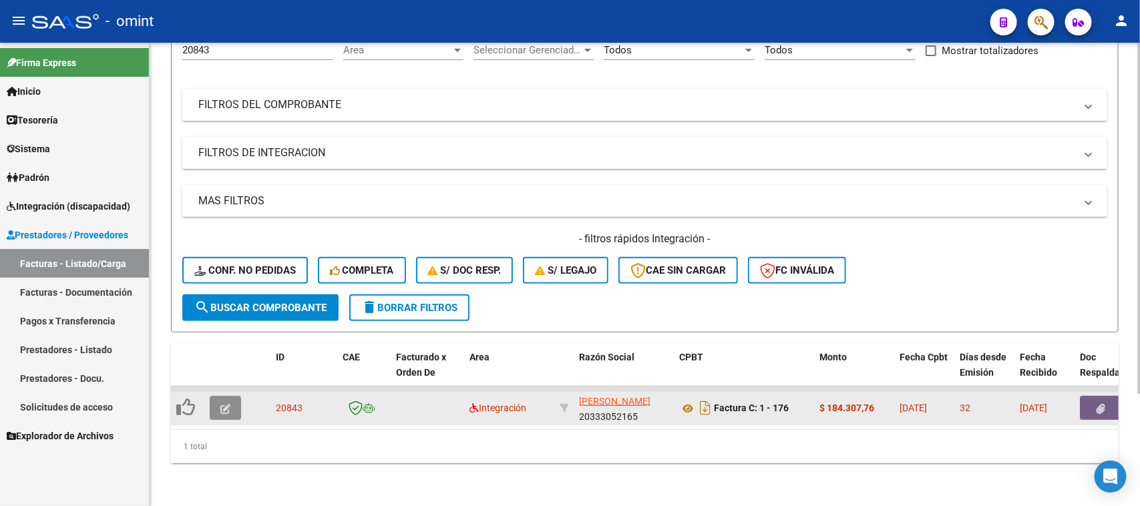
click at [220, 404] on icon "button" at bounding box center [225, 409] width 10 height 10
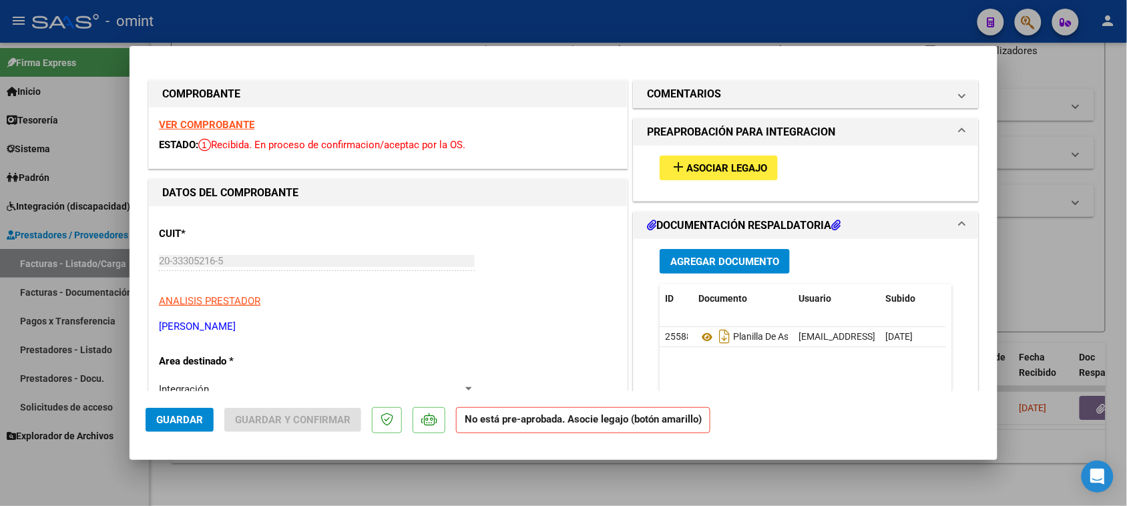
click at [238, 117] on div "VER COMPROBANTE ESTADO: Recibida. En proceso de confirmacion/aceptac por la OS." at bounding box center [388, 138] width 478 height 61
click at [252, 122] on strong "VER COMPROBANTE" at bounding box center [207, 125] width 96 height 12
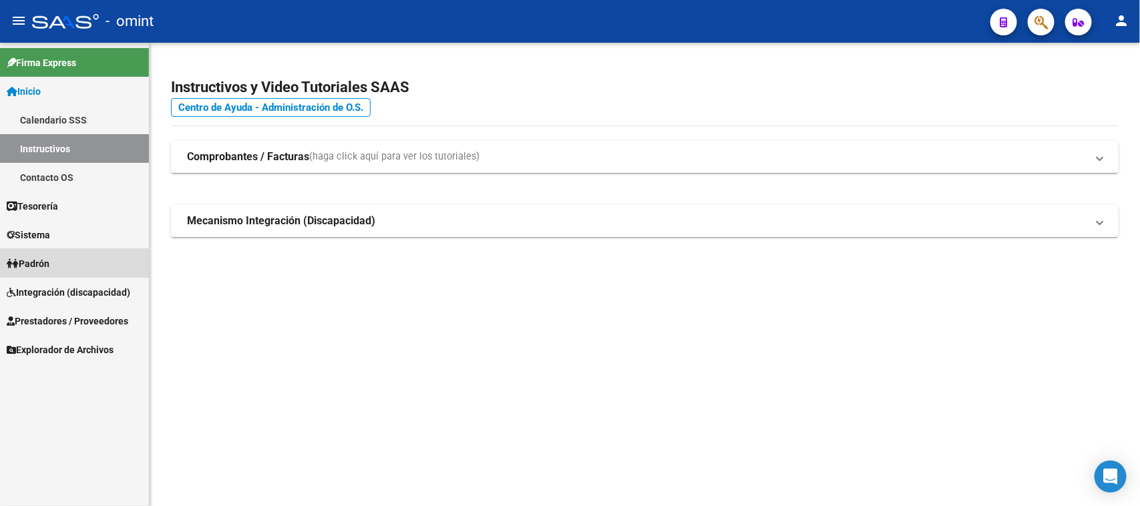
click at [87, 272] on link "Padrón" at bounding box center [74, 263] width 149 height 29
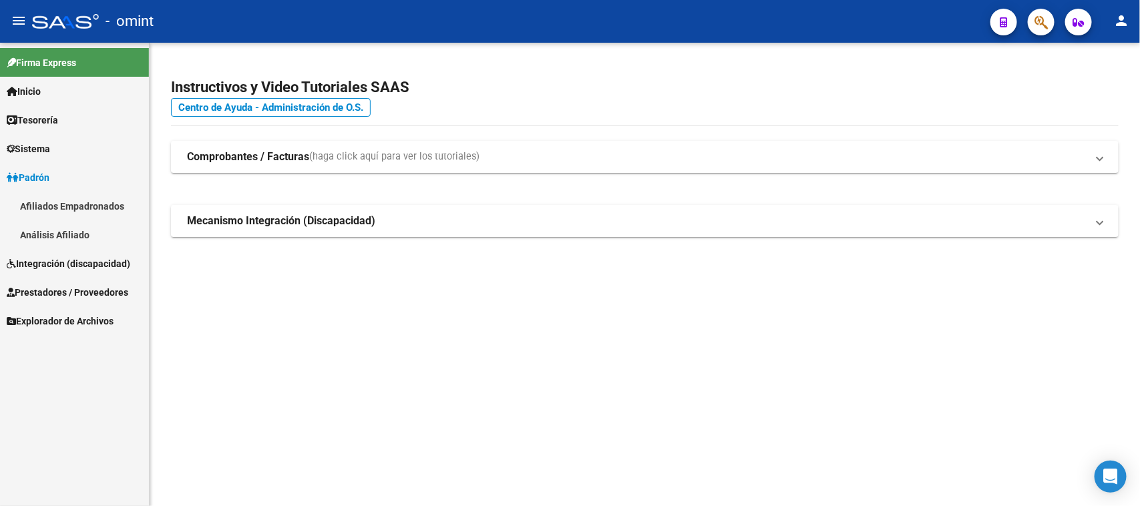
click at [87, 252] on link "Integración (discapacidad)" at bounding box center [74, 263] width 149 height 29
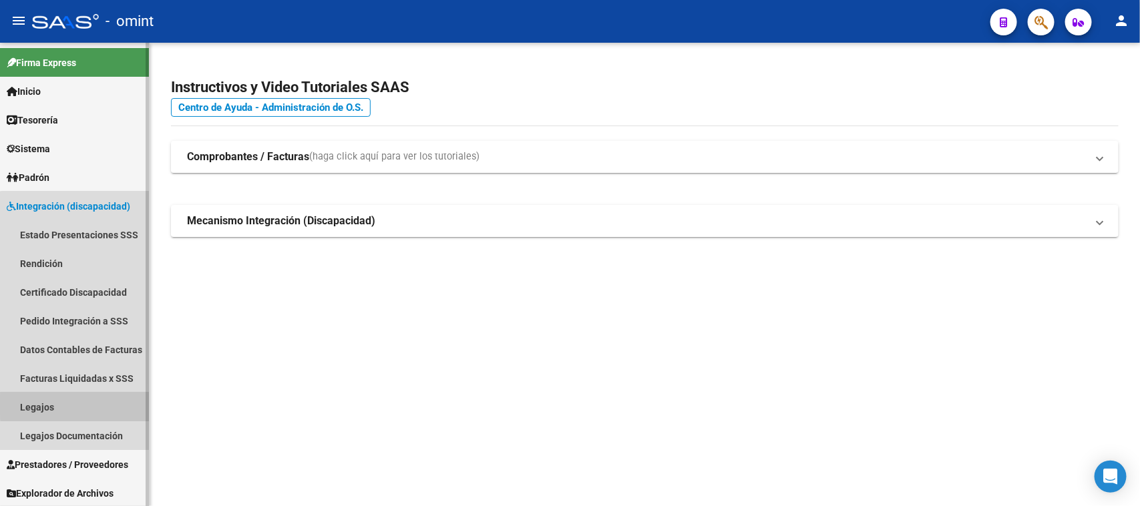
click at [83, 405] on link "Legajos" at bounding box center [74, 407] width 149 height 29
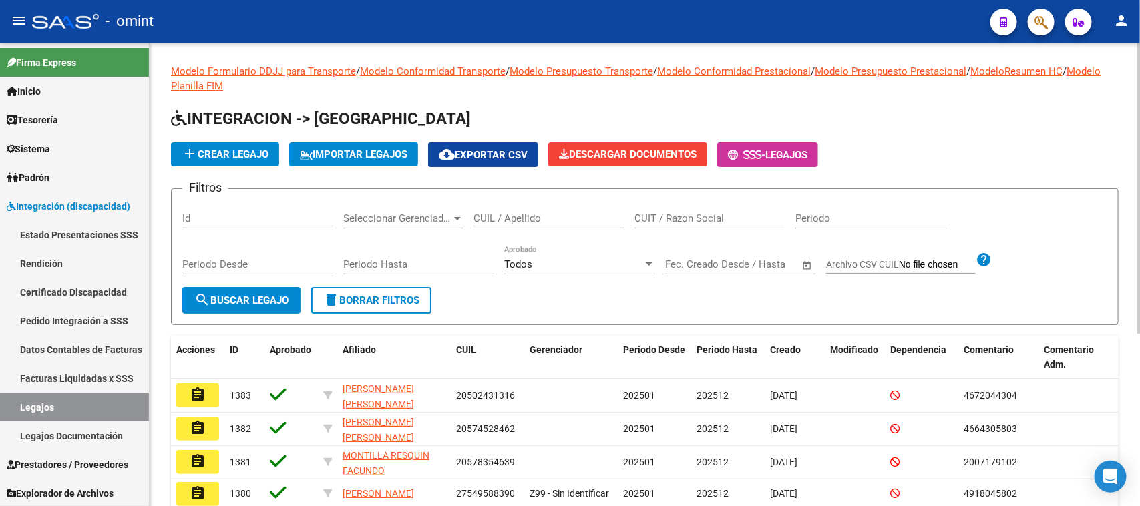
click at [536, 212] on input "CUIL / Apellido" at bounding box center [549, 218] width 151 height 12
type input "quevedo"
click at [272, 299] on span "search Buscar Legajo" at bounding box center [241, 301] width 94 height 12
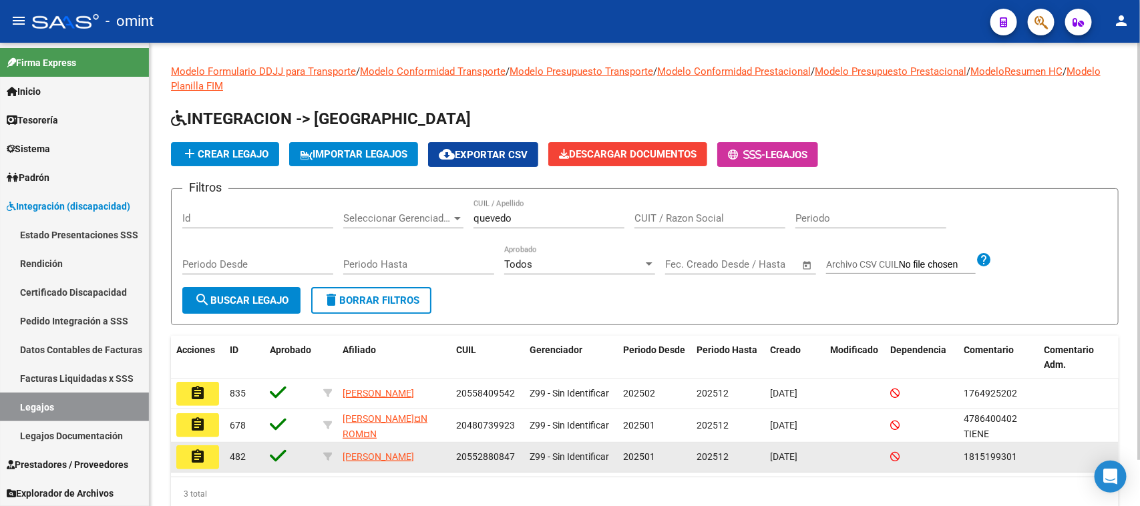
click at [192, 464] on mat-icon "assignment" at bounding box center [198, 457] width 16 height 16
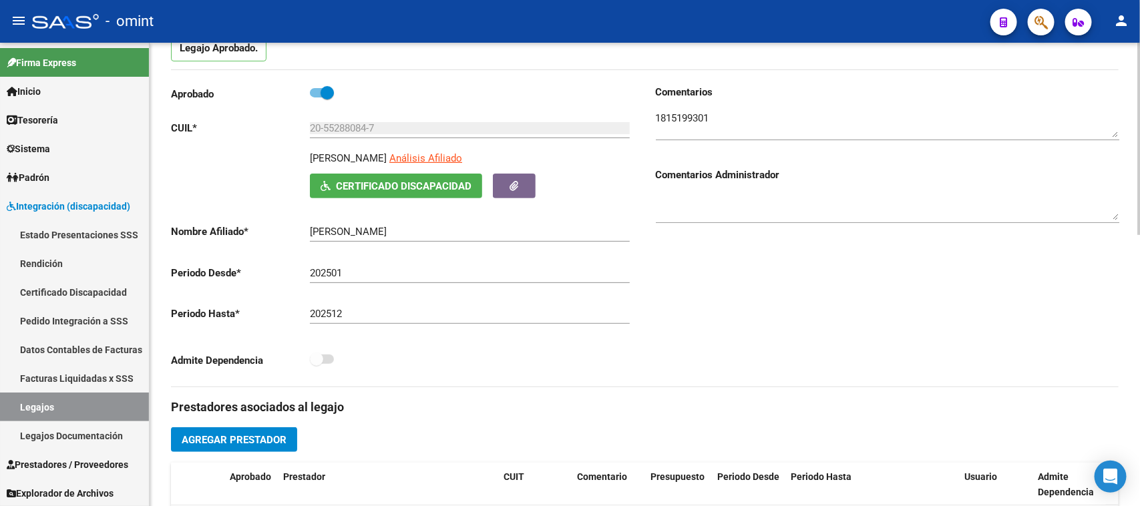
scroll to position [83, 0]
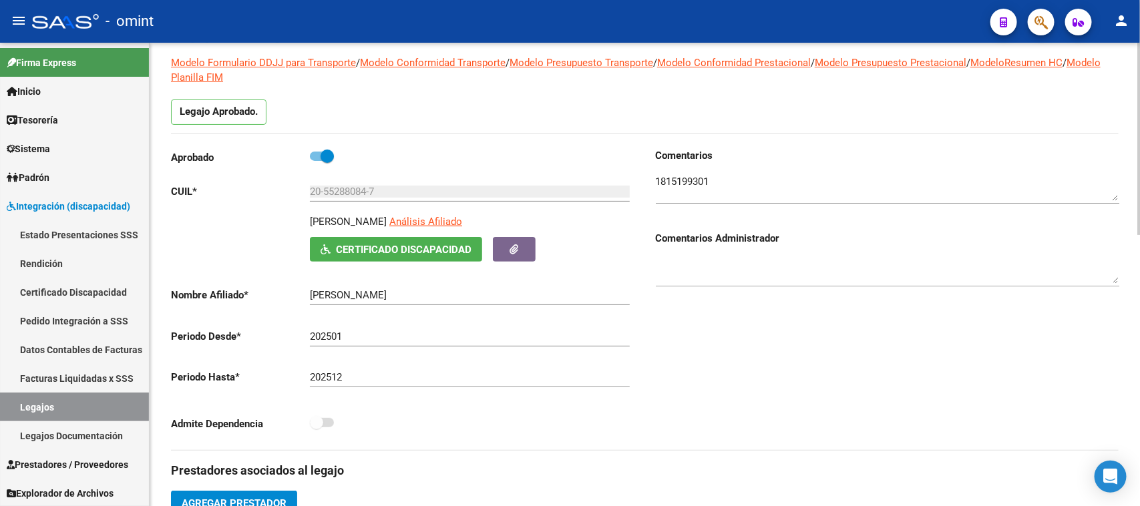
click at [699, 187] on textarea at bounding box center [888, 187] width 464 height 27
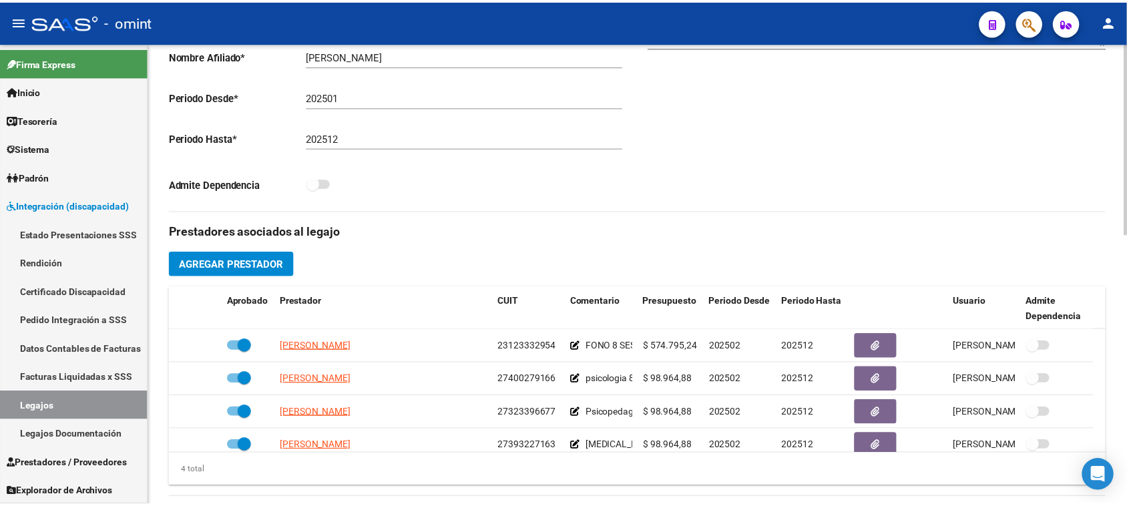
scroll to position [417, 0]
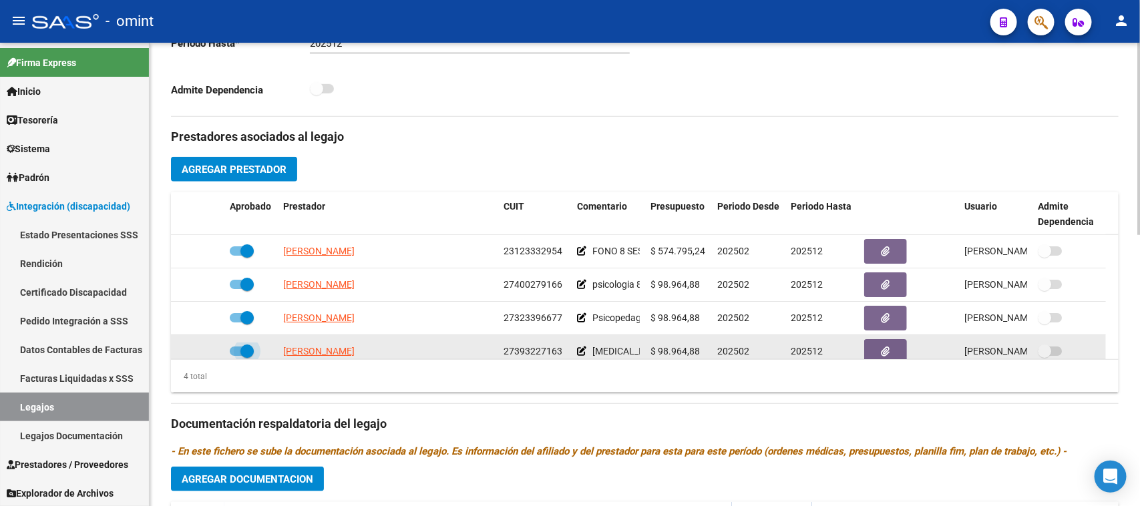
click at [240, 353] on span at bounding box center [246, 351] width 13 height 13
click at [236, 356] on input "checkbox" at bounding box center [236, 356] width 1 height 1
checkbox input "false"
click at [208, 351] on icon at bounding box center [204, 351] width 9 height 9
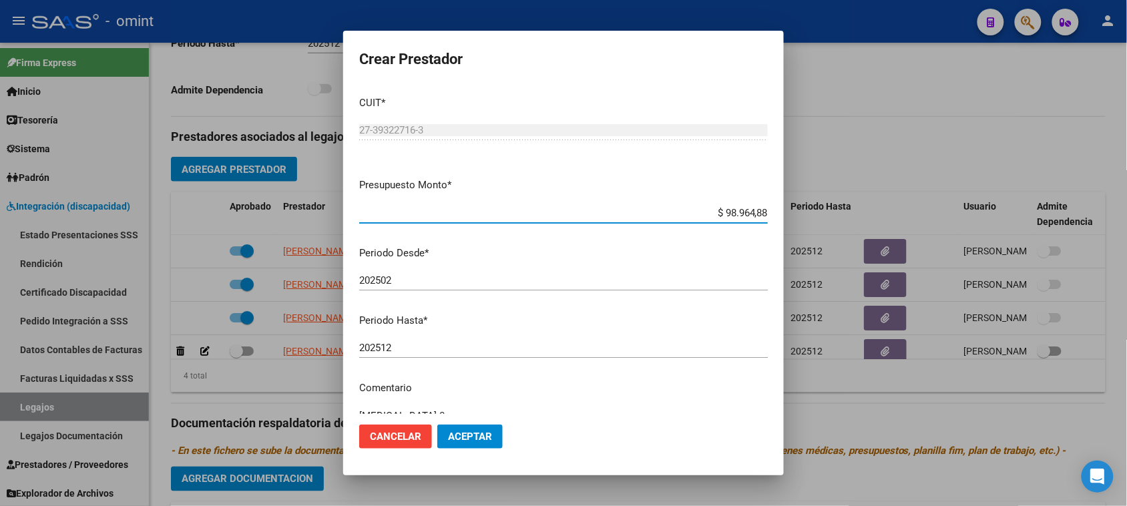
click at [484, 354] on input "202512" at bounding box center [563, 348] width 409 height 12
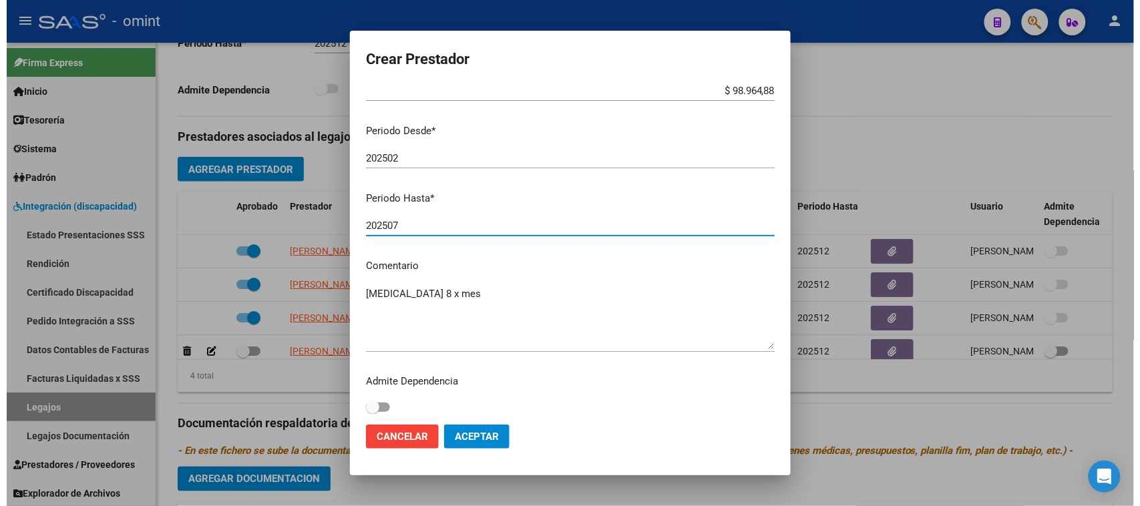
scroll to position [128, 0]
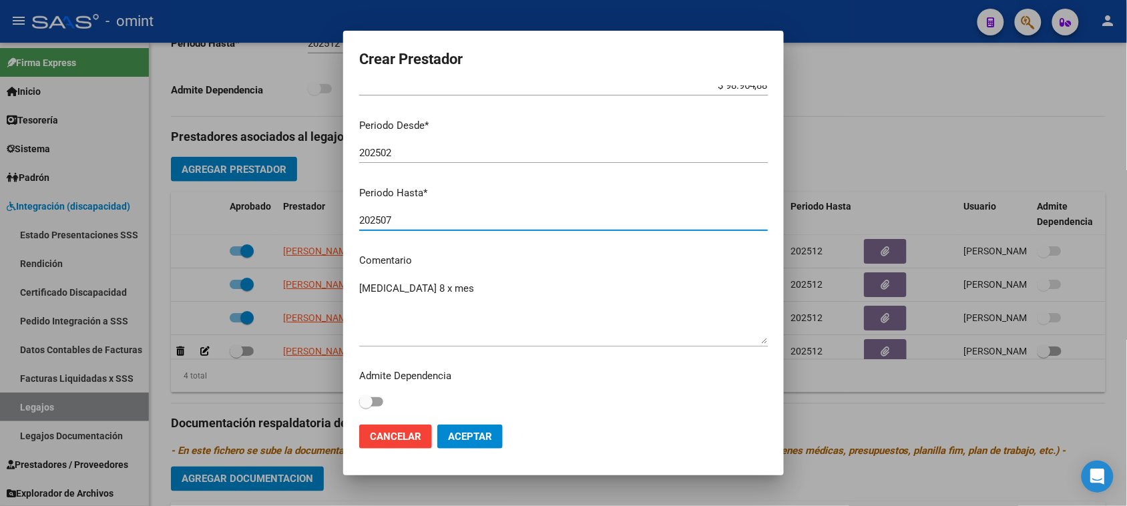
type input "202507"
click at [518, 287] on textarea "psicomotricidad 8 x mes" at bounding box center [563, 312] width 409 height 63
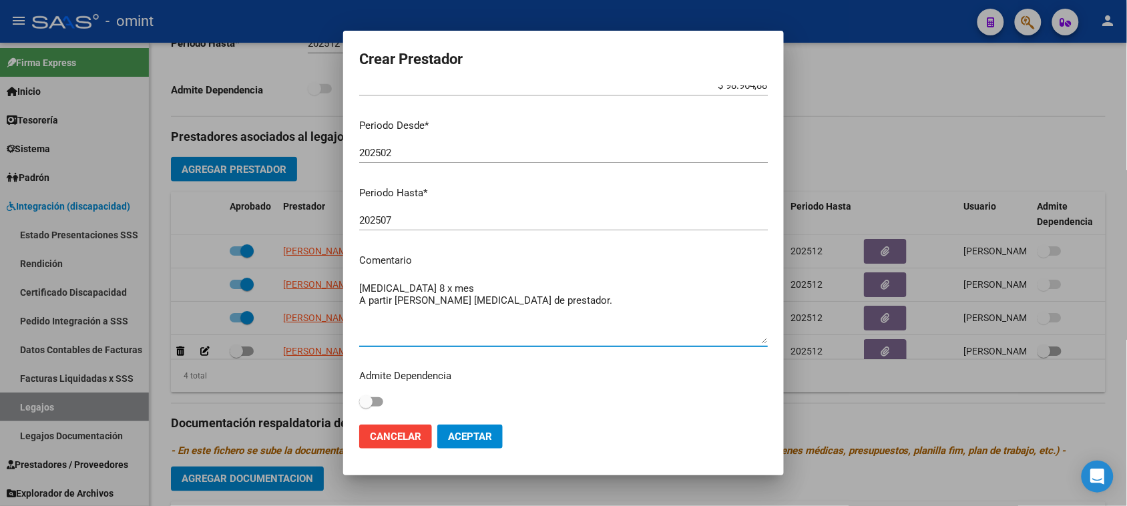
type textarea "psicomotricidad 8 x mes A partir de agosto cambia de prestador."
drag, startPoint x: 496, startPoint y: 432, endPoint x: 456, endPoint y: 443, distance: 42.1
click at [496, 432] on button "Aceptar" at bounding box center [469, 437] width 65 height 24
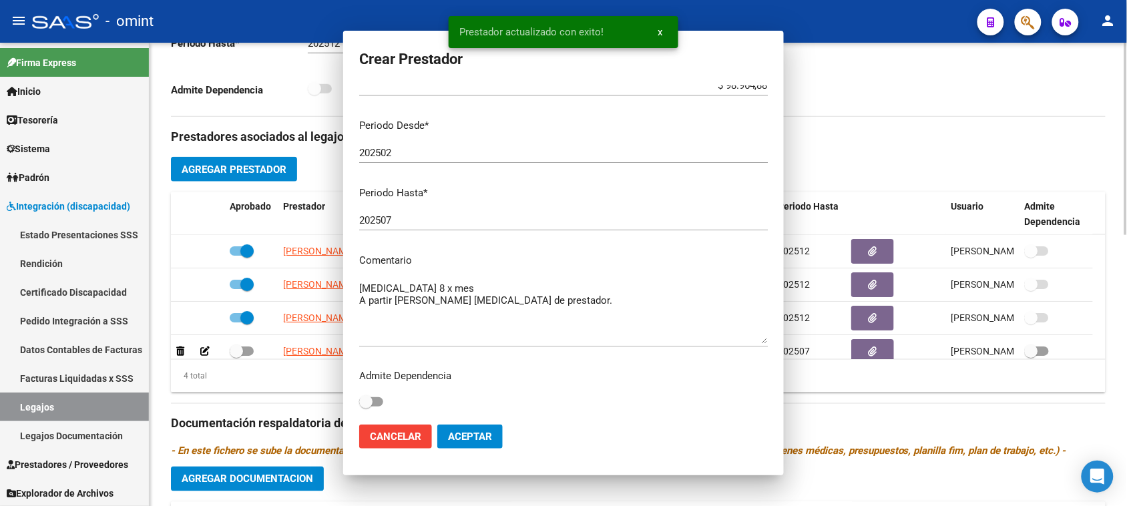
scroll to position [8, 0]
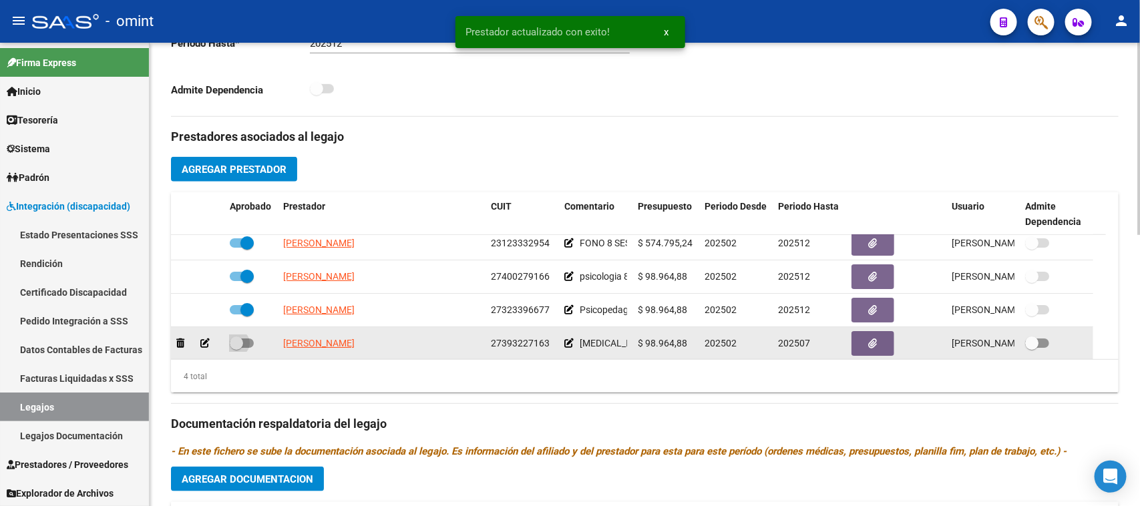
click at [240, 348] on span at bounding box center [236, 343] width 13 height 13
click at [236, 348] on input "checkbox" at bounding box center [236, 348] width 1 height 1
checkbox input "true"
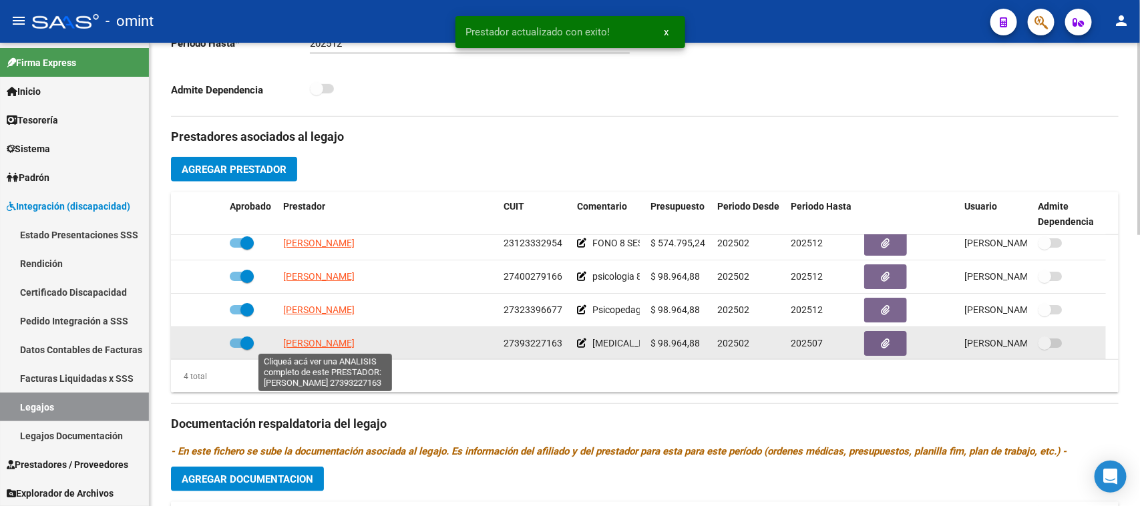
click at [292, 346] on span "JARA SOFIA DANAE" at bounding box center [318, 343] width 71 height 11
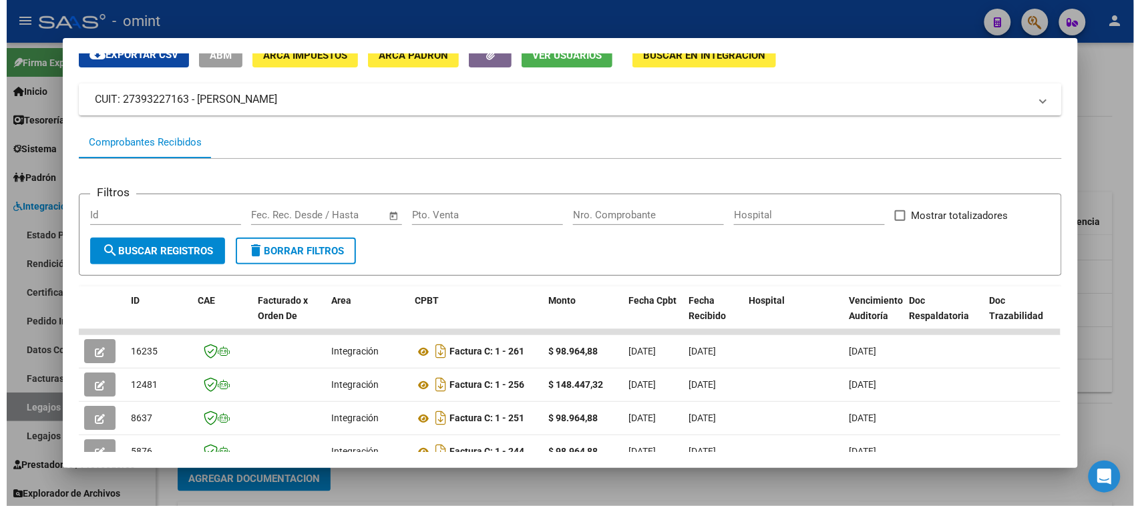
scroll to position [167, 0]
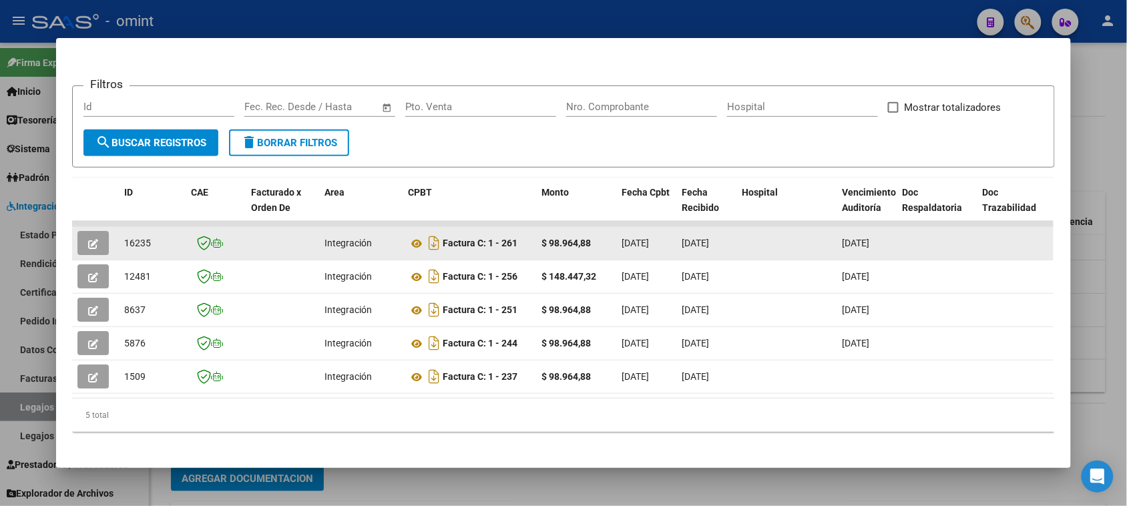
click at [94, 244] on button "button" at bounding box center [92, 243] width 31 height 24
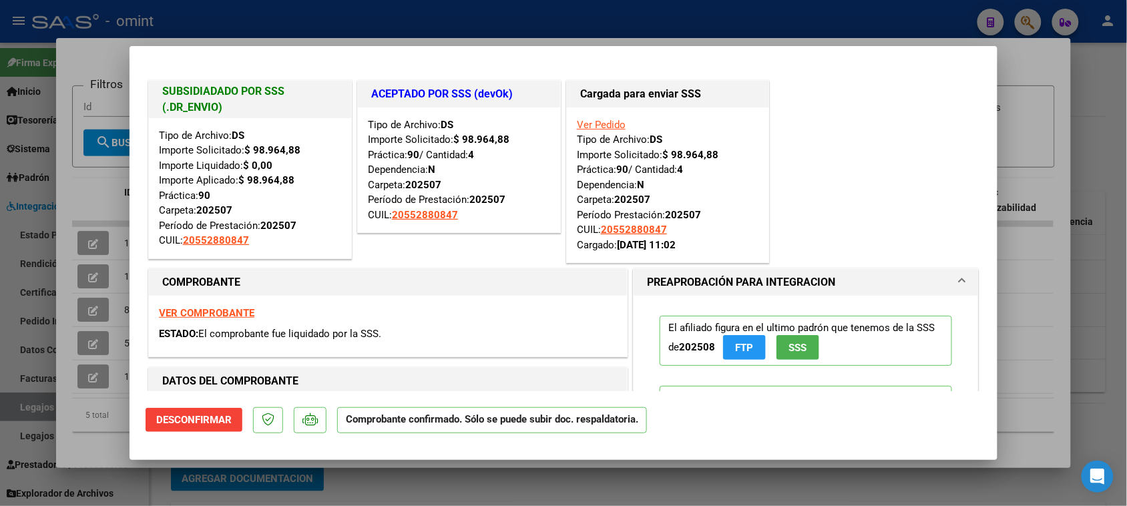
type input "$ 0,00"
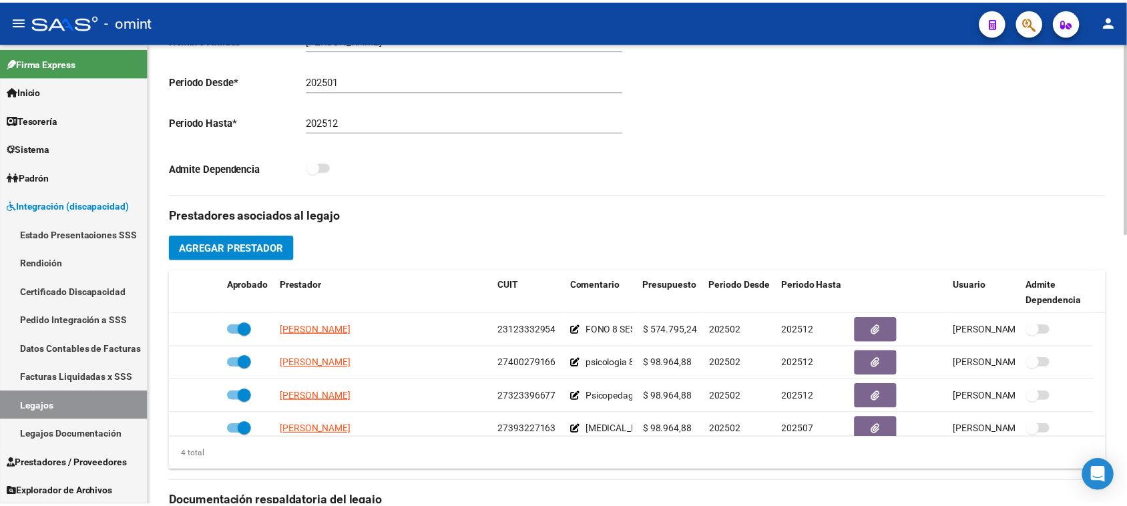
scroll to position [0, 0]
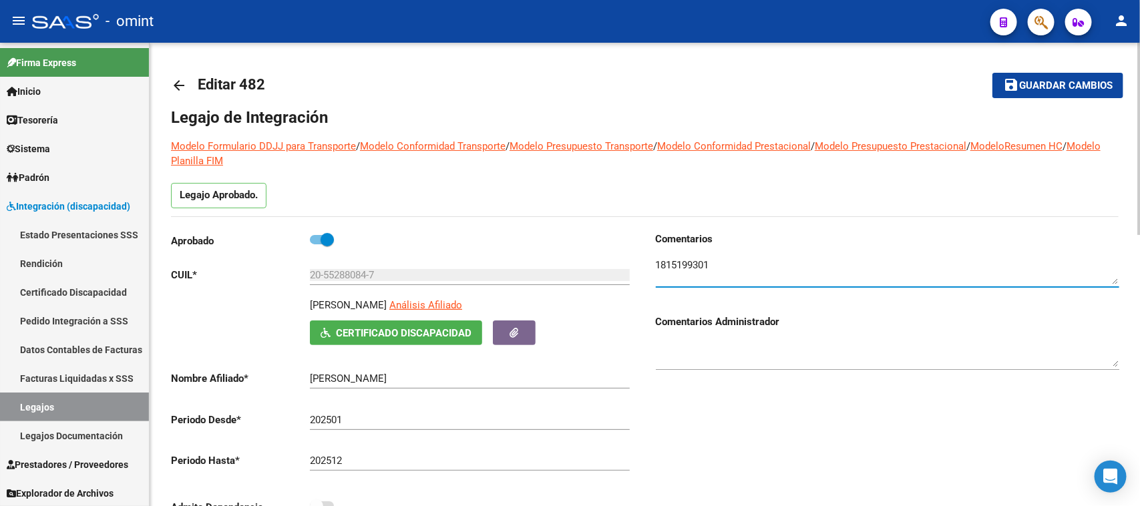
click at [665, 264] on textarea at bounding box center [888, 271] width 464 height 27
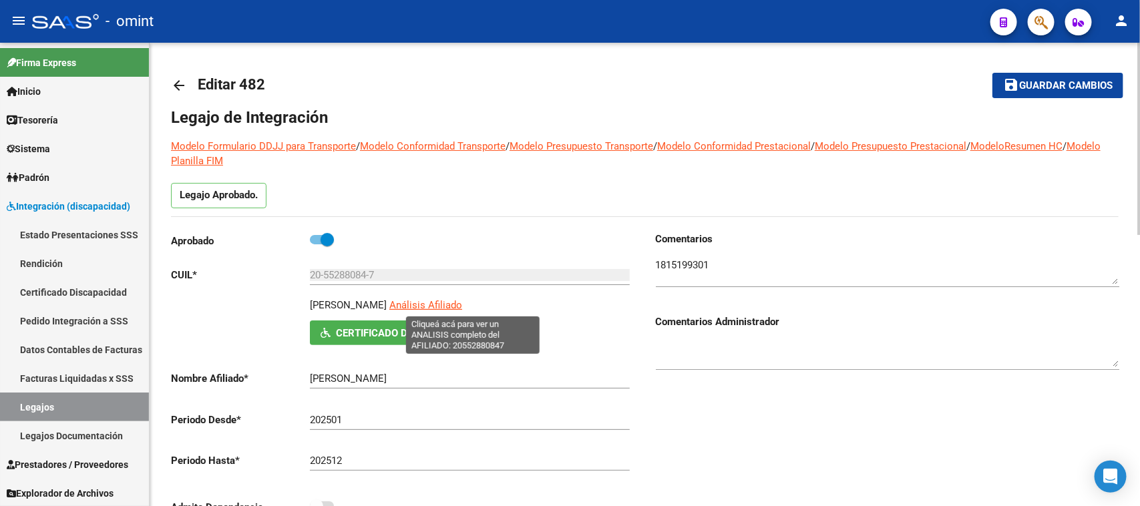
click at [461, 306] on span "Análisis Afiliado" at bounding box center [425, 305] width 73 height 12
type textarea "20552880847"
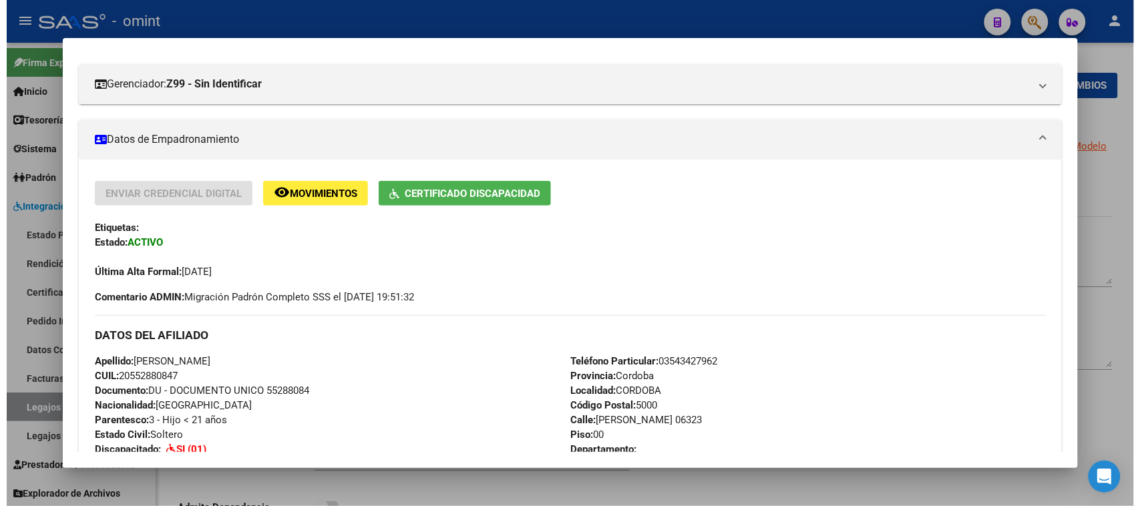
scroll to position [250, 0]
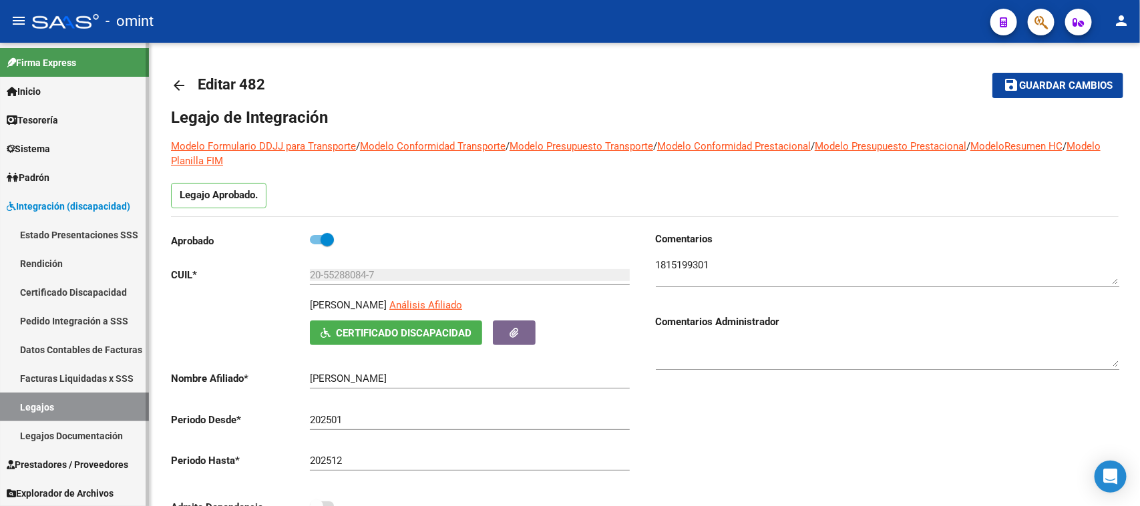
click at [108, 411] on link "Legajos" at bounding box center [74, 407] width 149 height 29
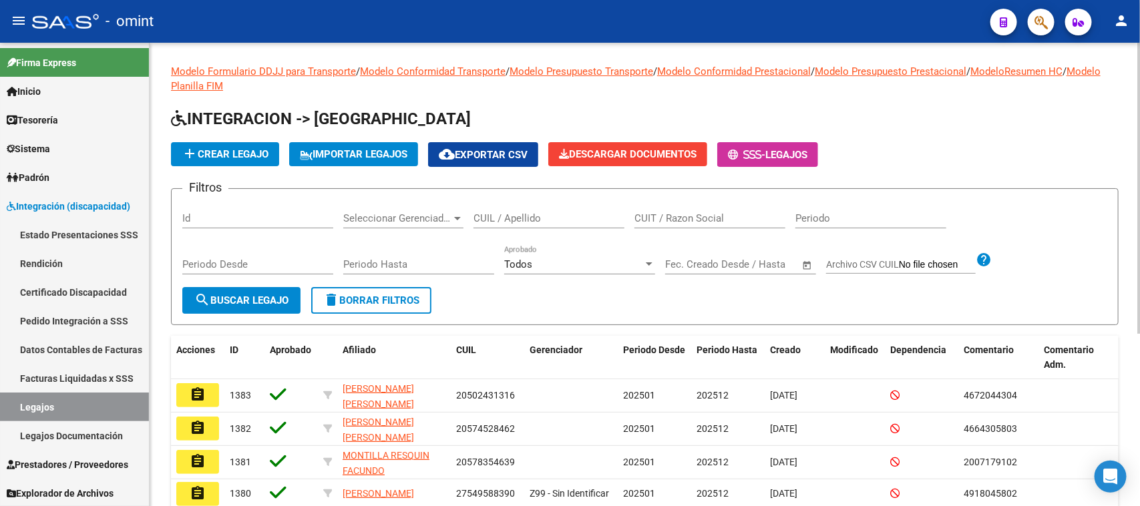
click at [520, 222] on input "CUIL / Apellido" at bounding box center [549, 218] width 151 height 12
click at [222, 289] on button "search Buscar Legajo" at bounding box center [241, 300] width 118 height 27
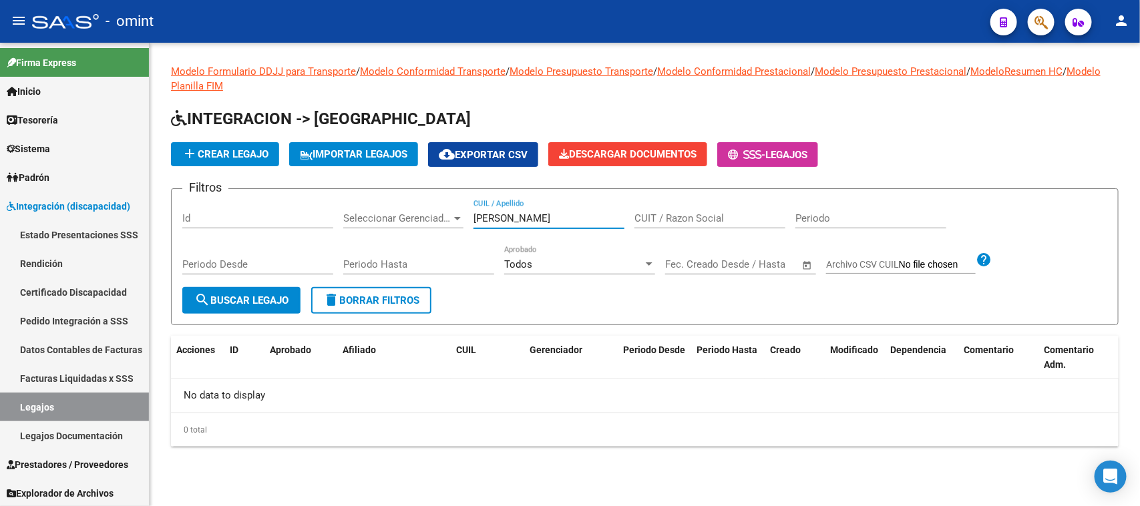
drag, startPoint x: 516, startPoint y: 215, endPoint x: 431, endPoint y: 229, distance: 86.0
click at [431, 228] on div "Filtros Id Seleccionar Gerenciador Seleccionar Gerenciador lomurno CUIL / Apell…" at bounding box center [644, 243] width 925 height 87
type input "reyna t"
click at [271, 289] on button "search Buscar Legajo" at bounding box center [241, 300] width 118 height 27
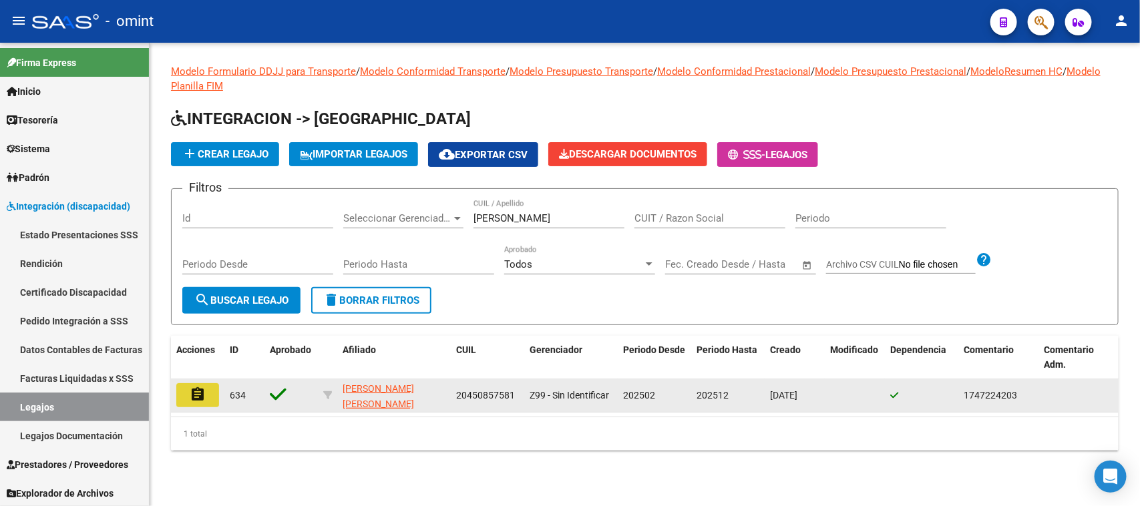
click at [198, 387] on mat-icon "assignment" at bounding box center [198, 395] width 16 height 16
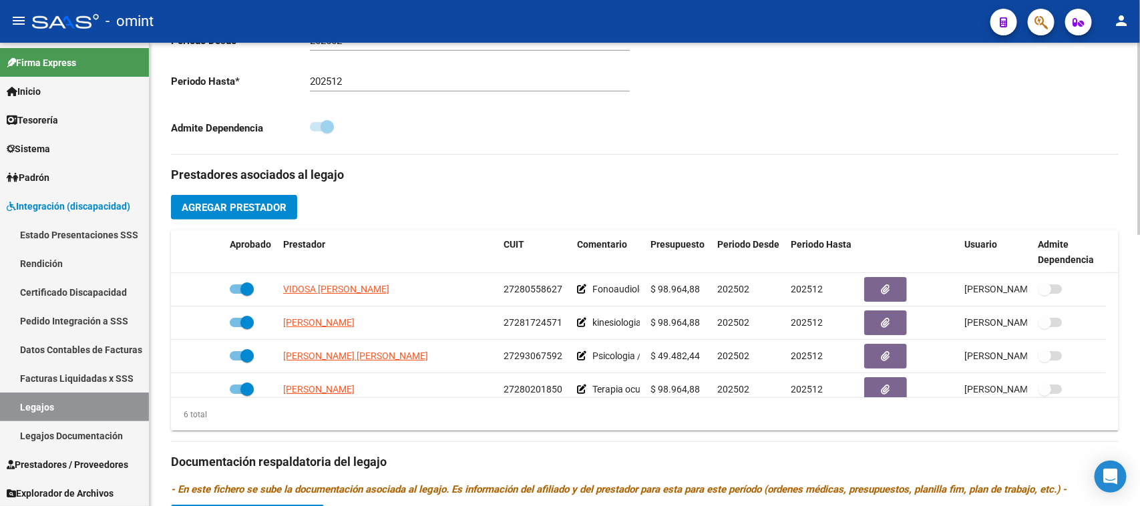
scroll to position [83, 0]
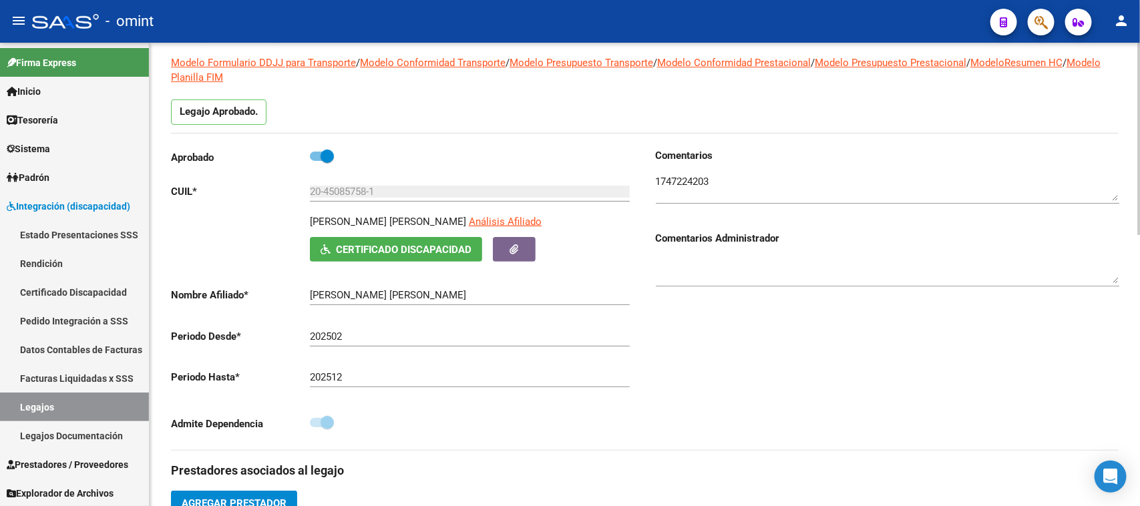
click at [683, 179] on textarea at bounding box center [888, 187] width 464 height 27
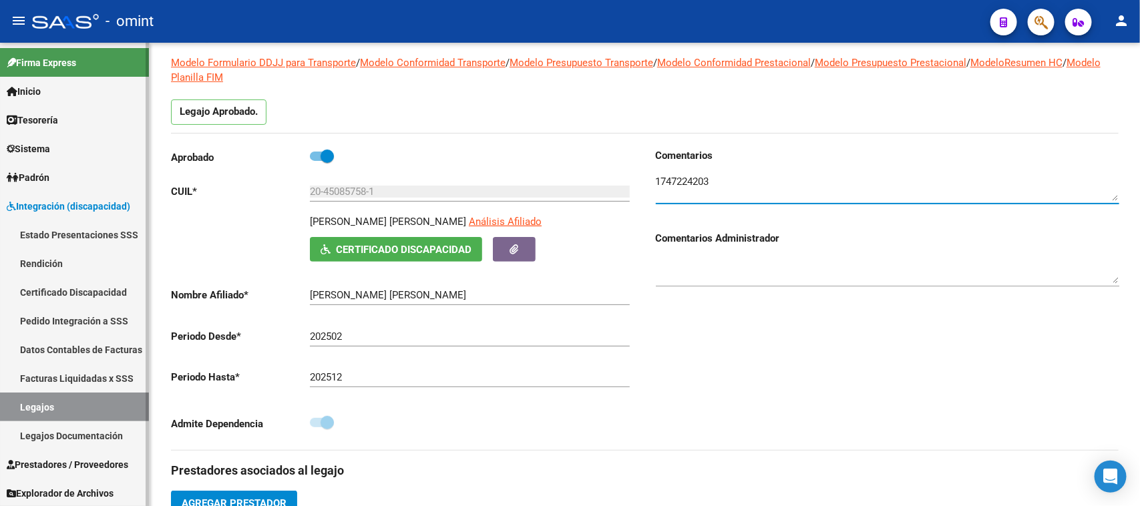
click at [68, 399] on link "Legajos" at bounding box center [74, 407] width 149 height 29
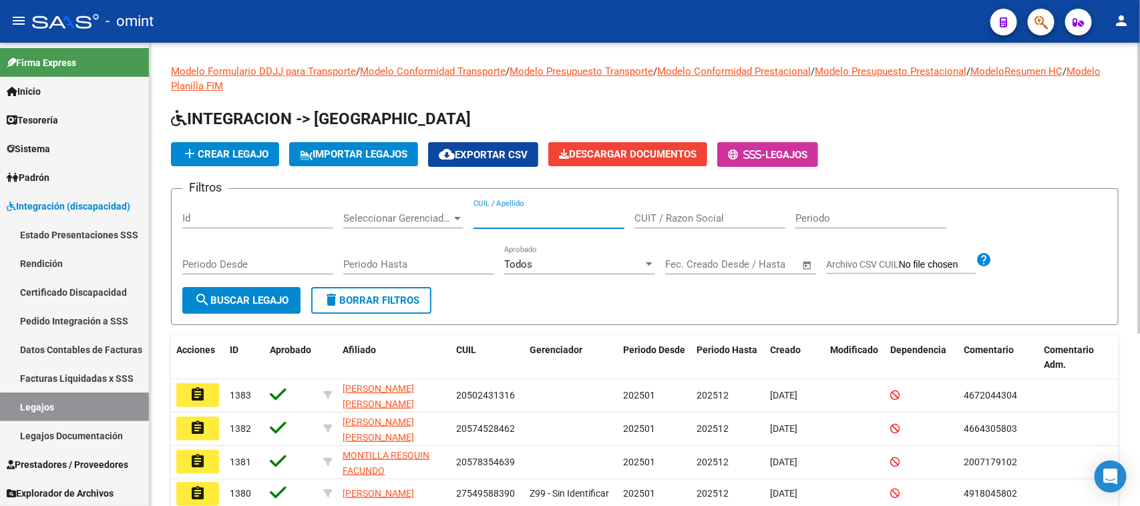
click at [544, 215] on input "CUIL / Apellido" at bounding box center [549, 218] width 151 height 12
type input "mangio"
click at [279, 288] on button "search Buscar Legajo" at bounding box center [241, 300] width 118 height 27
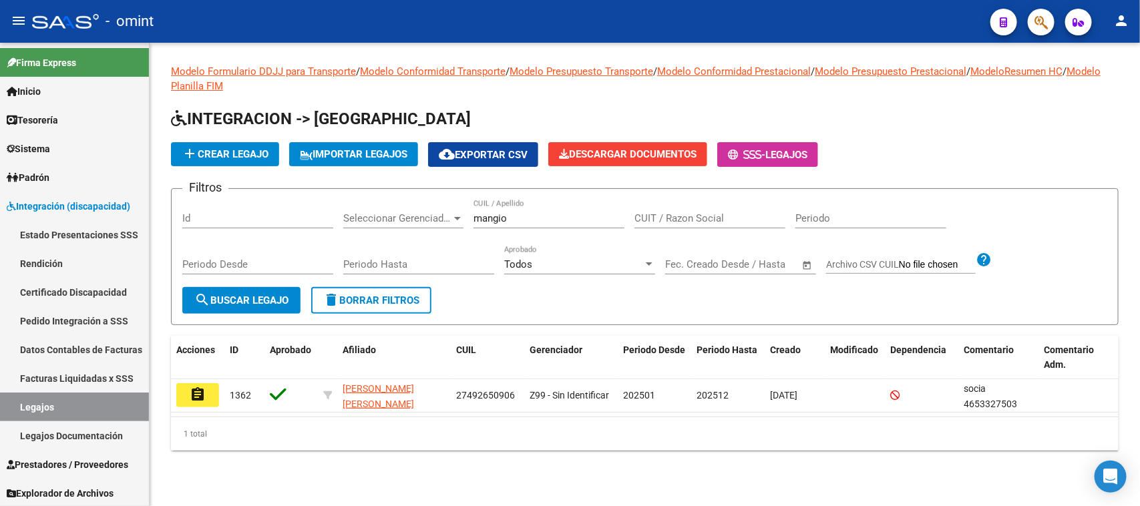
click at [208, 398] on button "assignment" at bounding box center [197, 395] width 43 height 24
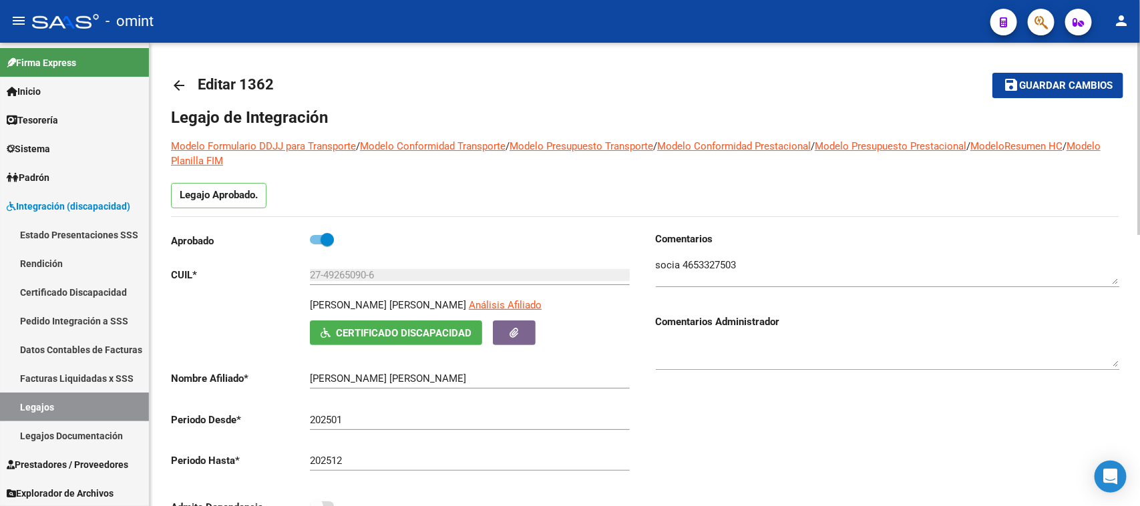
click at [695, 258] on textarea at bounding box center [888, 271] width 464 height 27
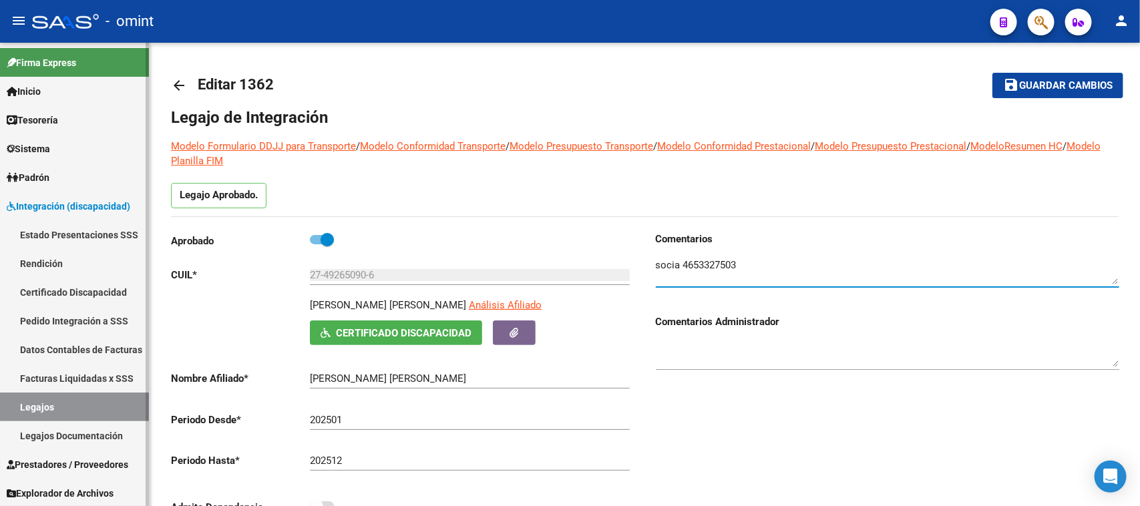
click at [77, 386] on link "Facturas Liquidadas x SSS" at bounding box center [74, 378] width 149 height 29
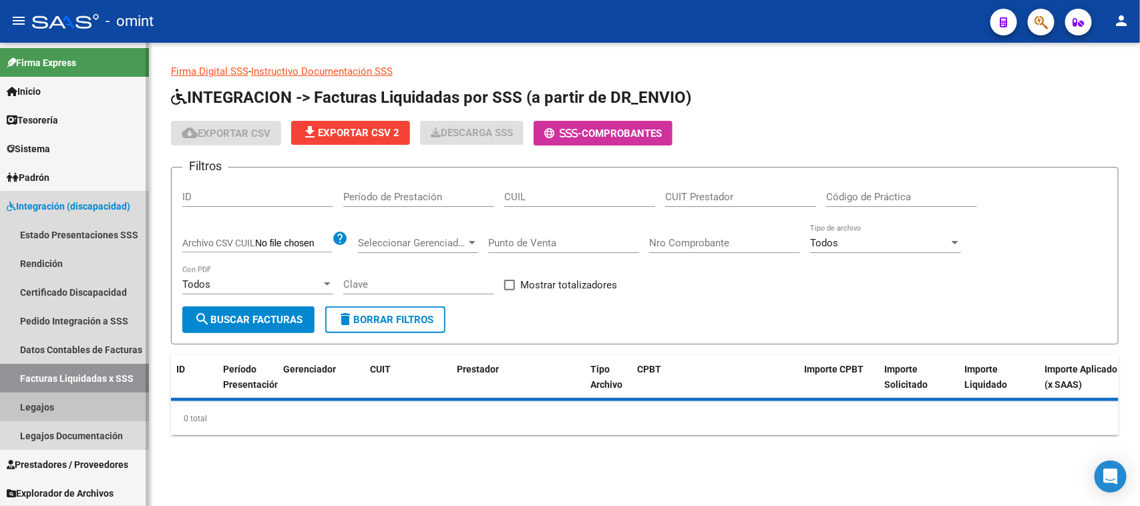
click at [77, 398] on link "Legajos" at bounding box center [74, 407] width 149 height 29
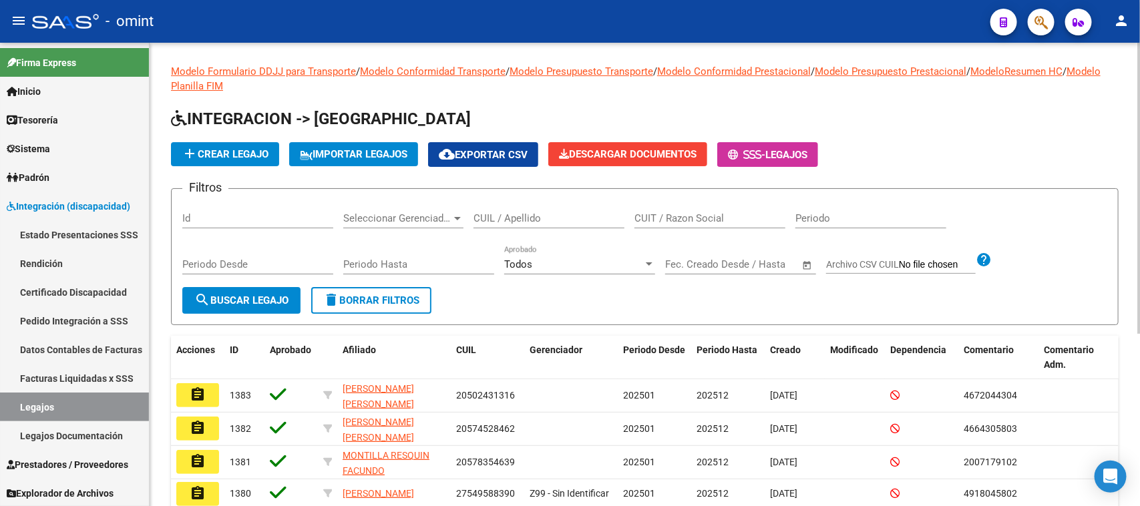
click at [545, 216] on input "CUIL / Apellido" at bounding box center [549, 218] width 151 height 12
type input "zayas"
click at [238, 291] on button "search Buscar Legajo" at bounding box center [241, 300] width 118 height 27
